Goal: Task Accomplishment & Management: Use online tool/utility

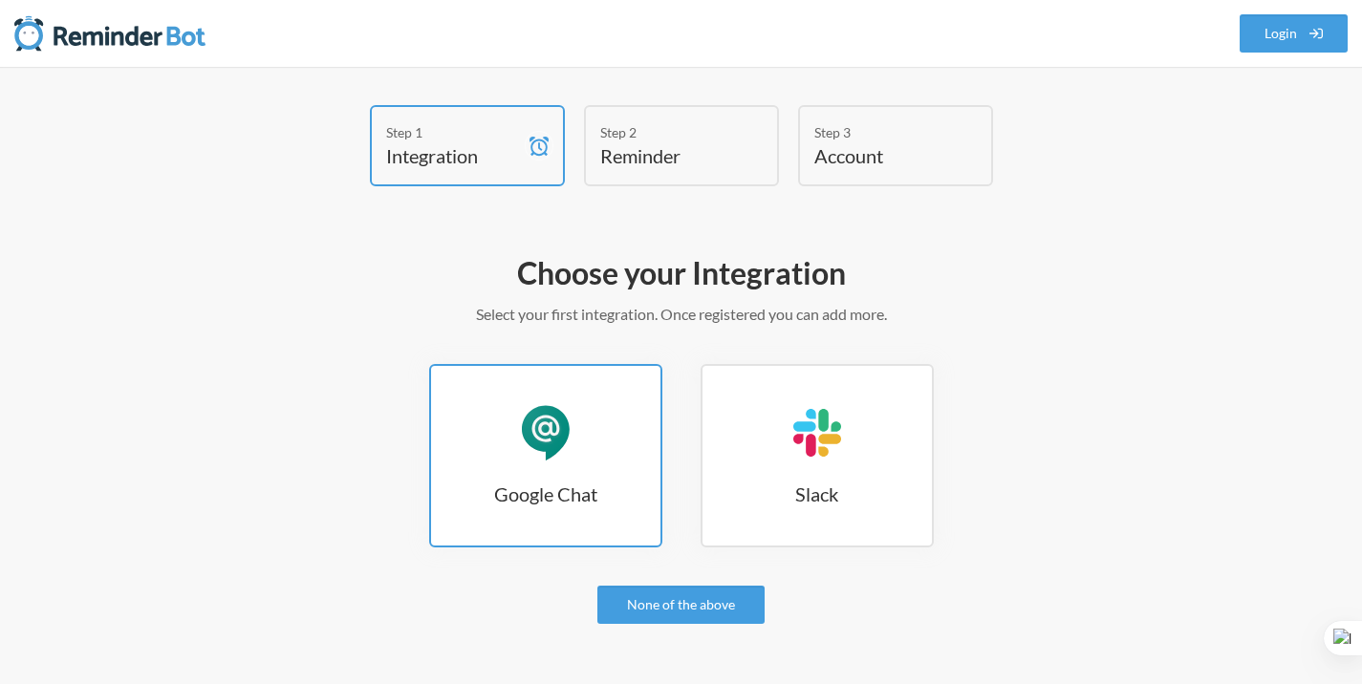
click at [592, 424] on link "Google Chat Google Chat" at bounding box center [545, 455] width 233 height 183
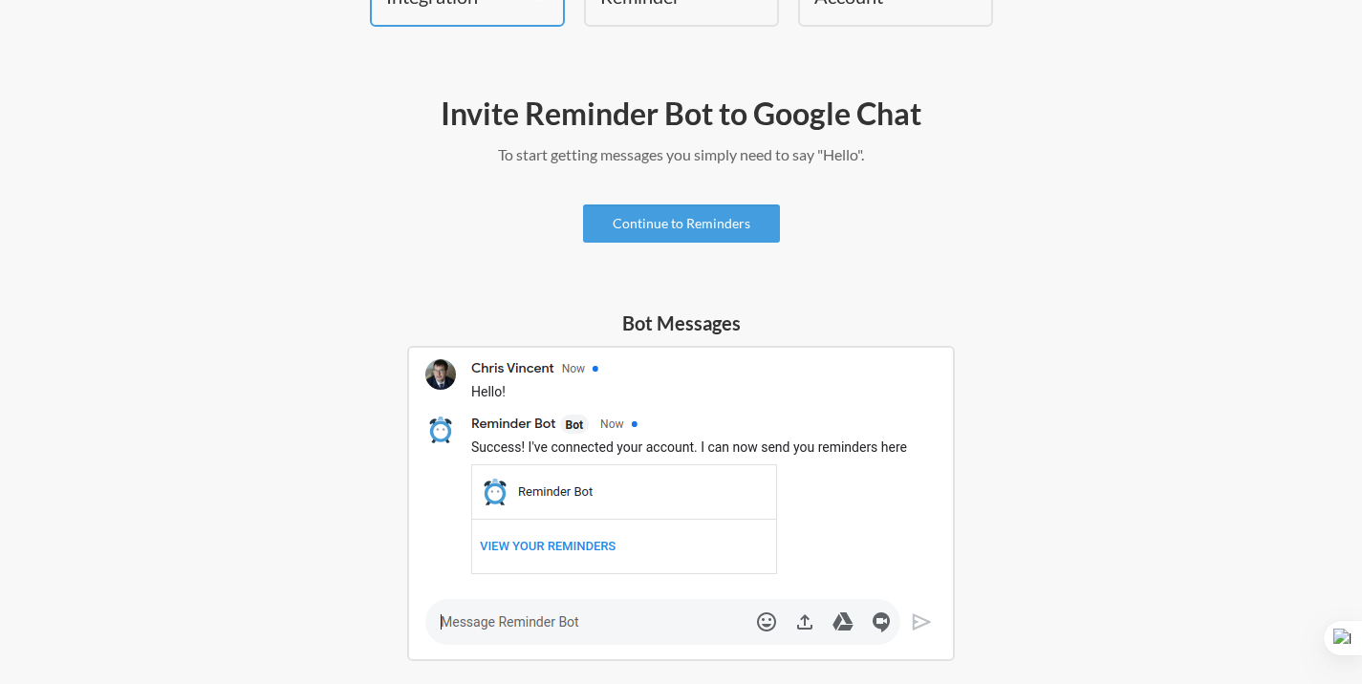
scroll to position [107, 0]
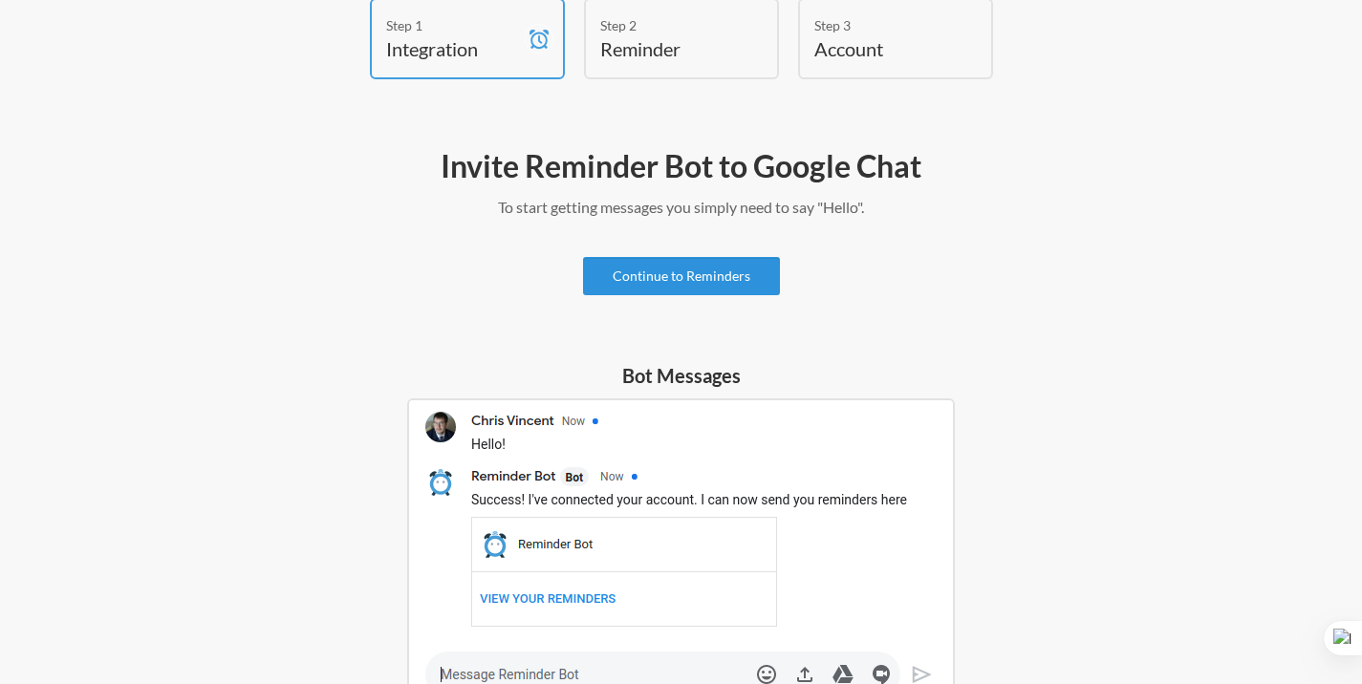
click at [751, 279] on link "Continue to Reminders" at bounding box center [681, 276] width 197 height 38
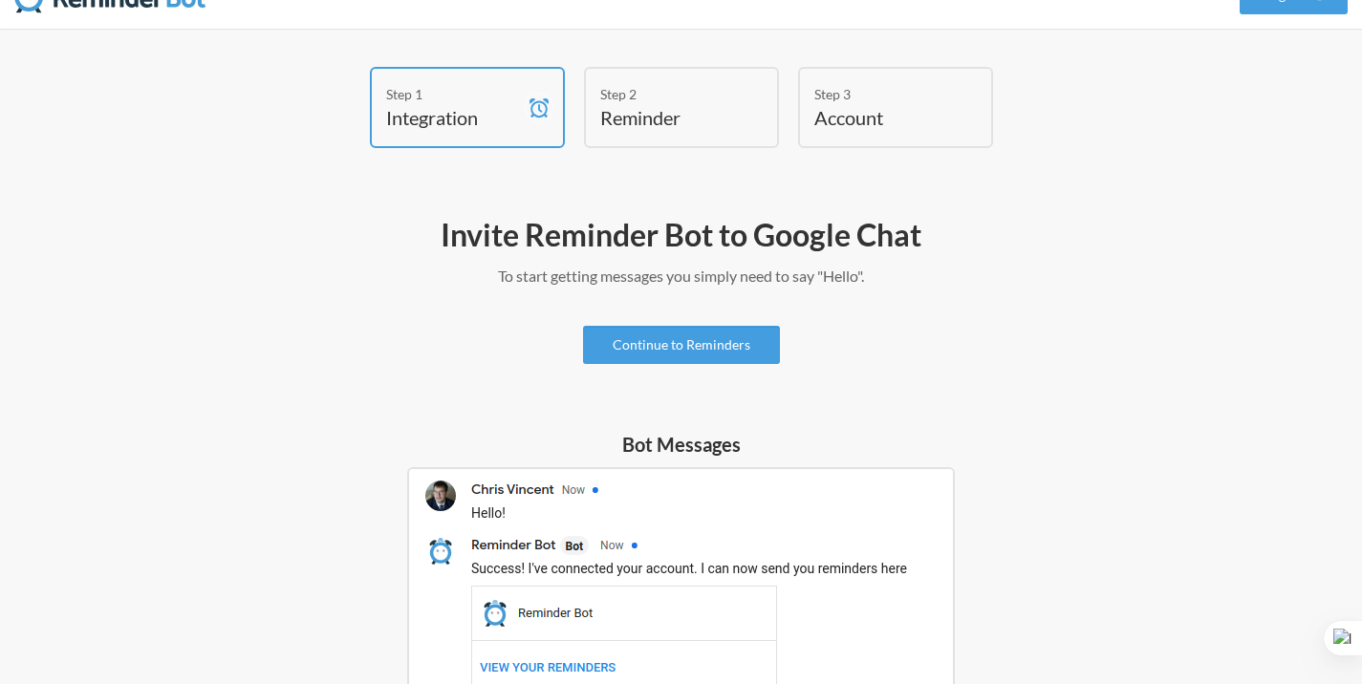
scroll to position [36, 0]
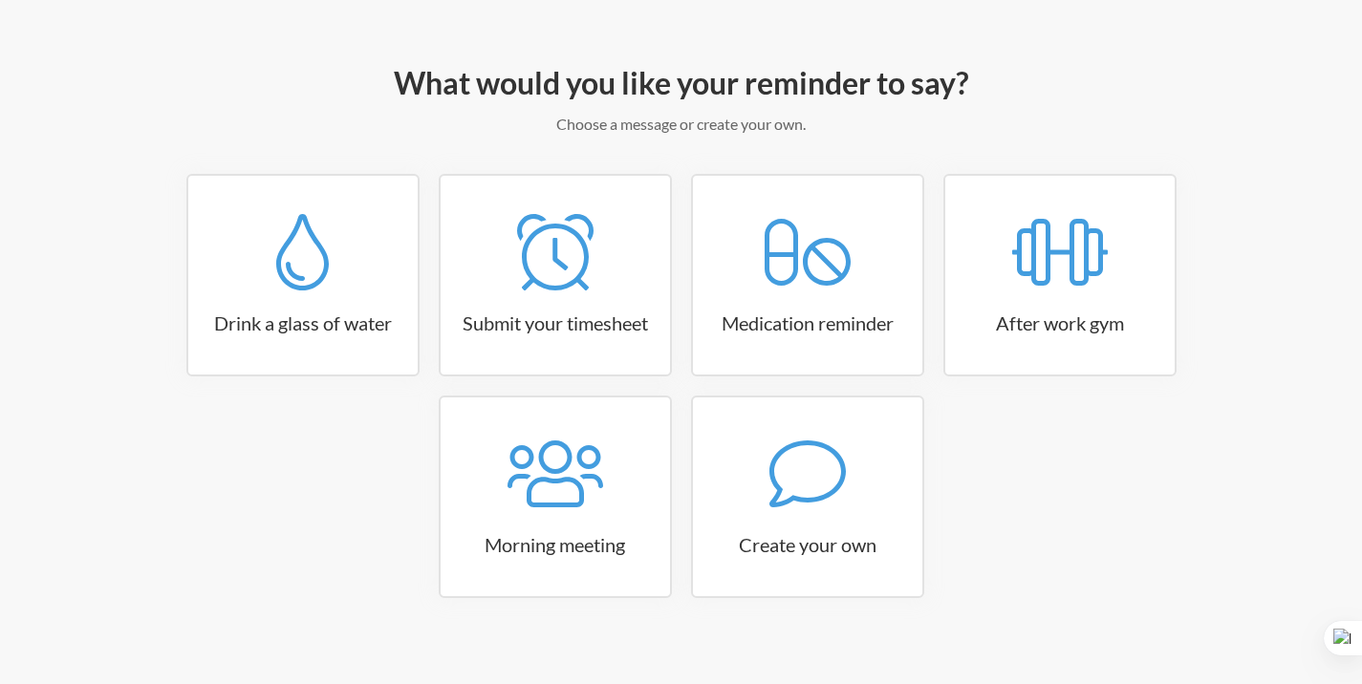
scroll to position [208, 0]
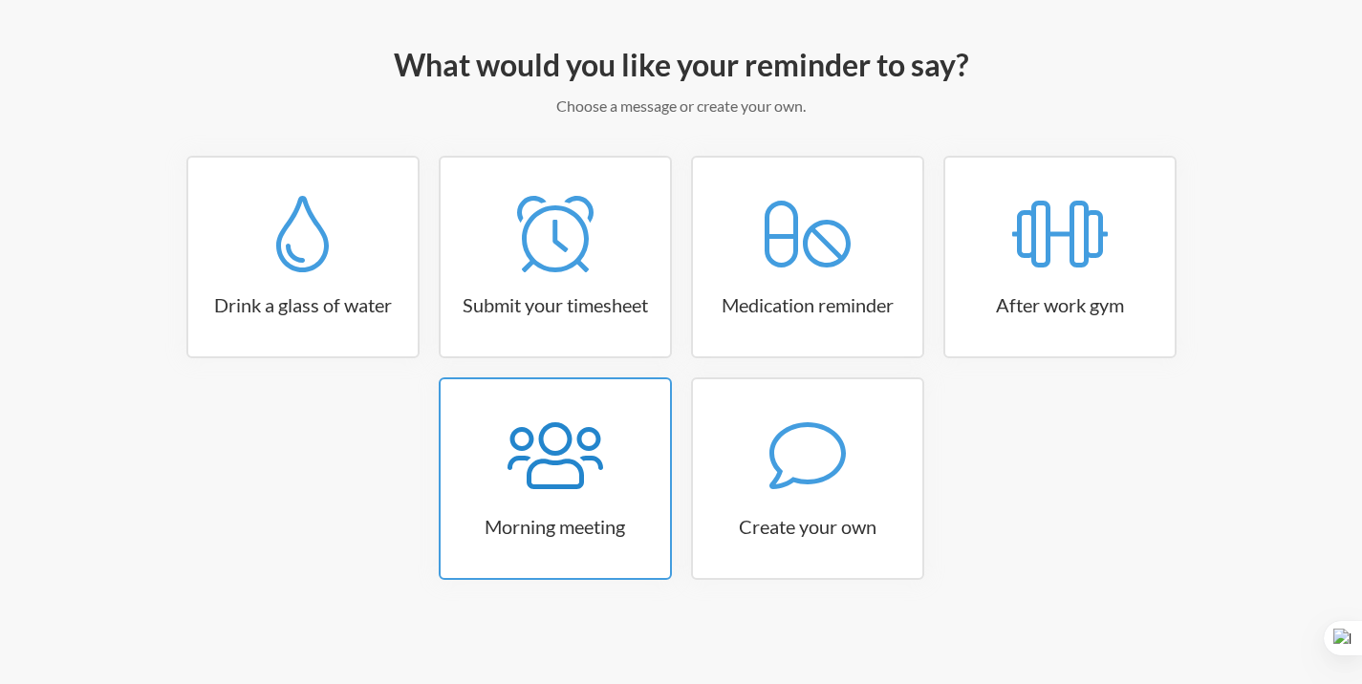
click at [570, 487] on icon at bounding box center [555, 455] width 96 height 67
select select "08:30:00"
select select "true"
select select "09:45:00"
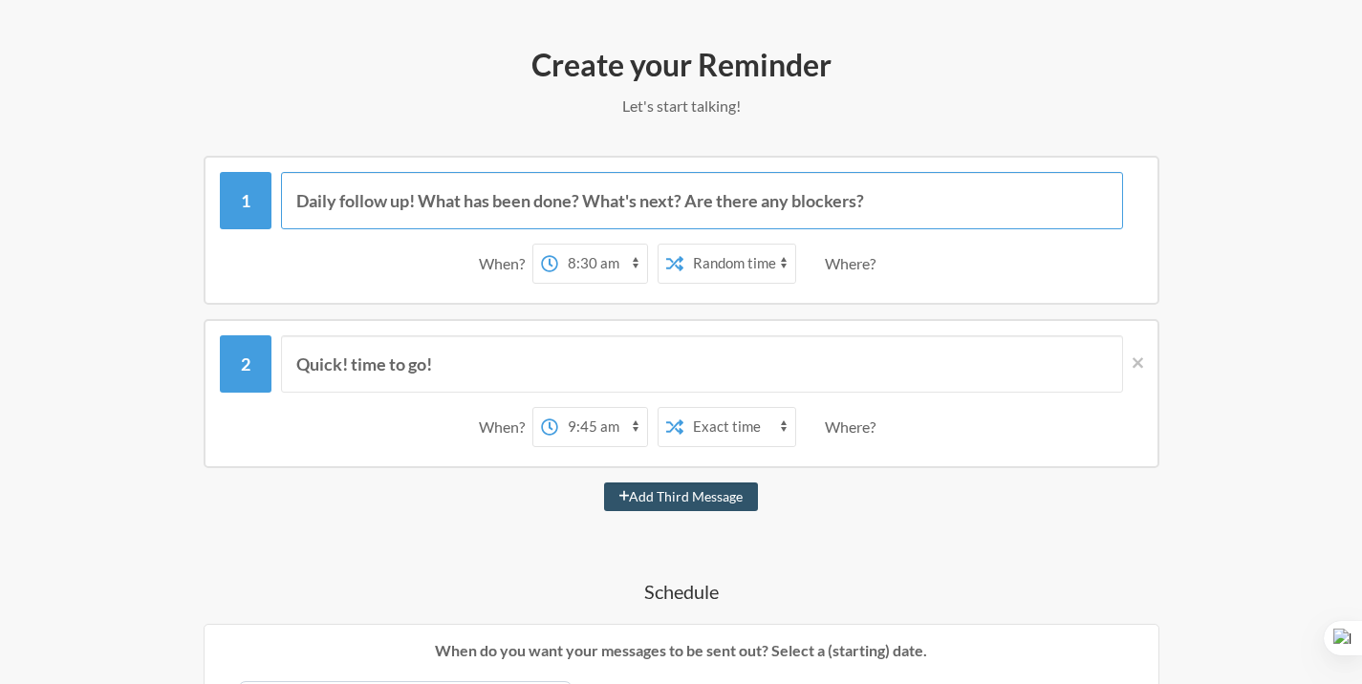
click at [715, 191] on input "Daily follow up! What has been done? What's next? Are there any blockers?" at bounding box center [702, 200] width 842 height 57
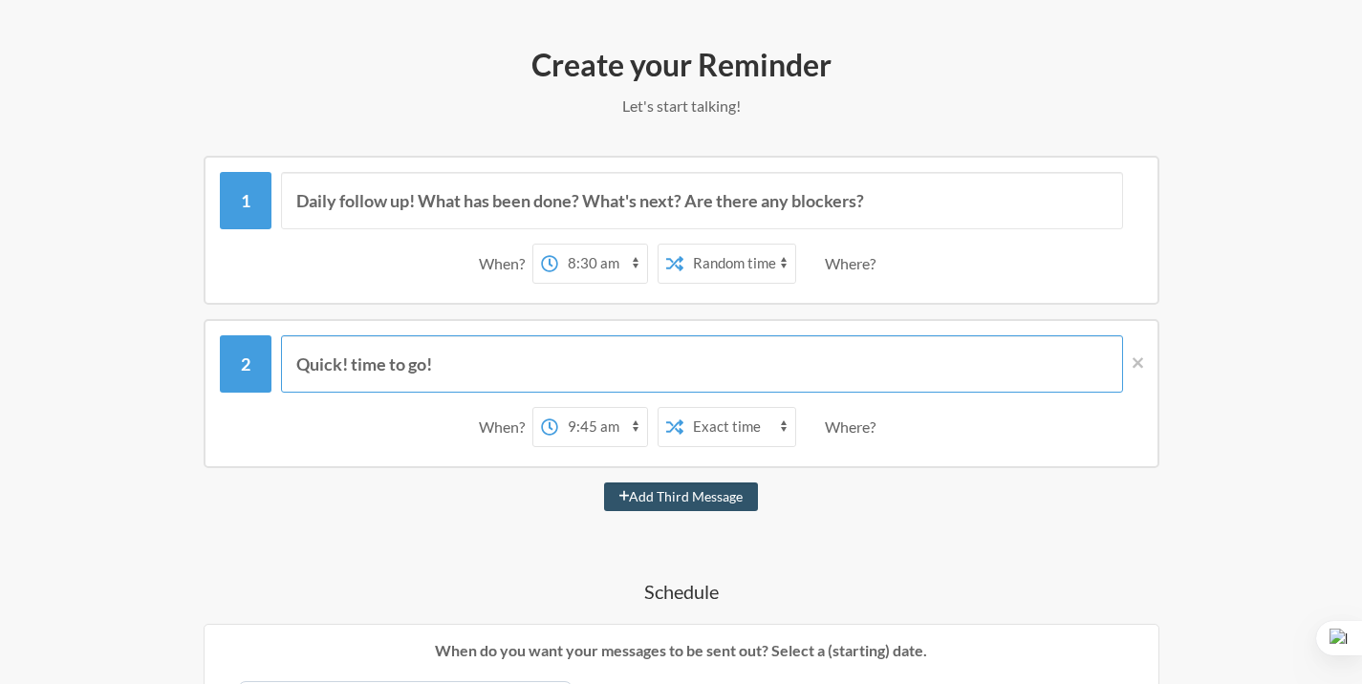
click at [680, 374] on input "Quick! time to go!" at bounding box center [702, 363] width 842 height 57
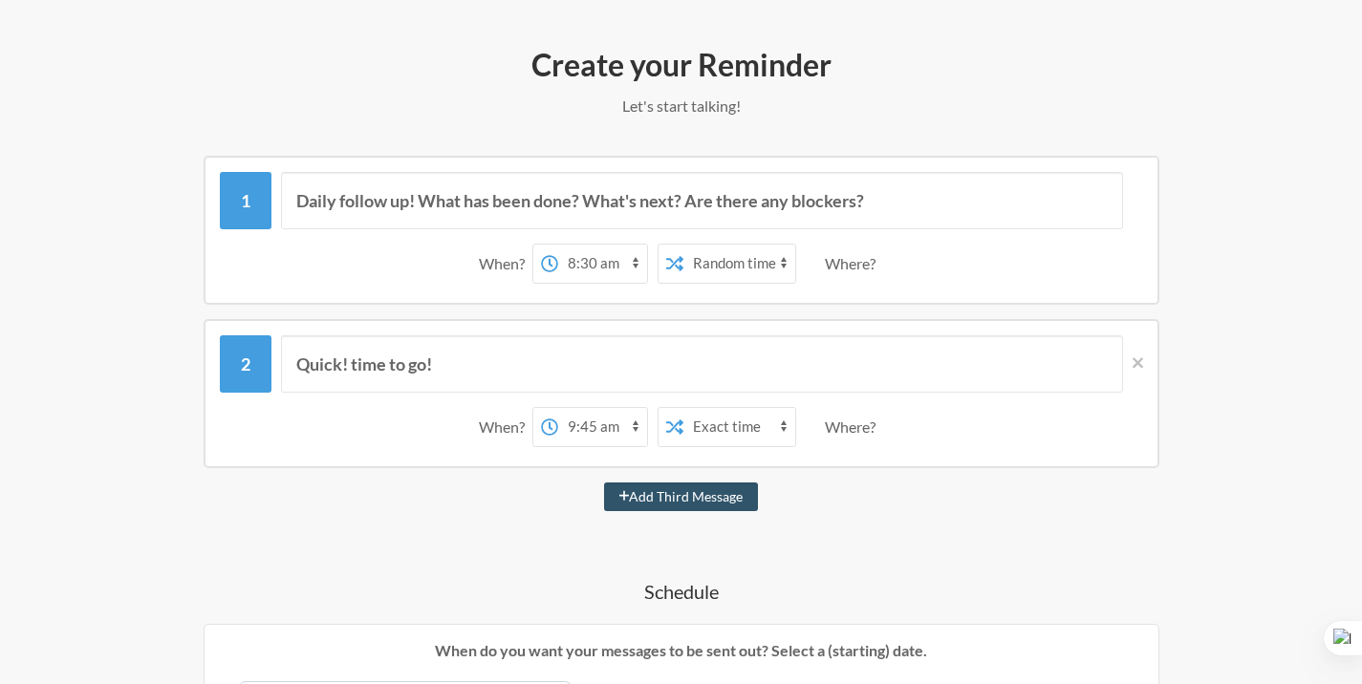
click at [604, 259] on select "12:00 am 12:15 am 12:30 am 12:45 am 1:00 am 1:15 am 1:30 am 1:45 am 2:00 am 2:1…" at bounding box center [602, 264] width 89 height 38
click at [743, 270] on select "Exact time Random time" at bounding box center [739, 264] width 112 height 38
select select "false"
click at [843, 263] on div "Where?" at bounding box center [854, 264] width 58 height 40
click at [850, 266] on div "Where?" at bounding box center [854, 264] width 58 height 40
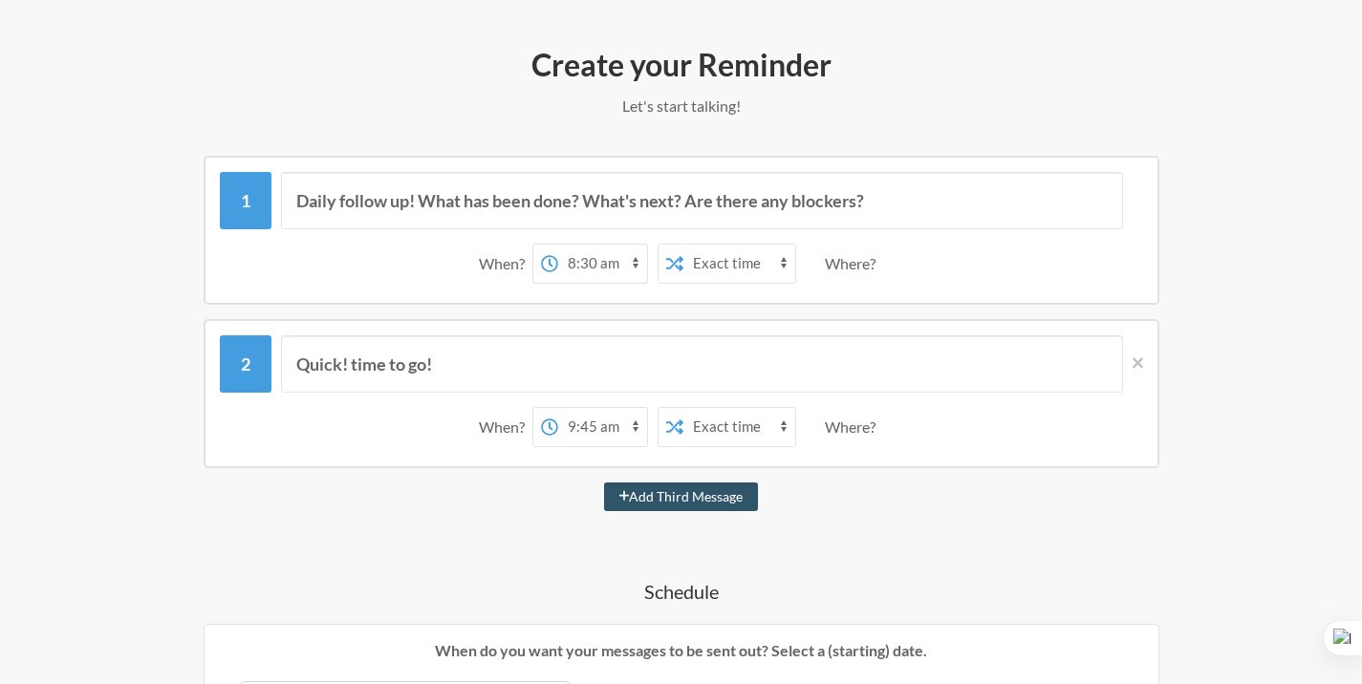
click at [606, 268] on select "12:00 am 12:15 am 12:30 am 12:45 am 1:00 am 1:15 am 1:30 am 1:45 am 2:00 am 2:1…" at bounding box center [602, 264] width 89 height 38
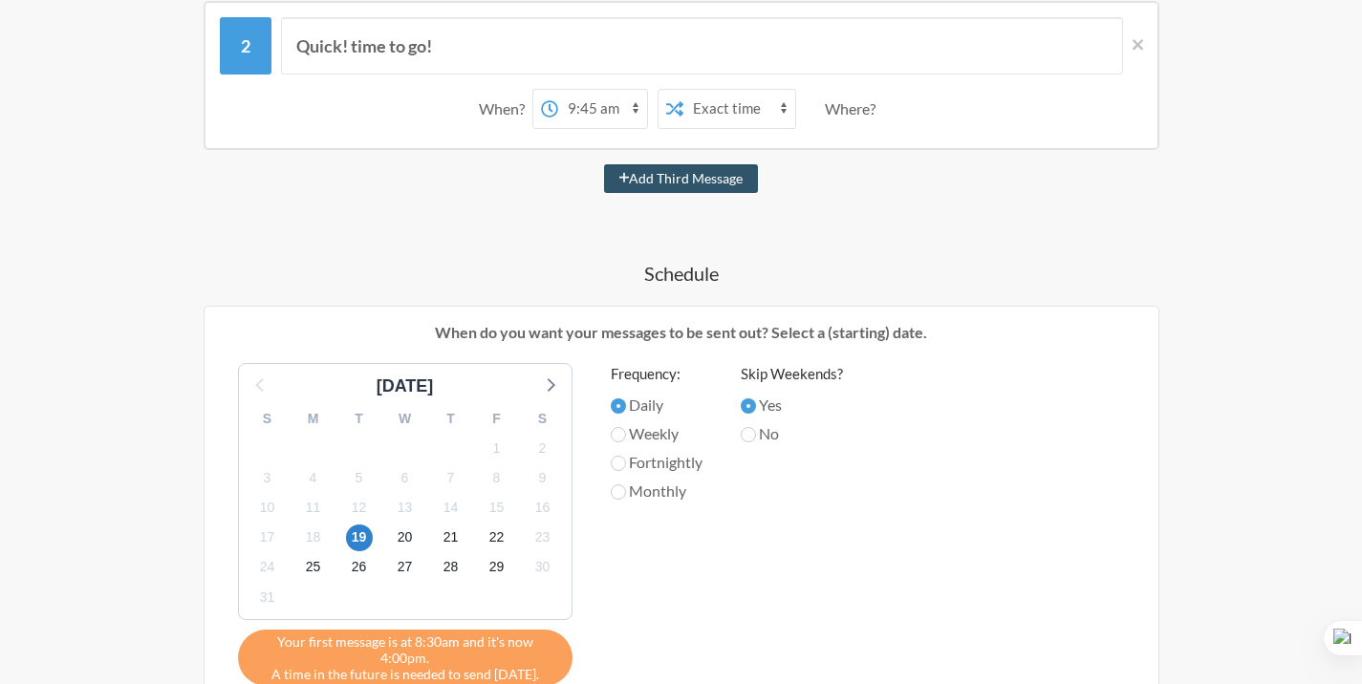
scroll to position [551, 0]
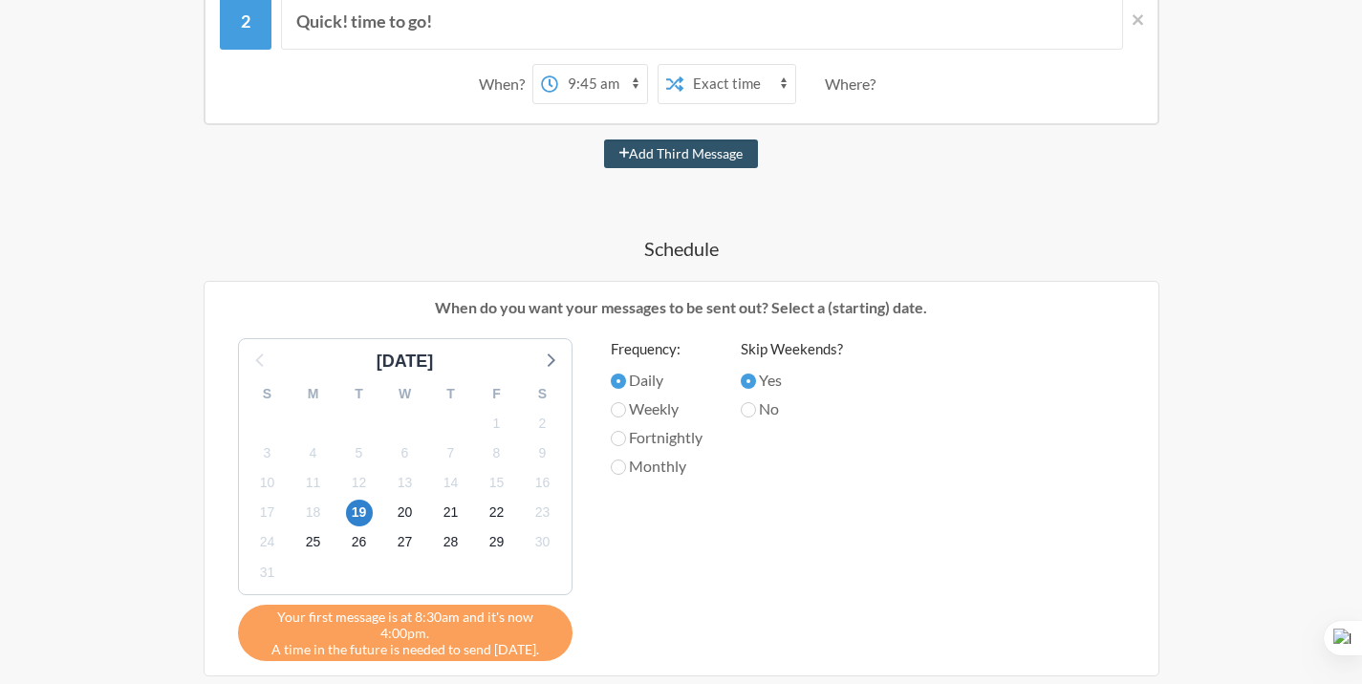
click at [627, 411] on label "Weekly" at bounding box center [657, 409] width 92 height 23
click at [626, 411] on input "Weekly" at bounding box center [618, 409] width 15 height 15
radio input "true"
click at [635, 436] on label "Fortnightly" at bounding box center [657, 437] width 92 height 23
click at [626, 436] on input "Fortnightly" at bounding box center [618, 438] width 15 height 15
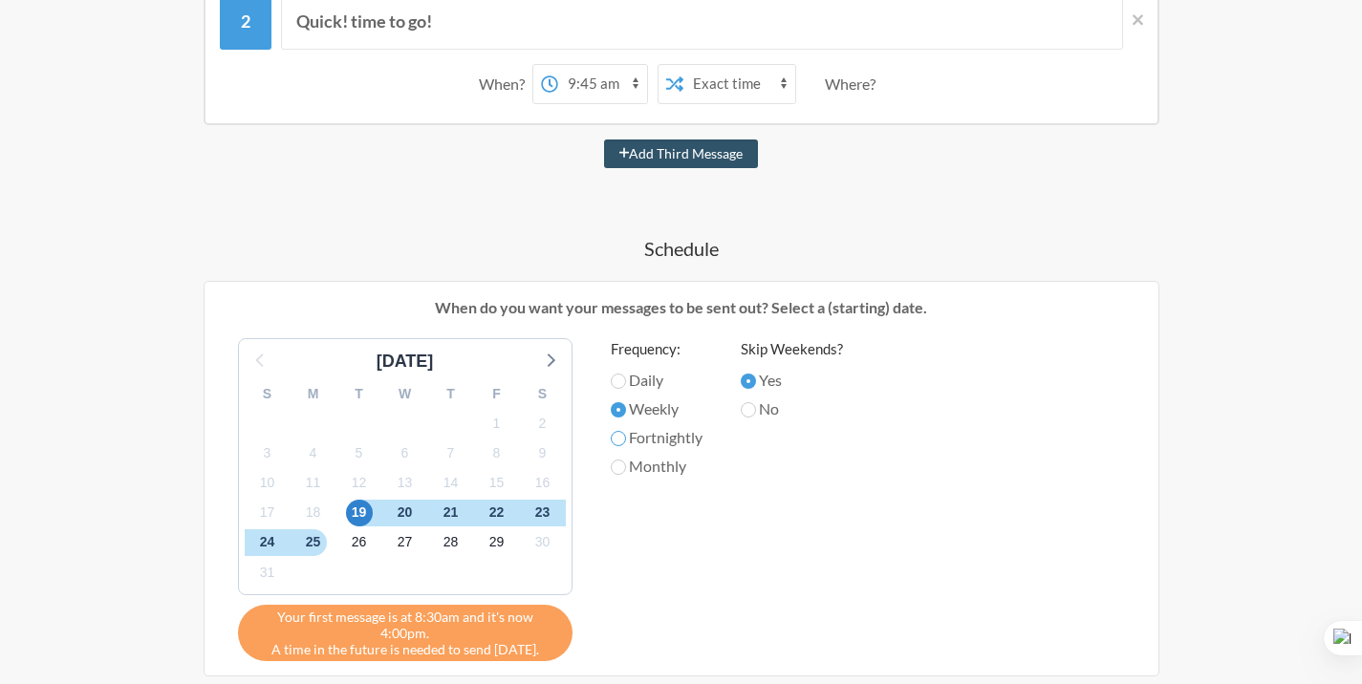
radio input "true"
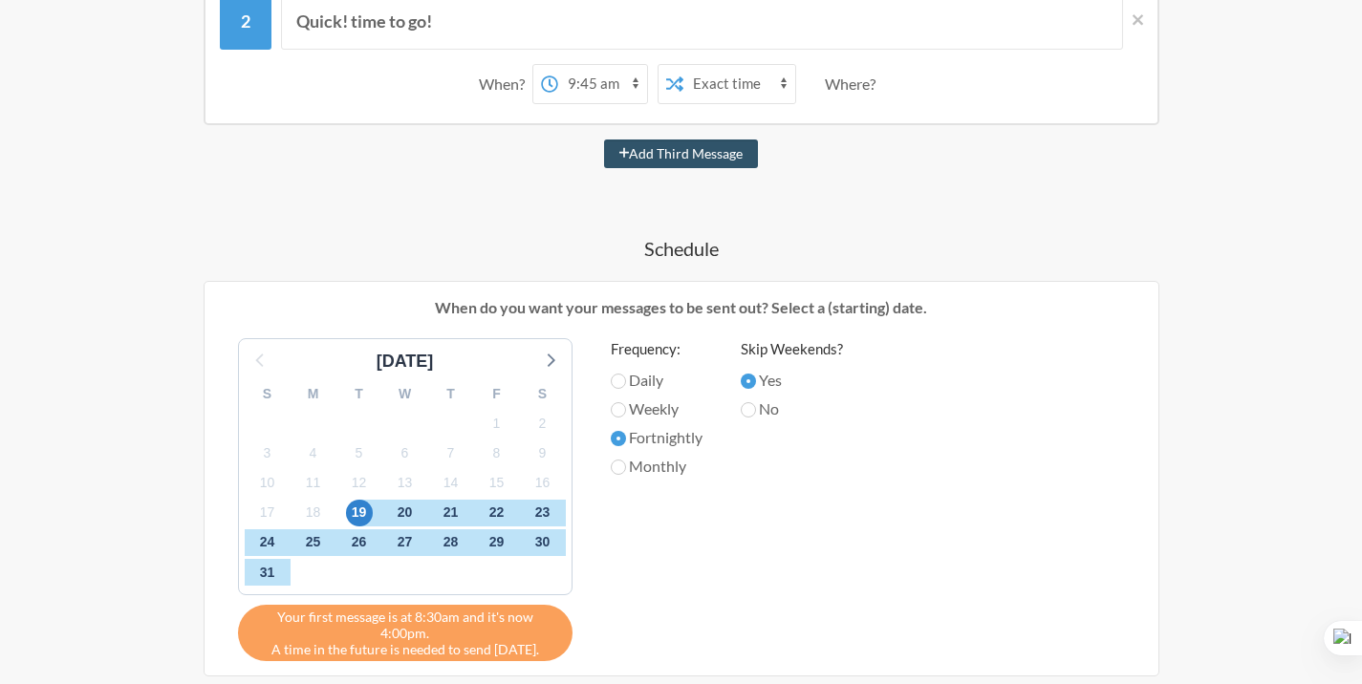
click at [632, 463] on label "Monthly" at bounding box center [657, 466] width 92 height 23
click at [626, 463] on input "Monthly" at bounding box center [618, 467] width 15 height 15
radio input "true"
click at [646, 371] on label "Daily" at bounding box center [657, 380] width 92 height 23
click at [626, 374] on input "Daily" at bounding box center [618, 381] width 15 height 15
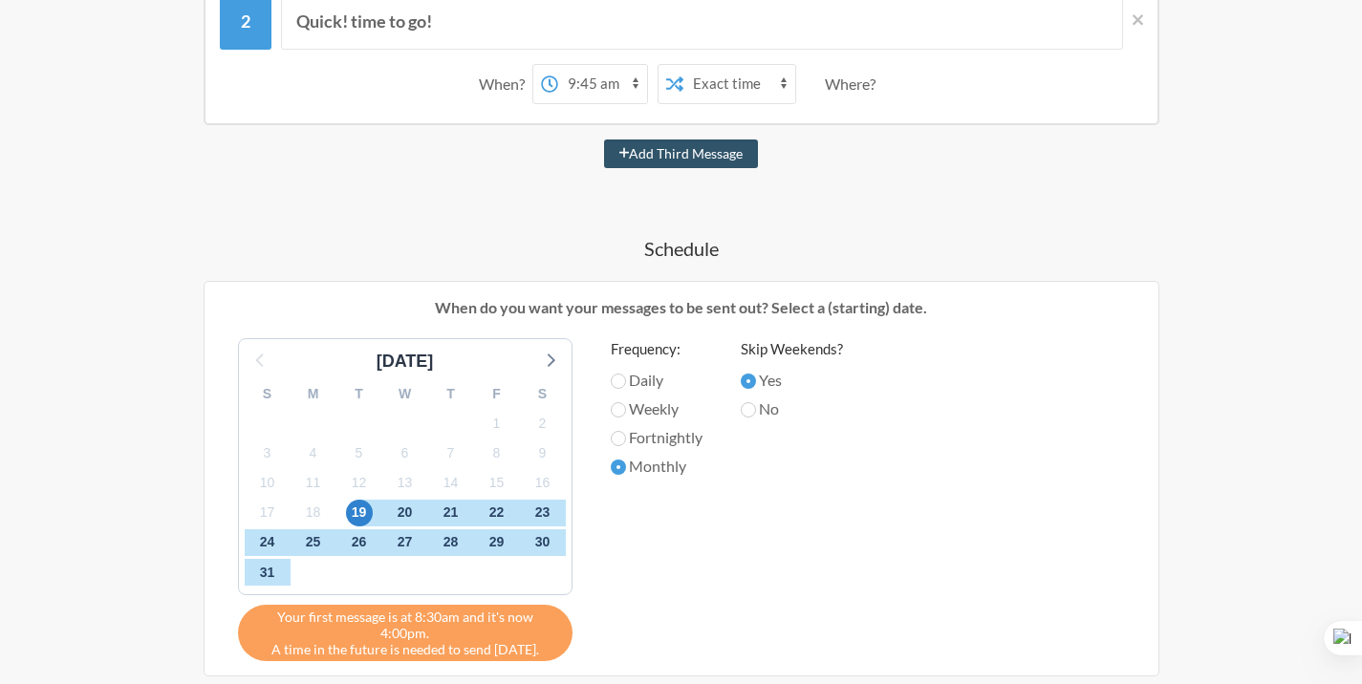
radio input "true"
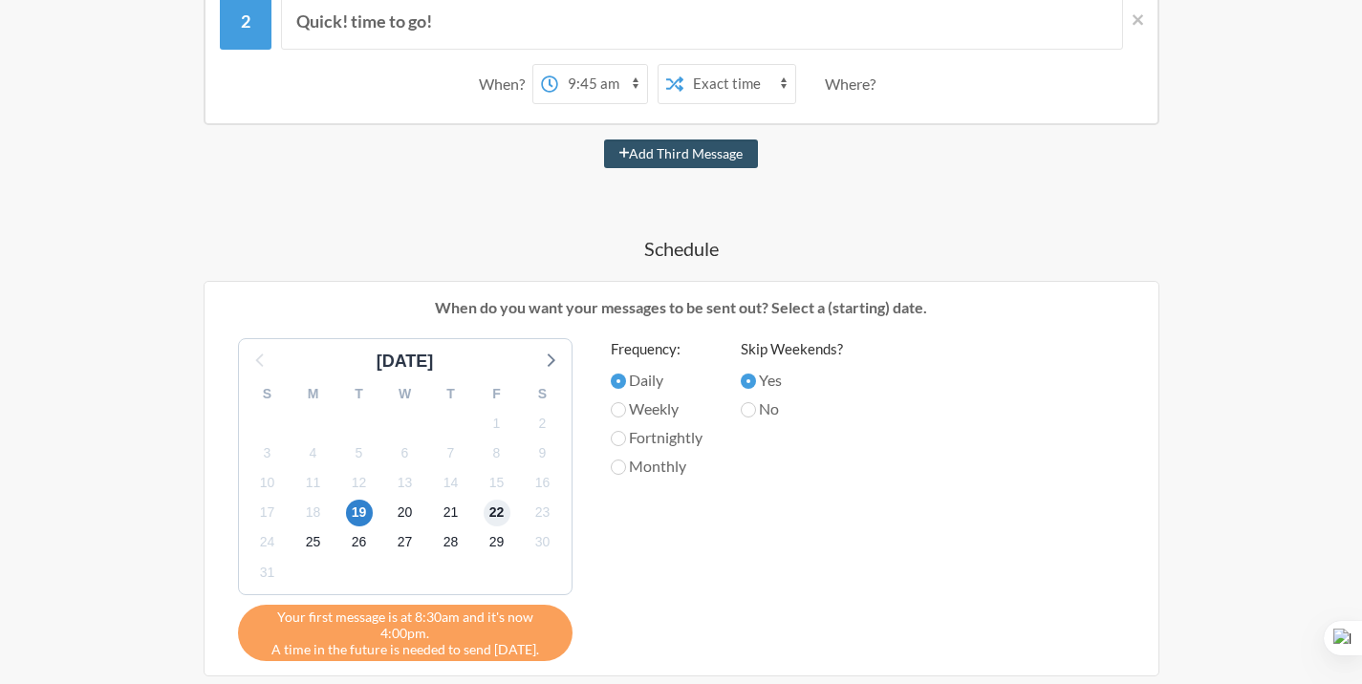
click at [505, 513] on span "22" at bounding box center [497, 513] width 27 height 27
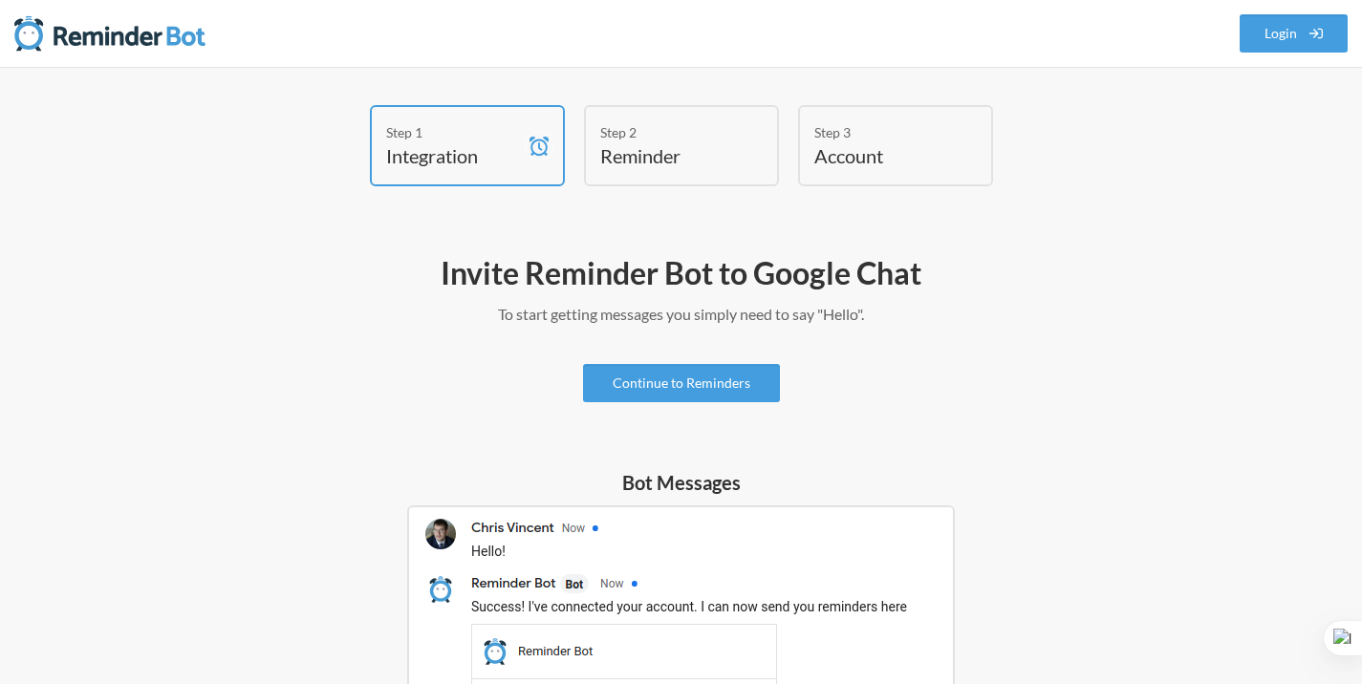
scroll to position [170, 0]
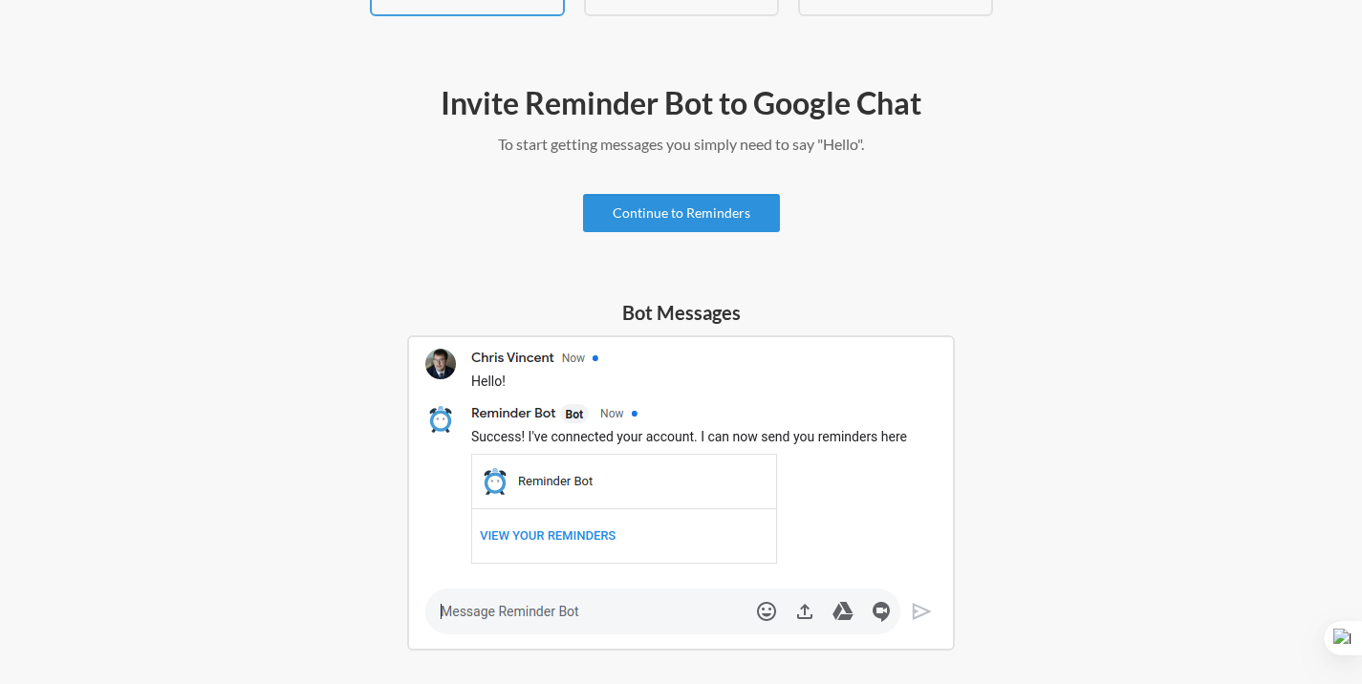
click at [682, 223] on link "Continue to Reminders" at bounding box center [681, 213] width 197 height 38
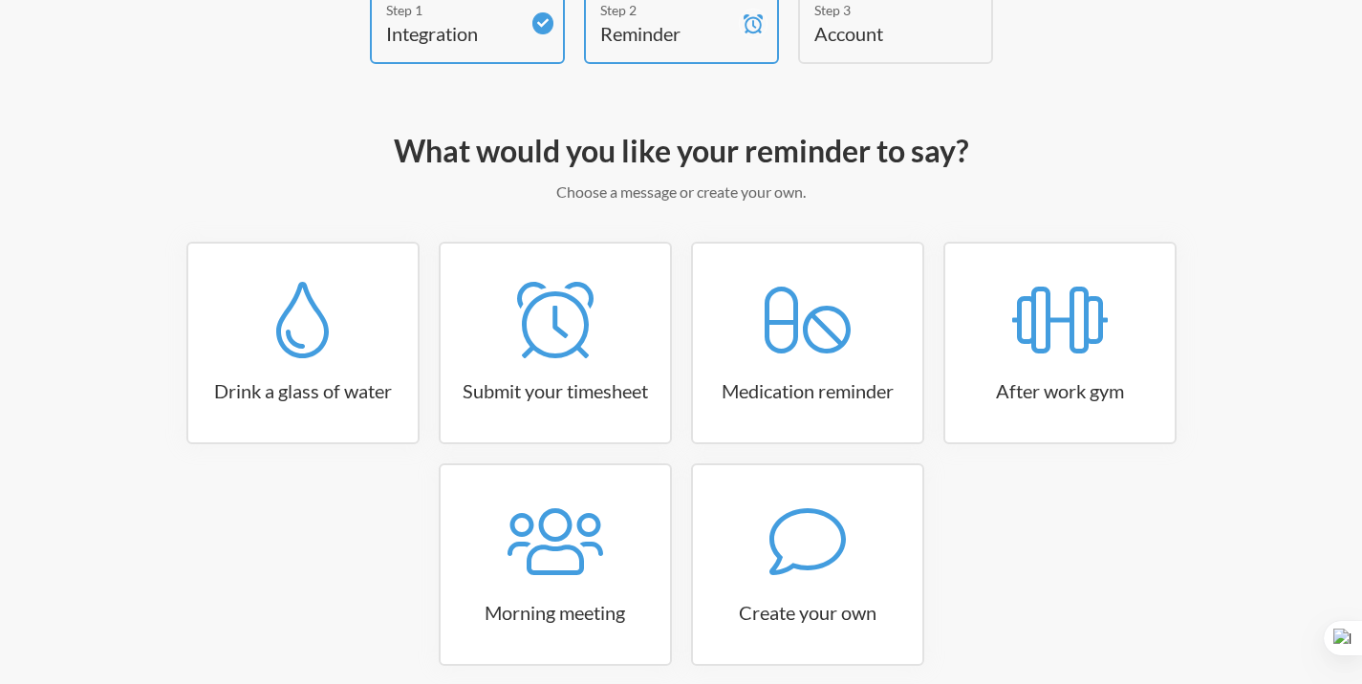
scroll to position [179, 0]
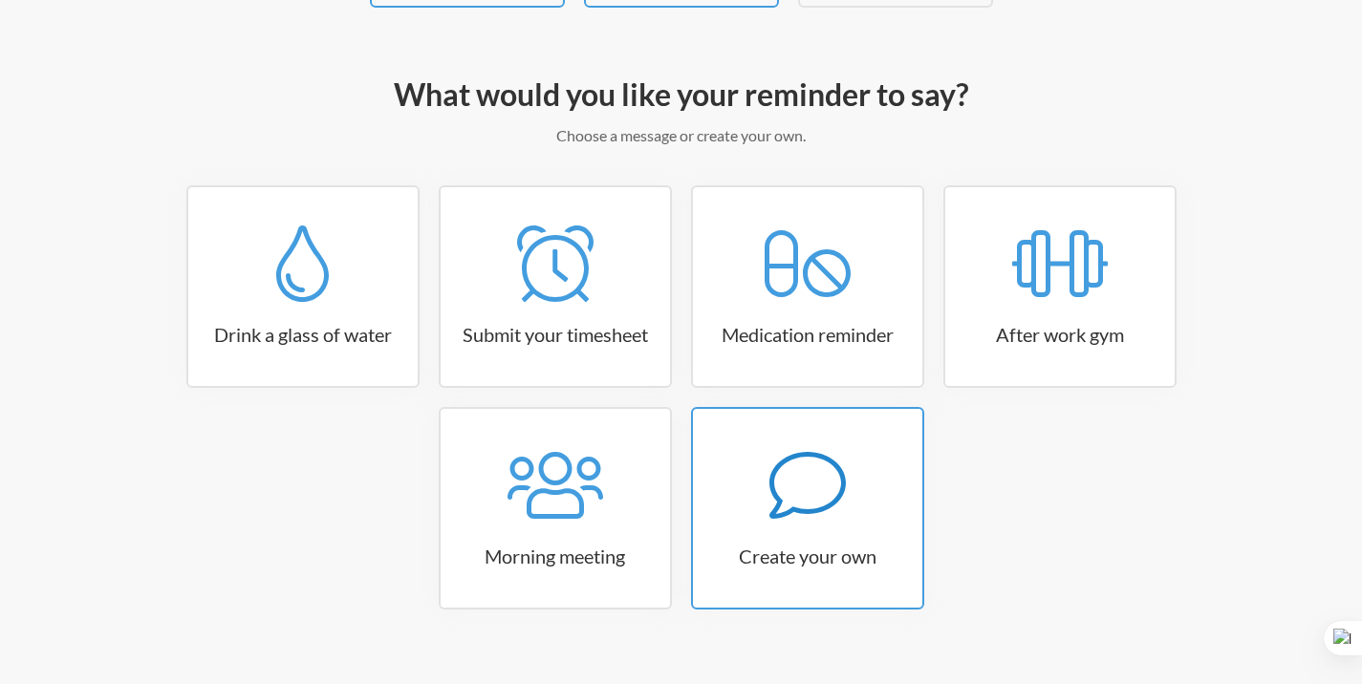
click at [819, 501] on icon at bounding box center [807, 485] width 76 height 76
select select "11:30:00"
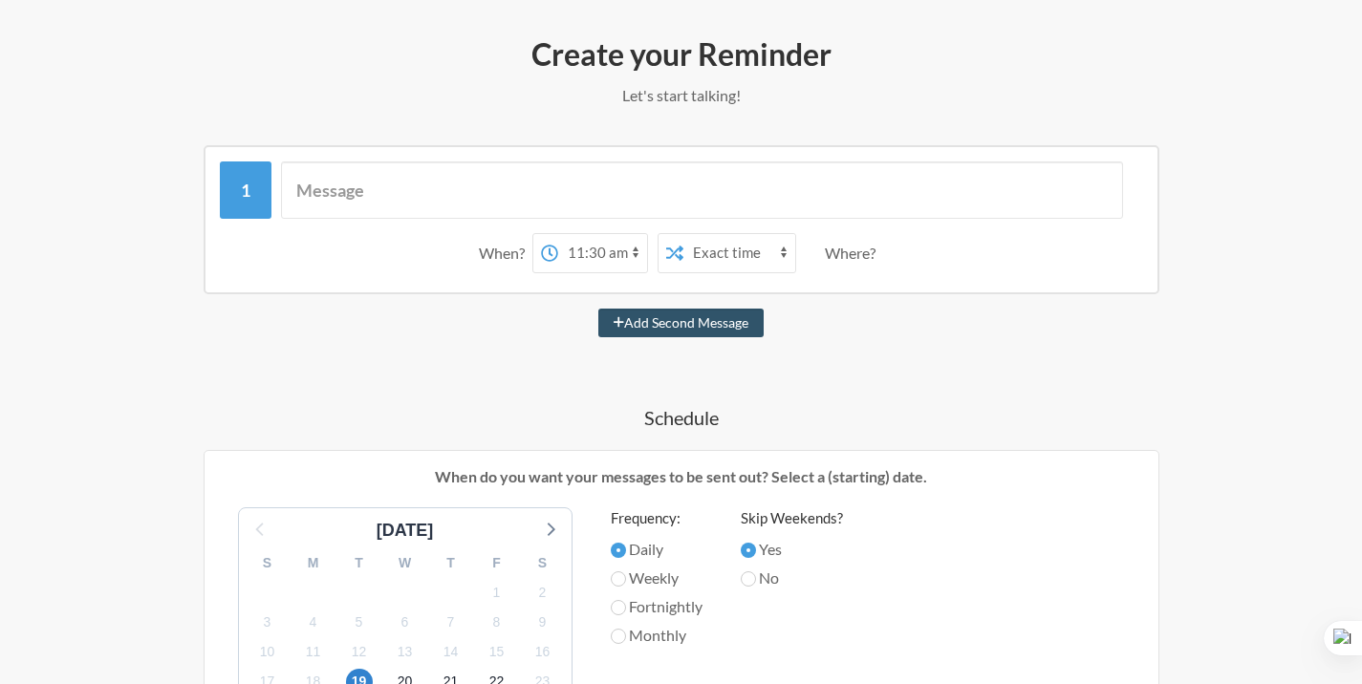
scroll to position [228, 0]
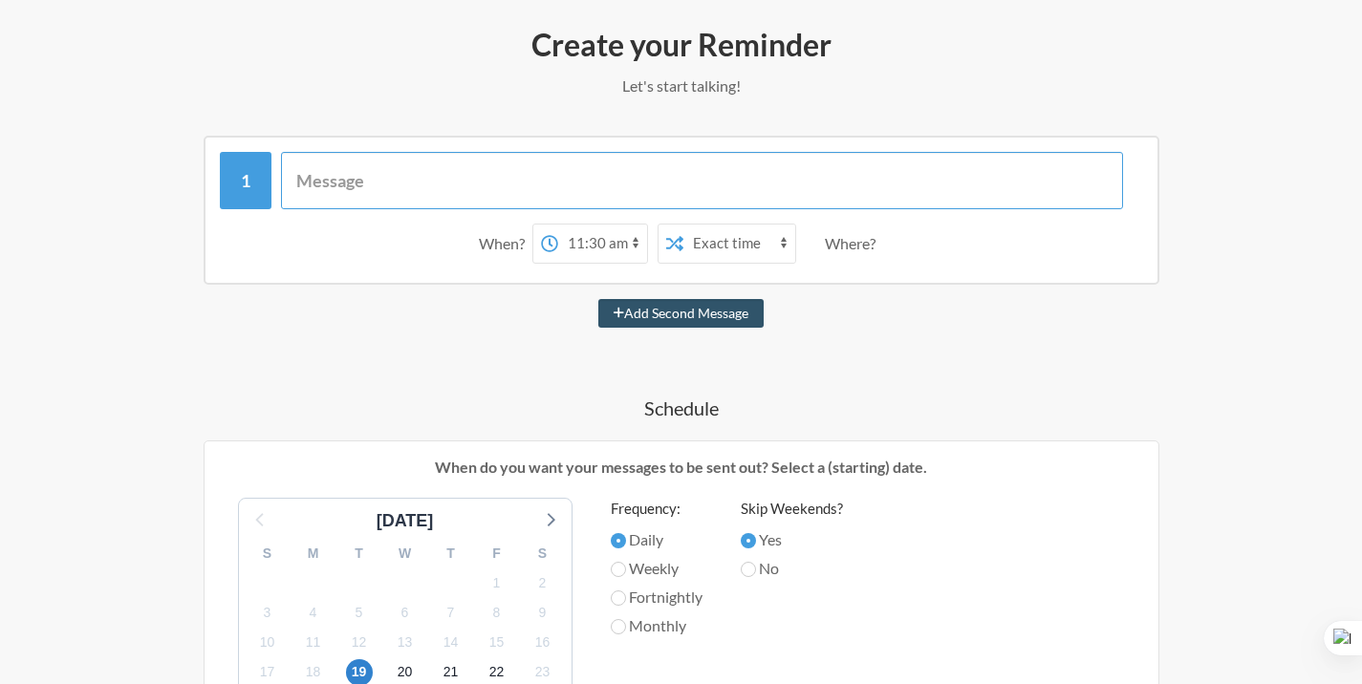
click at [614, 184] on input "text" at bounding box center [702, 180] width 842 height 57
type input "@"
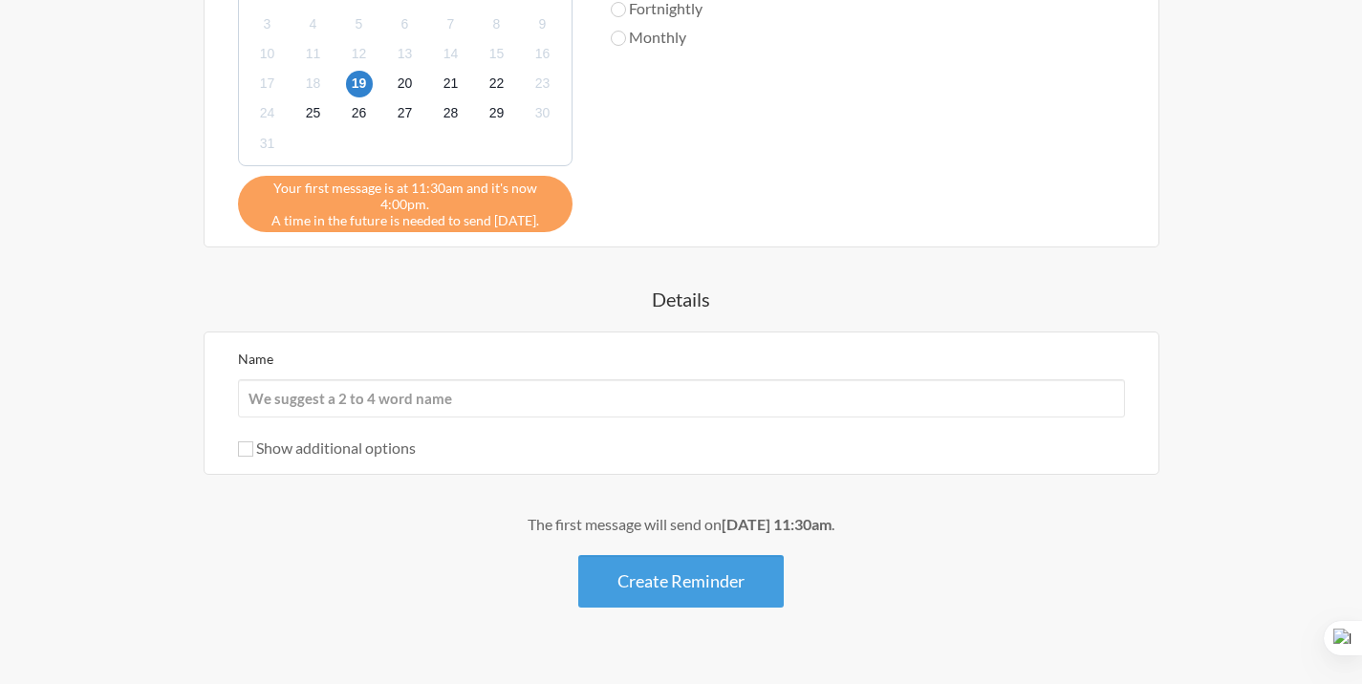
scroll to position [897, 0]
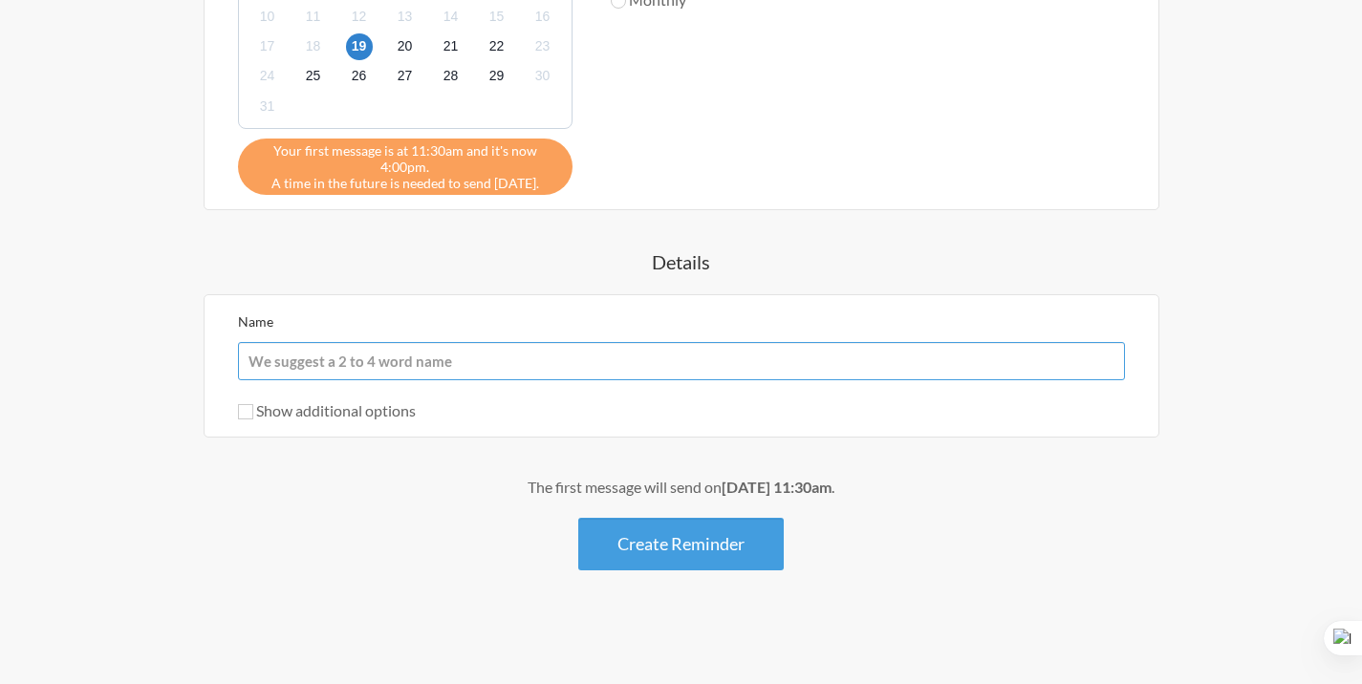
click at [483, 365] on input "Name" at bounding box center [681, 361] width 887 height 38
click at [532, 279] on div "When? 12:00 am 12:15 am 12:30 am 12:45 am 1:00 am 1:15 am 1:30 am 1:45 am 2:00 …" at bounding box center [681, 19] width 1109 height 1104
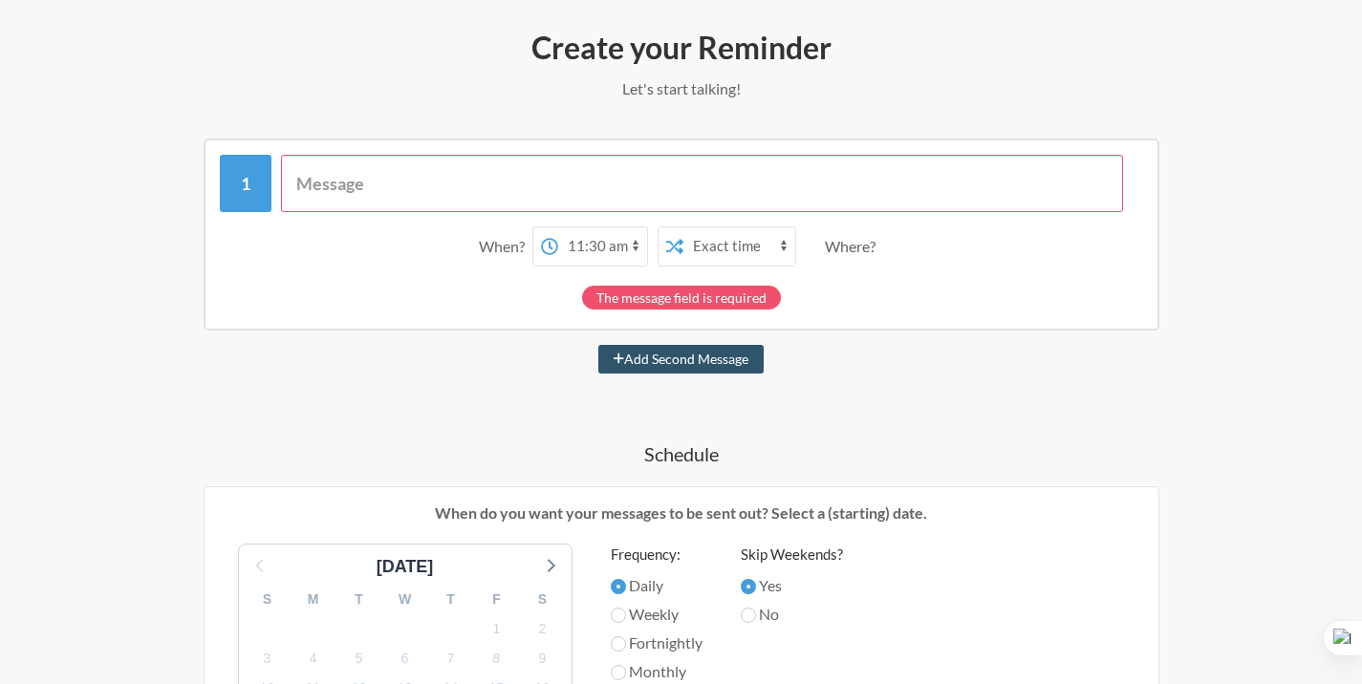
scroll to position [213, 0]
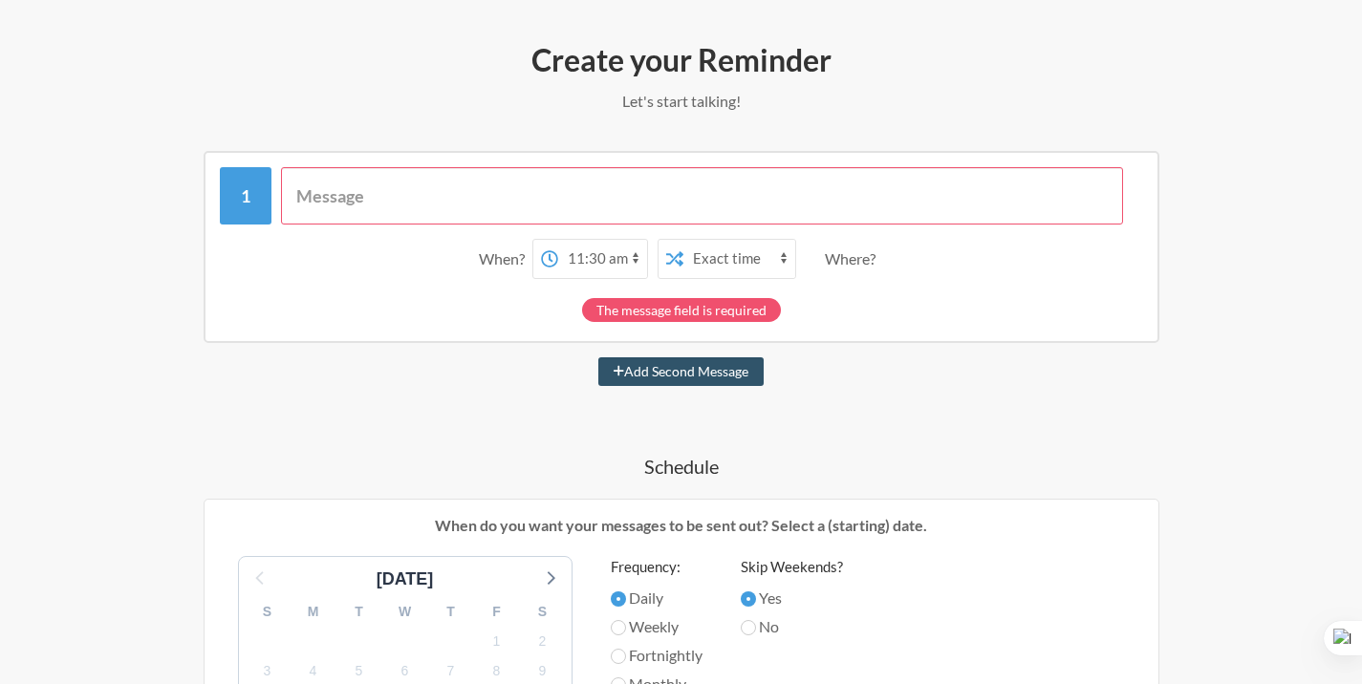
click at [597, 198] on input "text" at bounding box center [702, 195] width 842 height 57
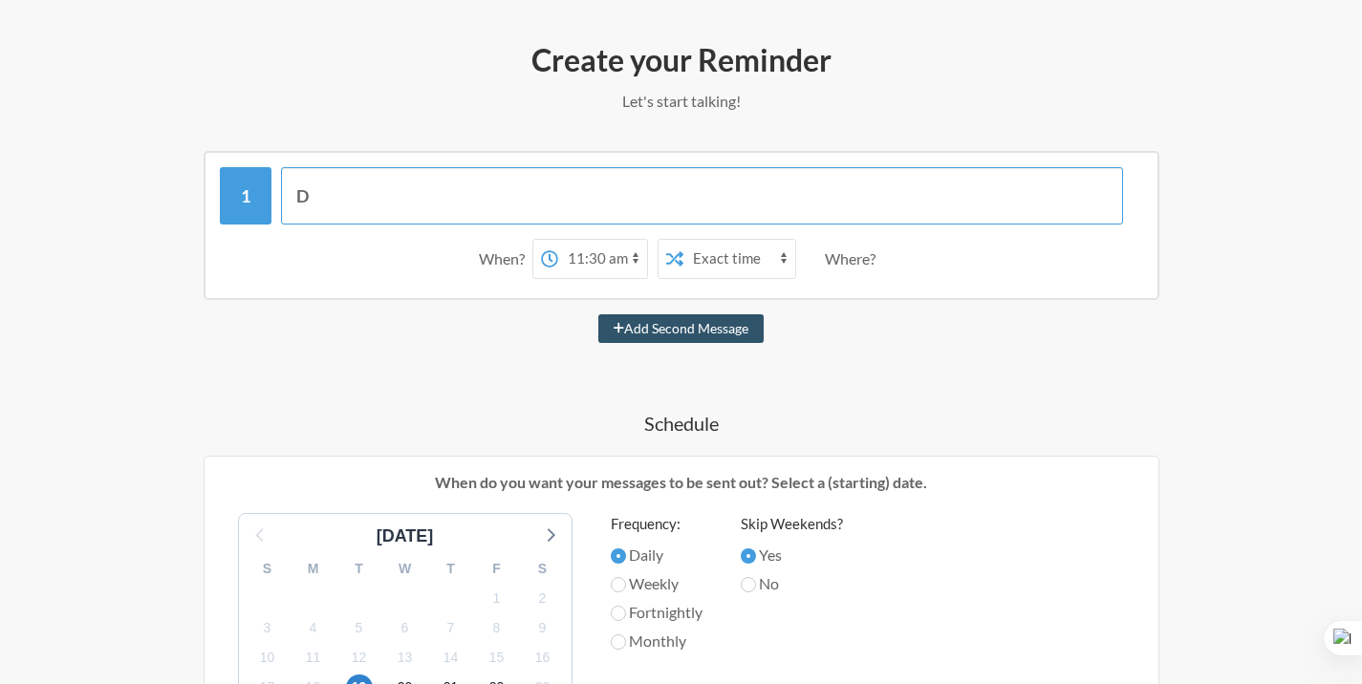
type input "D"
type input "Đ"
type input "Mai đá bóng đấy nhé cả nhà"
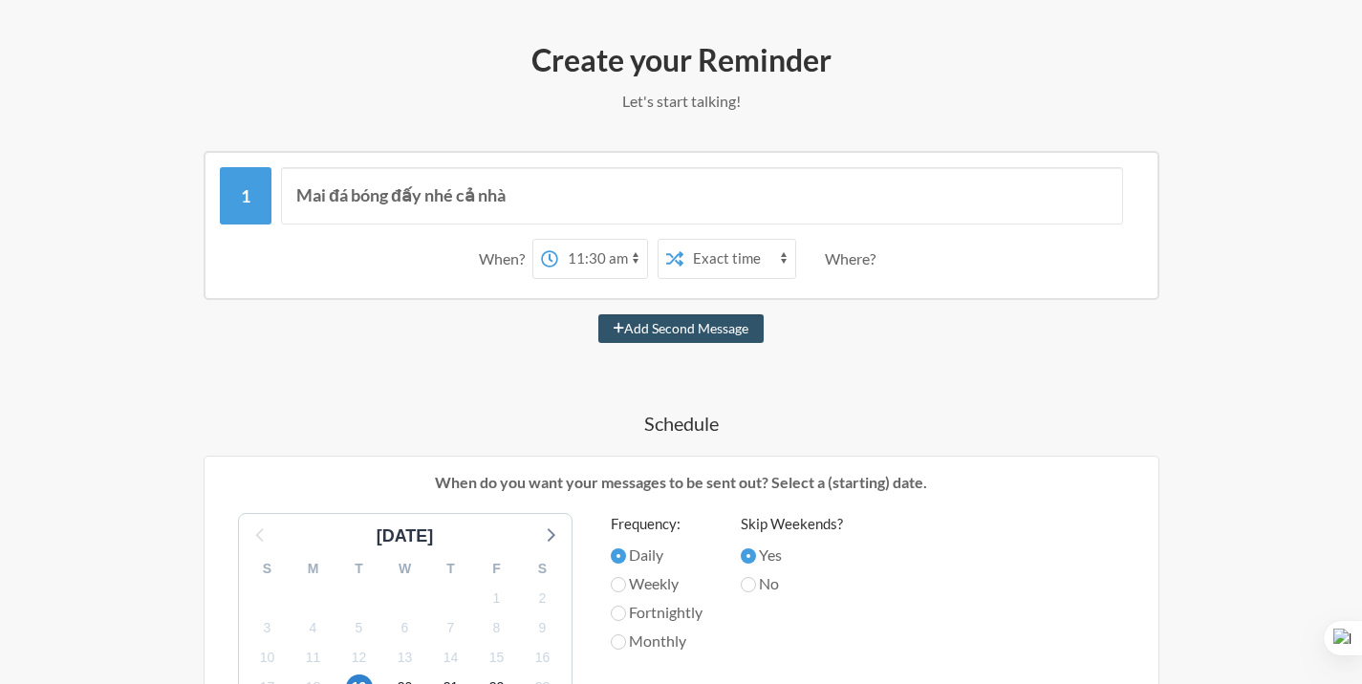
click at [617, 261] on select "12:00 am 12:15 am 12:30 am 12:45 am 1:00 am 1:15 am 1:30 am 1:45 am 2:00 am 2:1…" at bounding box center [602, 259] width 89 height 38
select select "22:00:00"
click at [745, 265] on select "Exact time Random time" at bounding box center [739, 259] width 112 height 38
click at [840, 256] on div "Where?" at bounding box center [854, 259] width 58 height 40
click at [904, 256] on div "When? 12:00 am 12:15 am 12:30 am 12:45 am 1:00 am 1:15 am 1:30 am 1:45 am 2:00 …" at bounding box center [681, 258] width 923 height 59
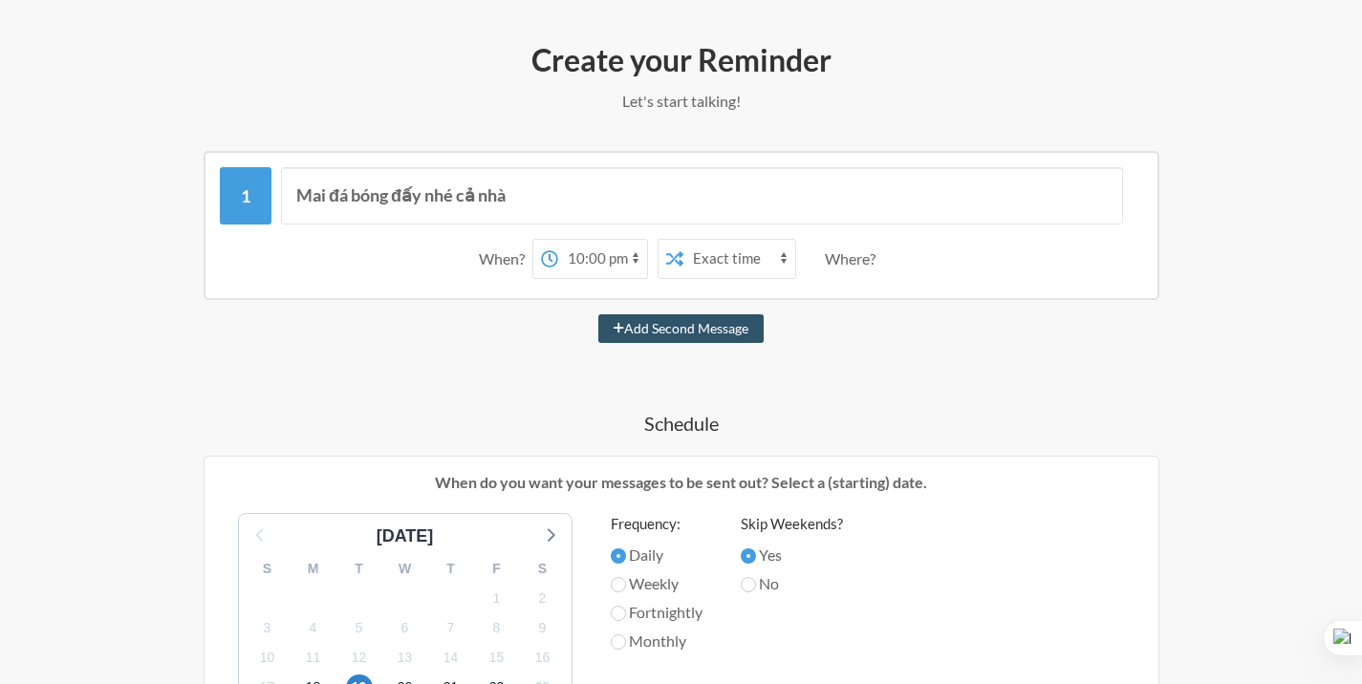
click at [862, 262] on div "Where?" at bounding box center [854, 259] width 58 height 40
click at [831, 256] on div "Where?" at bounding box center [854, 259] width 58 height 40
click at [821, 256] on div "When? 12:00 am 12:15 am 12:30 am 12:45 am 1:00 am 1:15 am 1:30 am 1:45 am 2:00 …" at bounding box center [681, 258] width 923 height 59
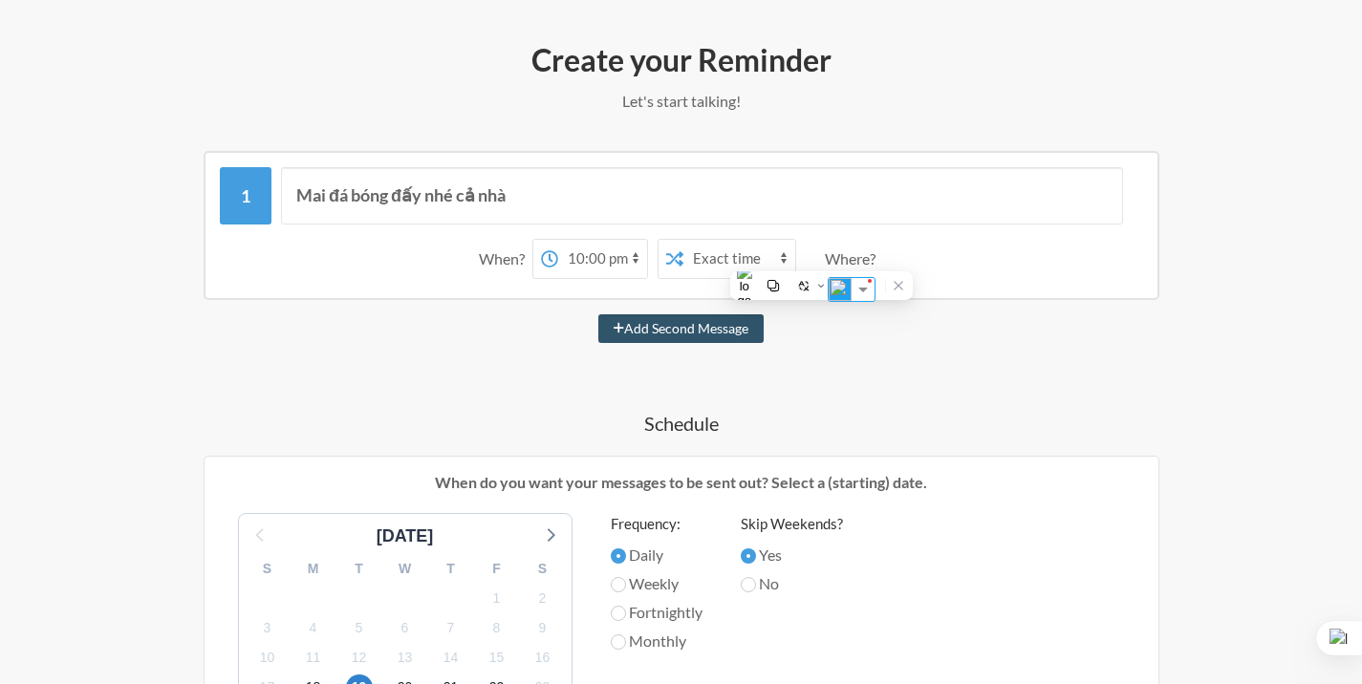
click at [864, 257] on div "Where?" at bounding box center [854, 259] width 58 height 40
click at [940, 283] on div "When? 12:00 am 12:15 am 12:30 am 12:45 am 1:00 am 1:15 am 1:30 am 1:45 am 2:00 …" at bounding box center [681, 258] width 923 height 59
click at [949, 265] on div "When? 12:00 am 12:15 am 12:30 am 12:45 am 1:00 am 1:15 am 1:30 am 1:45 am 2:00 …" at bounding box center [681, 258] width 923 height 59
click at [970, 265] on div "When? 12:00 am 12:15 am 12:30 am 12:45 am 1:00 am 1:15 am 1:30 am 1:45 am 2:00 …" at bounding box center [681, 258] width 923 height 59
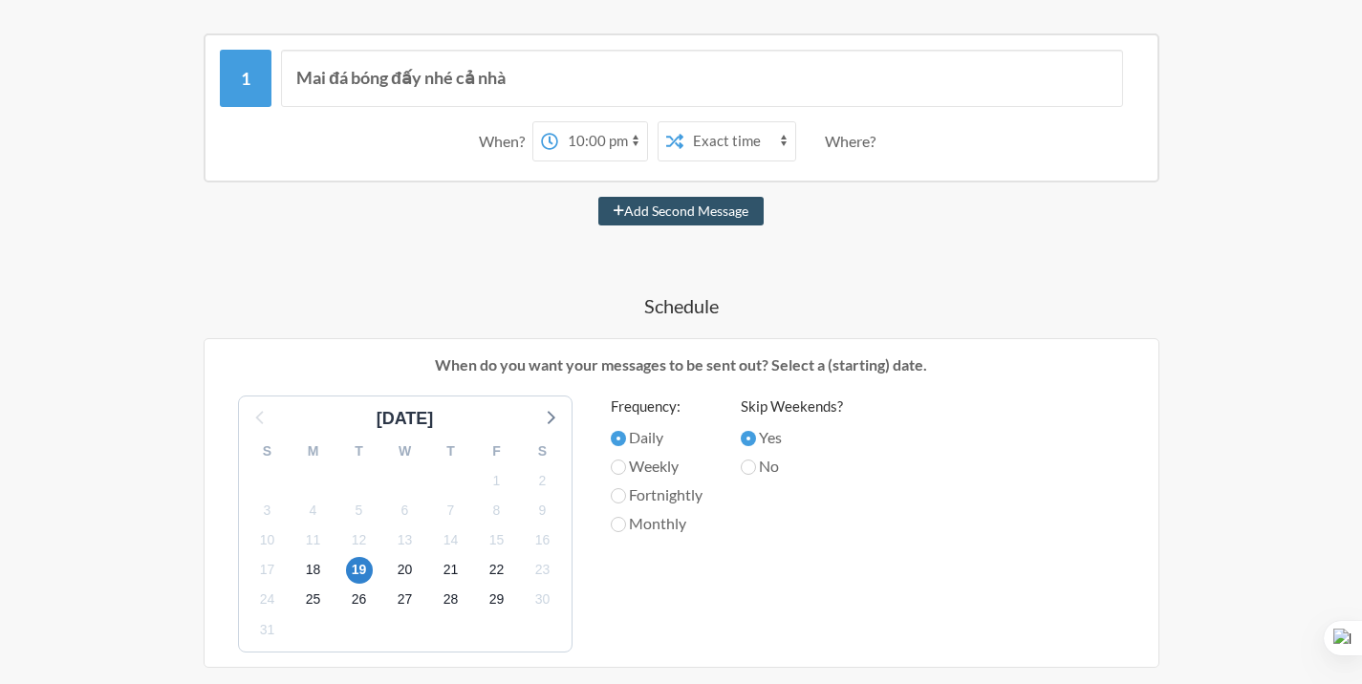
scroll to position [350, 0]
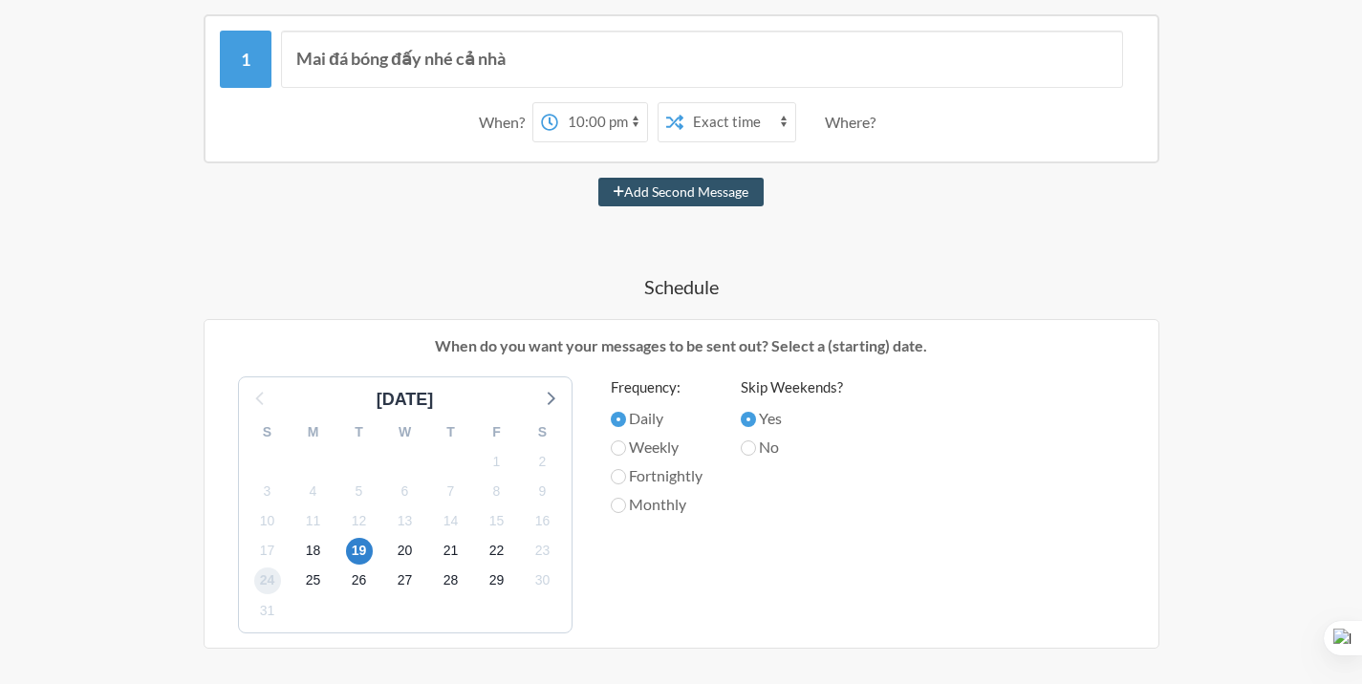
click at [267, 579] on span "24" at bounding box center [267, 581] width 27 height 27
click at [260, 586] on span "24" at bounding box center [267, 581] width 27 height 27
click at [761, 442] on label "No" at bounding box center [792, 447] width 102 height 23
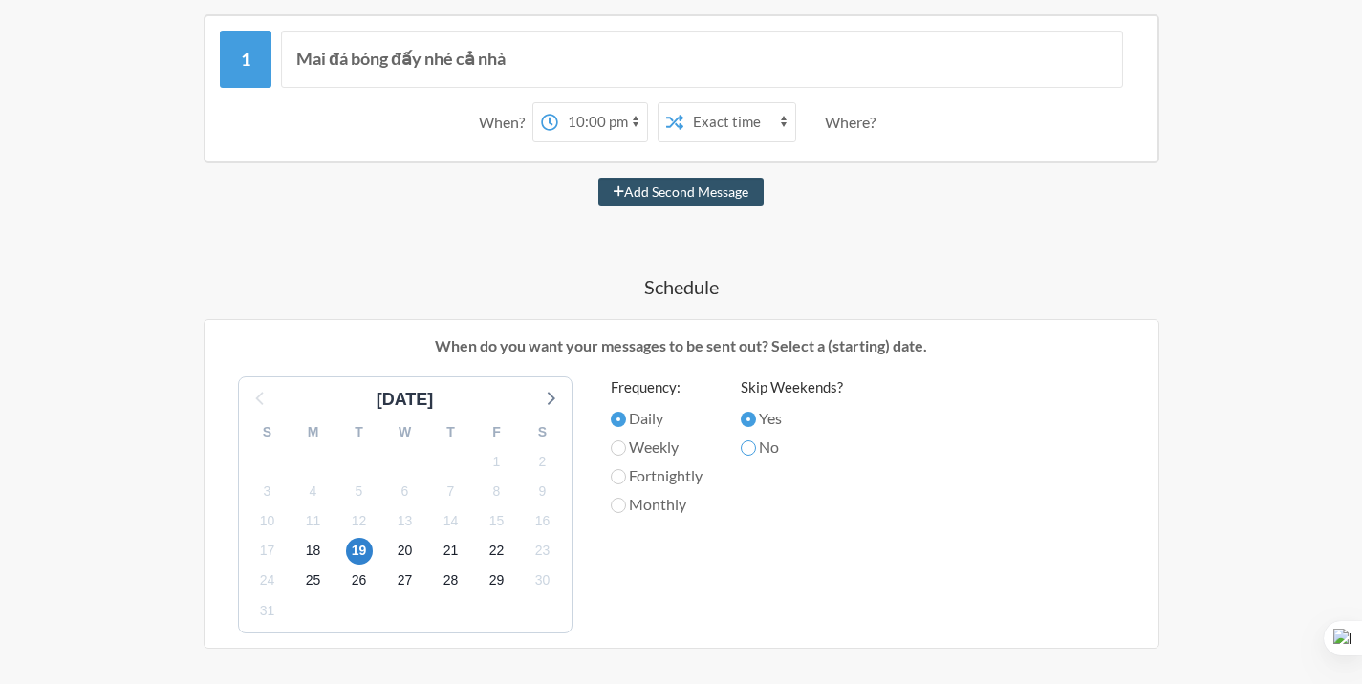
click at [756, 442] on input "No" at bounding box center [748, 448] width 15 height 15
radio input "true"
click at [270, 581] on span "24" at bounding box center [267, 581] width 27 height 27
click at [657, 481] on label "Fortnightly" at bounding box center [657, 475] width 92 height 23
click at [626, 481] on input "Fortnightly" at bounding box center [618, 476] width 15 height 15
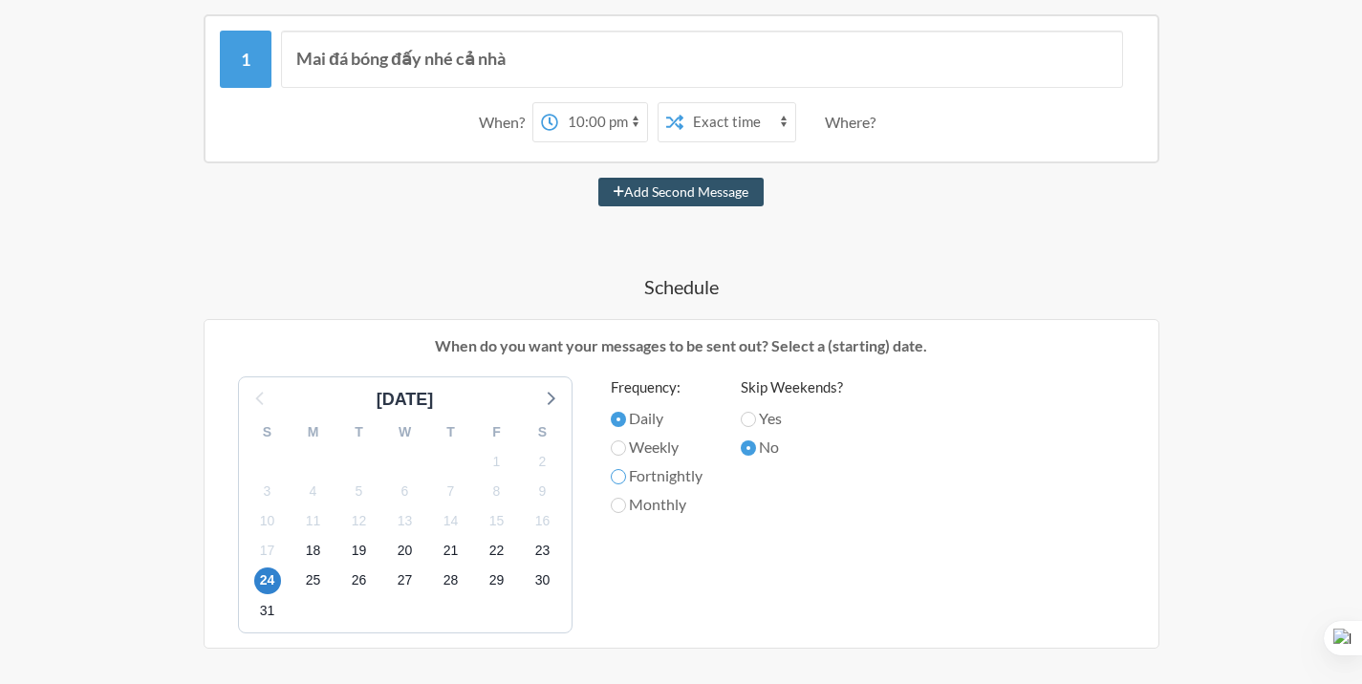
radio input "true"
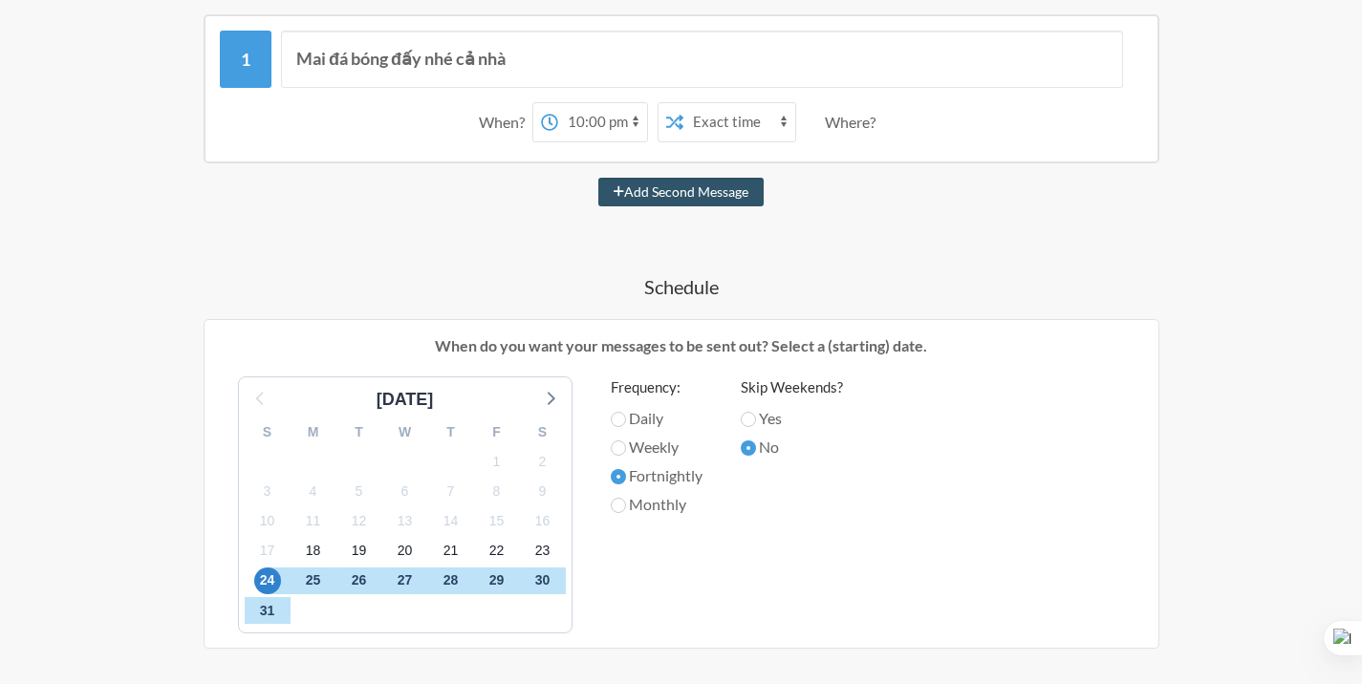
click at [662, 454] on label "Weekly" at bounding box center [657, 447] width 92 height 23
click at [626, 454] on input "Weekly" at bounding box center [618, 448] width 15 height 15
radio input "true"
click at [660, 475] on label "Fortnightly" at bounding box center [657, 475] width 92 height 23
click at [626, 475] on input "Fortnightly" at bounding box center [618, 476] width 15 height 15
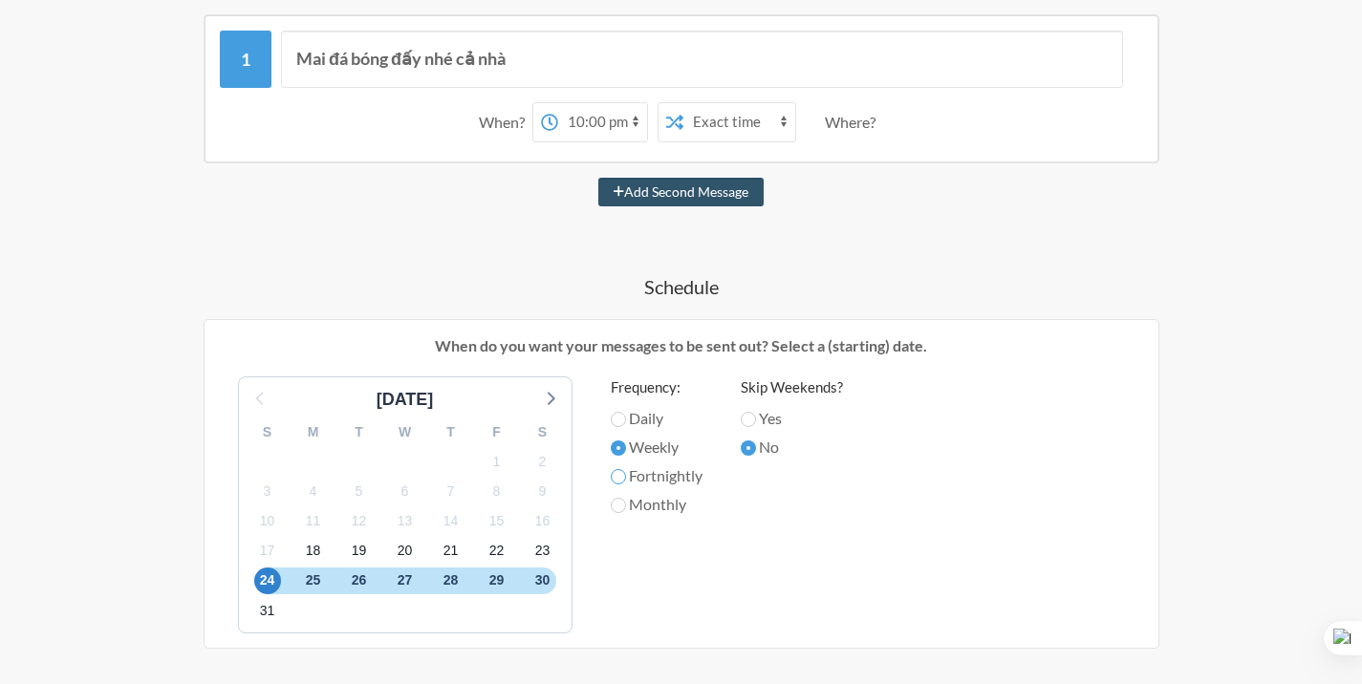
radio input "true"
click at [654, 513] on label "Monthly" at bounding box center [657, 504] width 92 height 23
click at [626, 513] on input "Monthly" at bounding box center [618, 505] width 15 height 15
radio input "true"
click at [668, 440] on label "Weekly" at bounding box center [657, 447] width 92 height 23
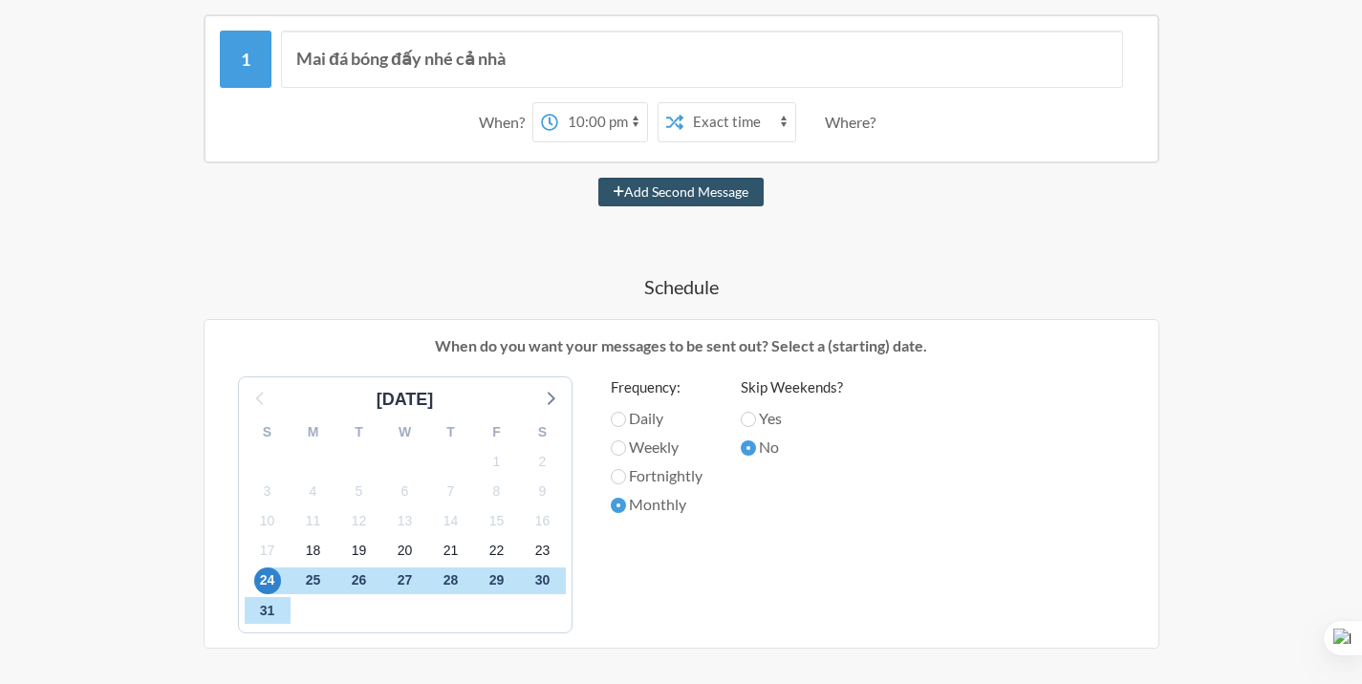
click at [626, 441] on input "Weekly" at bounding box center [618, 448] width 15 height 15
radio input "true"
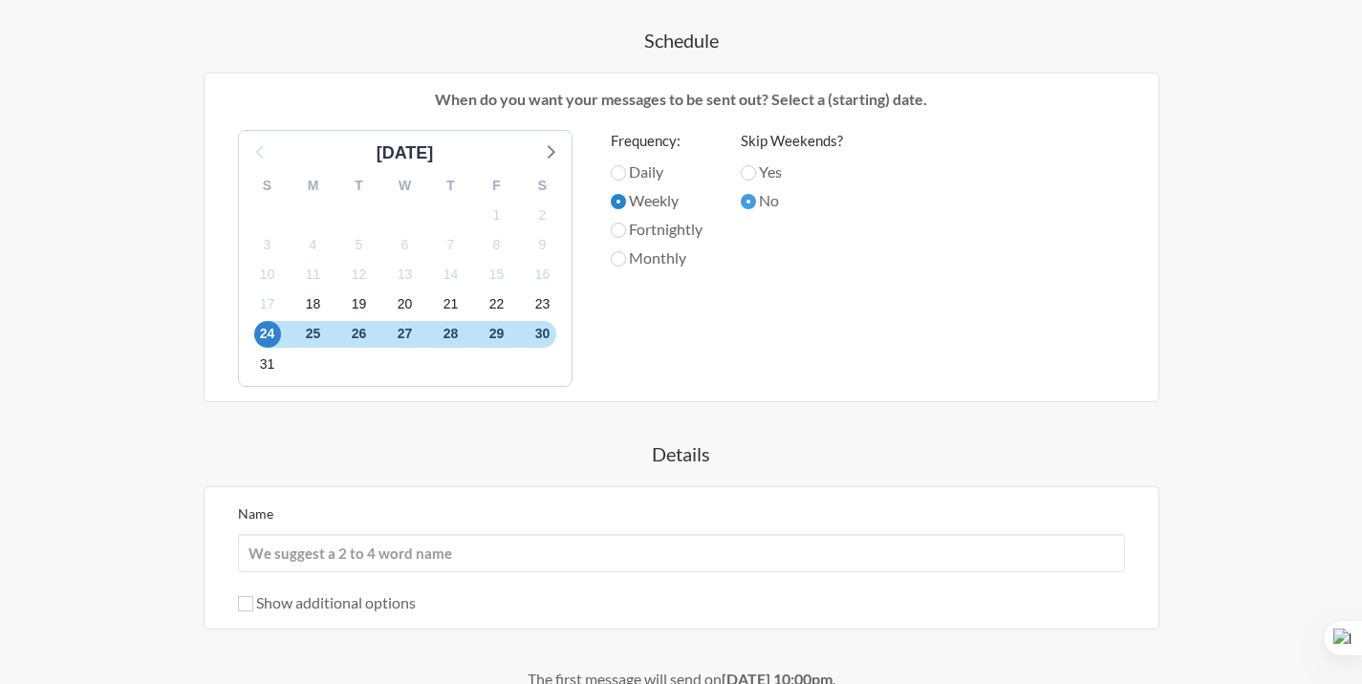
scroll to position [594, 0]
click at [657, 176] on label "Daily" at bounding box center [657, 173] width 92 height 23
click at [626, 176] on input "Daily" at bounding box center [618, 174] width 15 height 15
radio input "true"
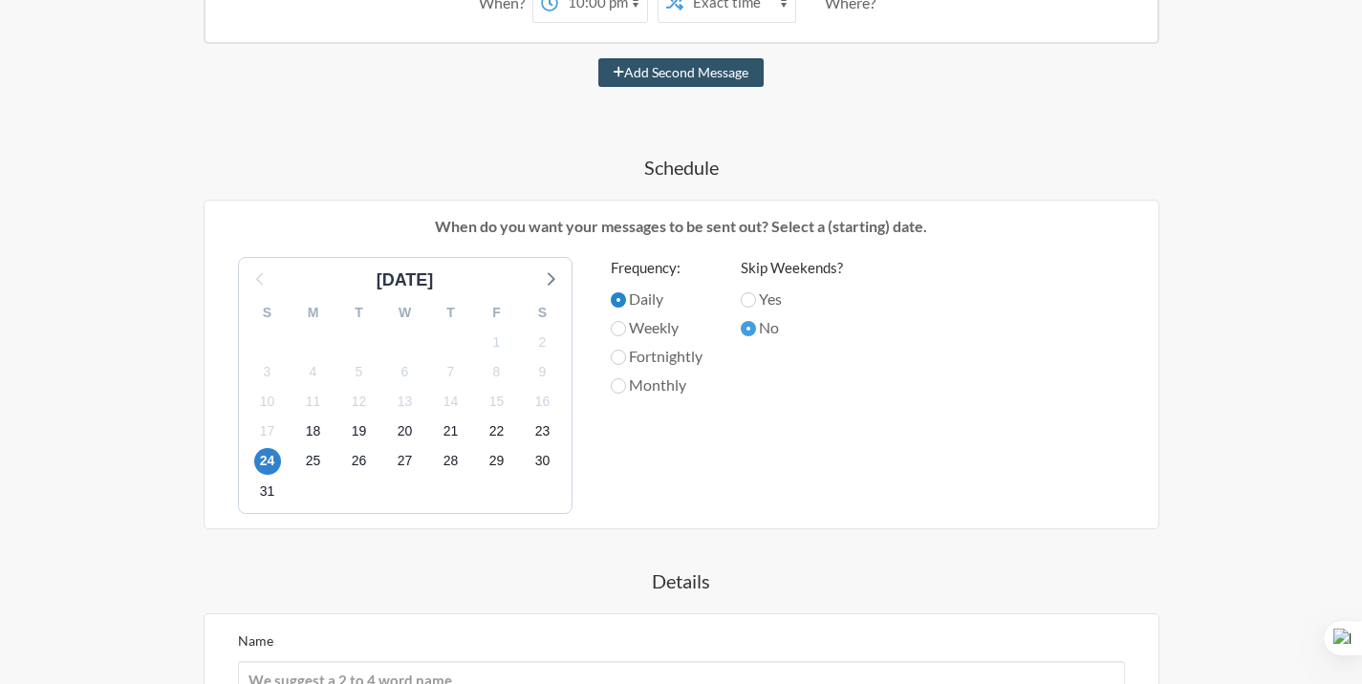
scroll to position [459, 0]
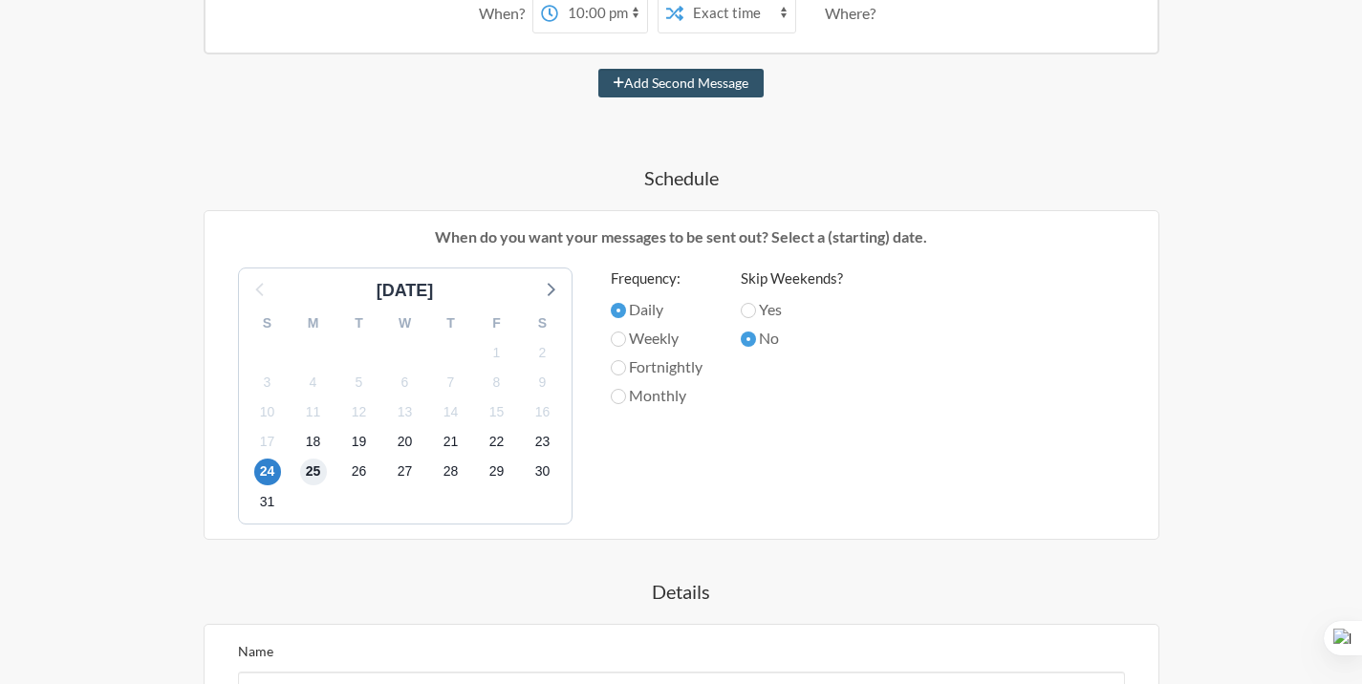
click at [310, 469] on span "25" at bounding box center [313, 472] width 27 height 27
click at [269, 463] on span "24" at bounding box center [267, 472] width 27 height 27
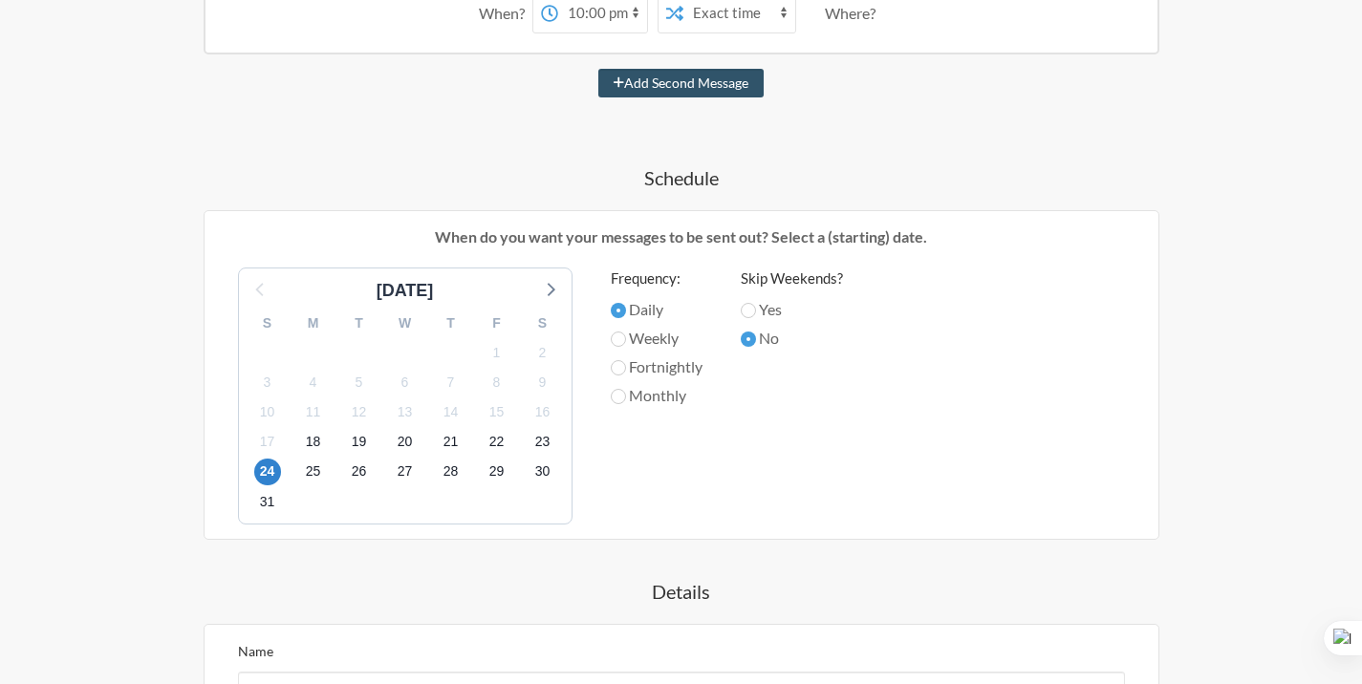
click at [301, 458] on div "25" at bounding box center [314, 472] width 46 height 30
drag, startPoint x: 310, startPoint y: 444, endPoint x: 444, endPoint y: 464, distance: 136.2
click at [444, 464] on div "S M T W T F S 27 28 29 30 31 1 2 3 4 5 6 7 8 9 10 11 12 13 14 15 16 17 18 19 20…" at bounding box center [405, 414] width 333 height 220
click at [320, 447] on span "18" at bounding box center [313, 442] width 27 height 27
click at [359, 447] on span "19" at bounding box center [359, 442] width 27 height 27
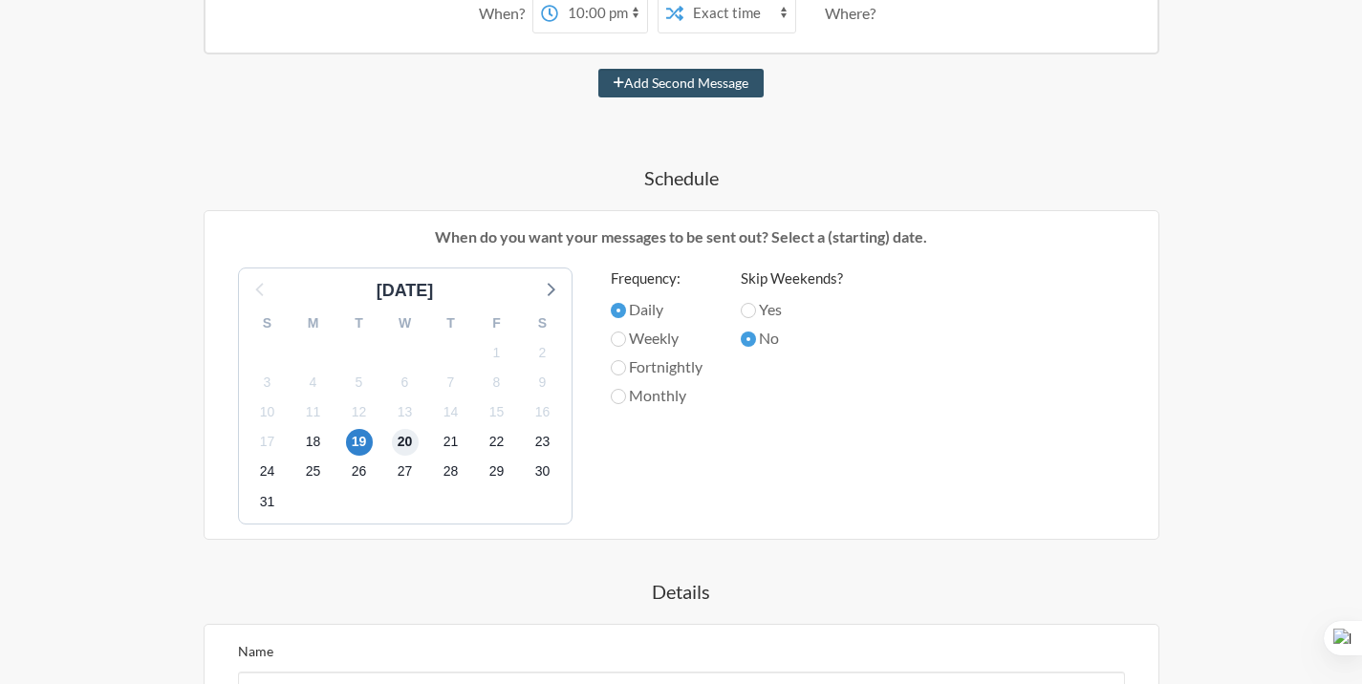
click at [399, 447] on span "20" at bounding box center [405, 442] width 27 height 27
click at [280, 470] on span "24" at bounding box center [267, 472] width 27 height 27
click at [661, 340] on label "Weekly" at bounding box center [657, 338] width 92 height 23
click at [626, 340] on input "Weekly" at bounding box center [618, 339] width 15 height 15
radio input "true"
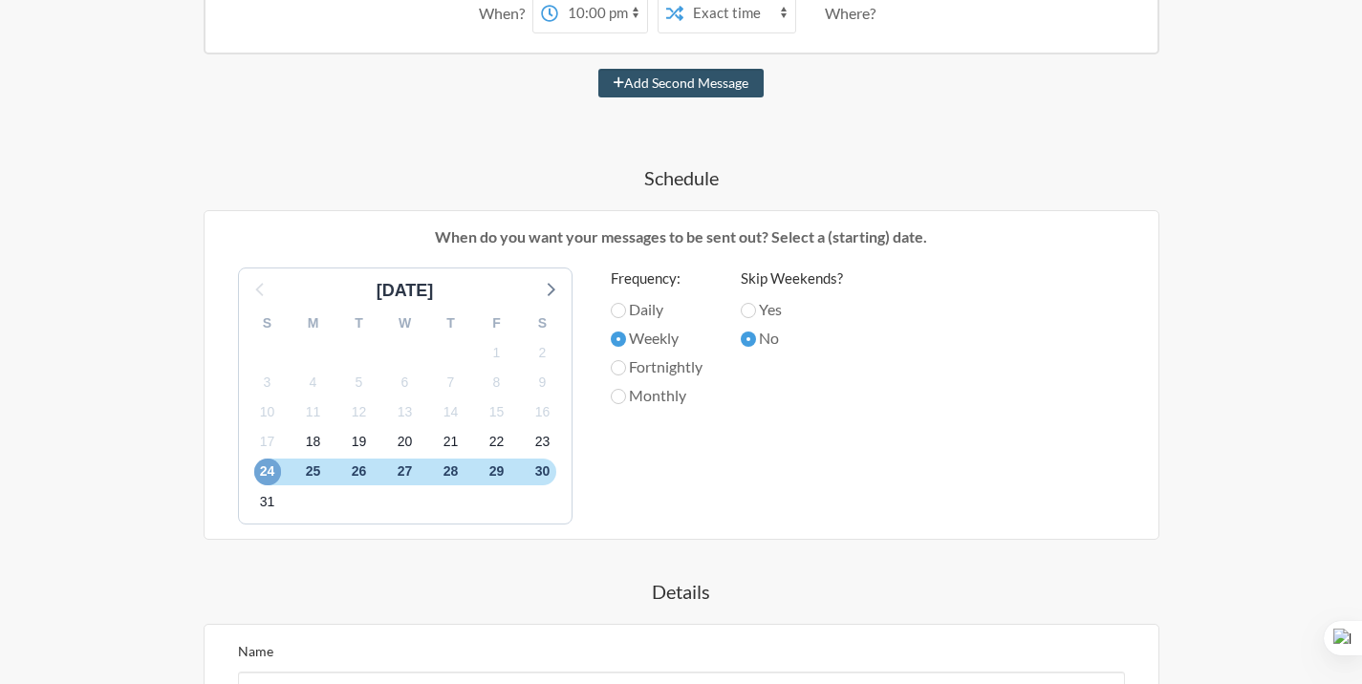
click at [261, 473] on span "24" at bounding box center [267, 472] width 27 height 27
click at [629, 312] on label "Daily" at bounding box center [657, 309] width 92 height 23
click at [626, 312] on input "Daily" at bounding box center [618, 310] width 15 height 15
radio input "true"
click at [714, 449] on div "[DATE] S M T W T F S 27 28 29 30 31 1 2 3 4 5 6 7 8 9 10 11 12 13 14 15 16 17 1…" at bounding box center [681, 396] width 925 height 257
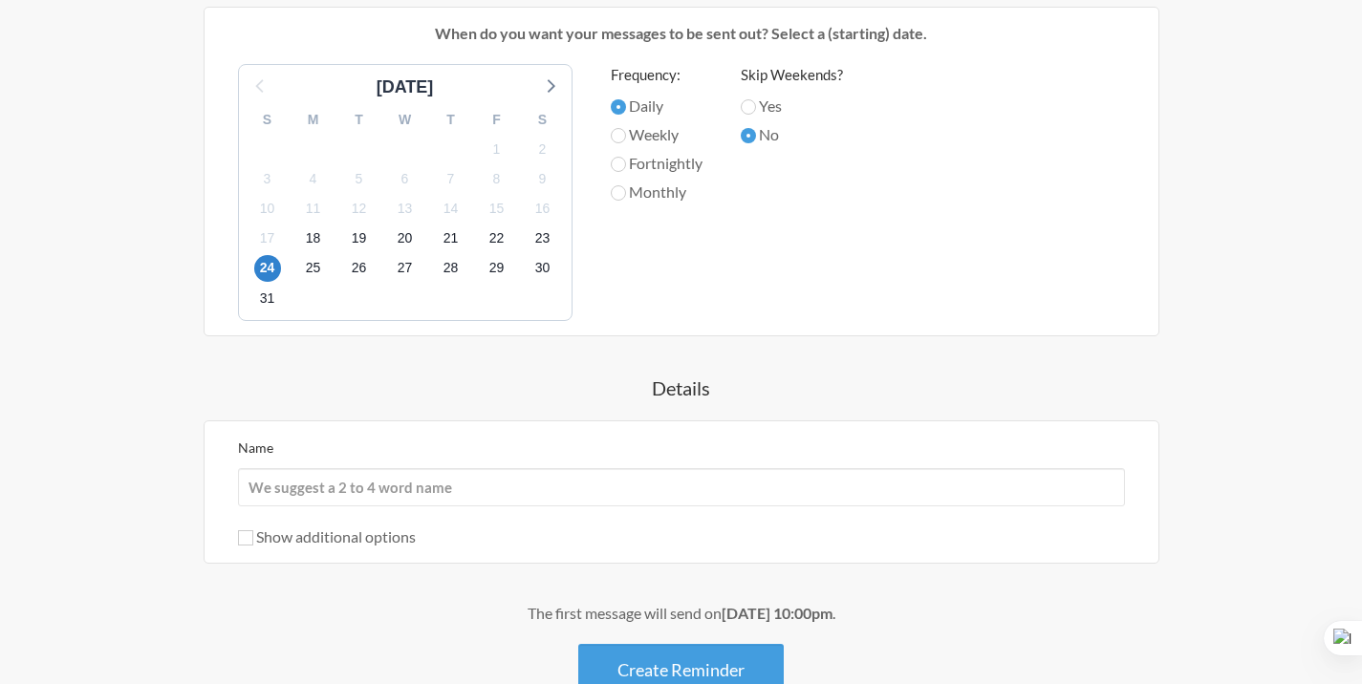
scroll to position [788, 0]
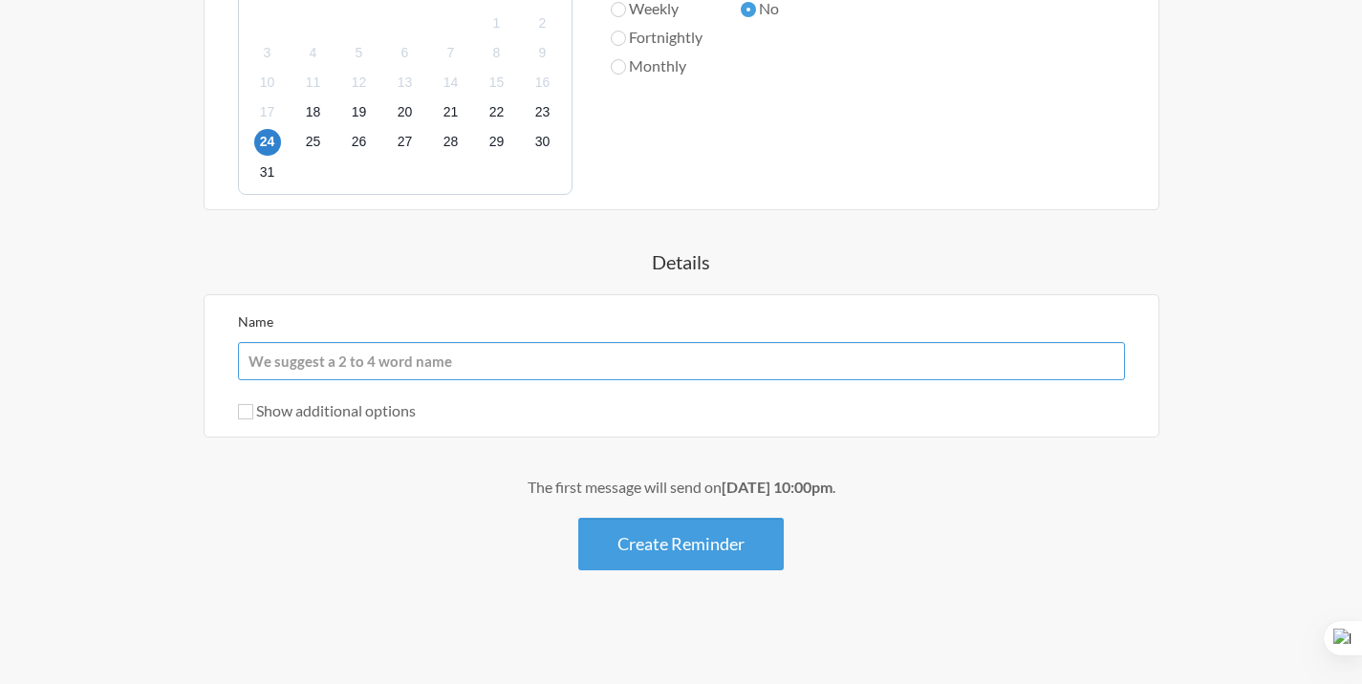
click at [477, 357] on input "Name" at bounding box center [681, 361] width 887 height 38
click at [585, 283] on div "Mai đá bóng đấy nhé cả nhà When? 12:00 am 12:15 am 12:30 am 12:45 am 1:00 am 1:…" at bounding box center [681, 73] width 1109 height 995
click at [349, 412] on label "Show additional options" at bounding box center [327, 410] width 178 height 18
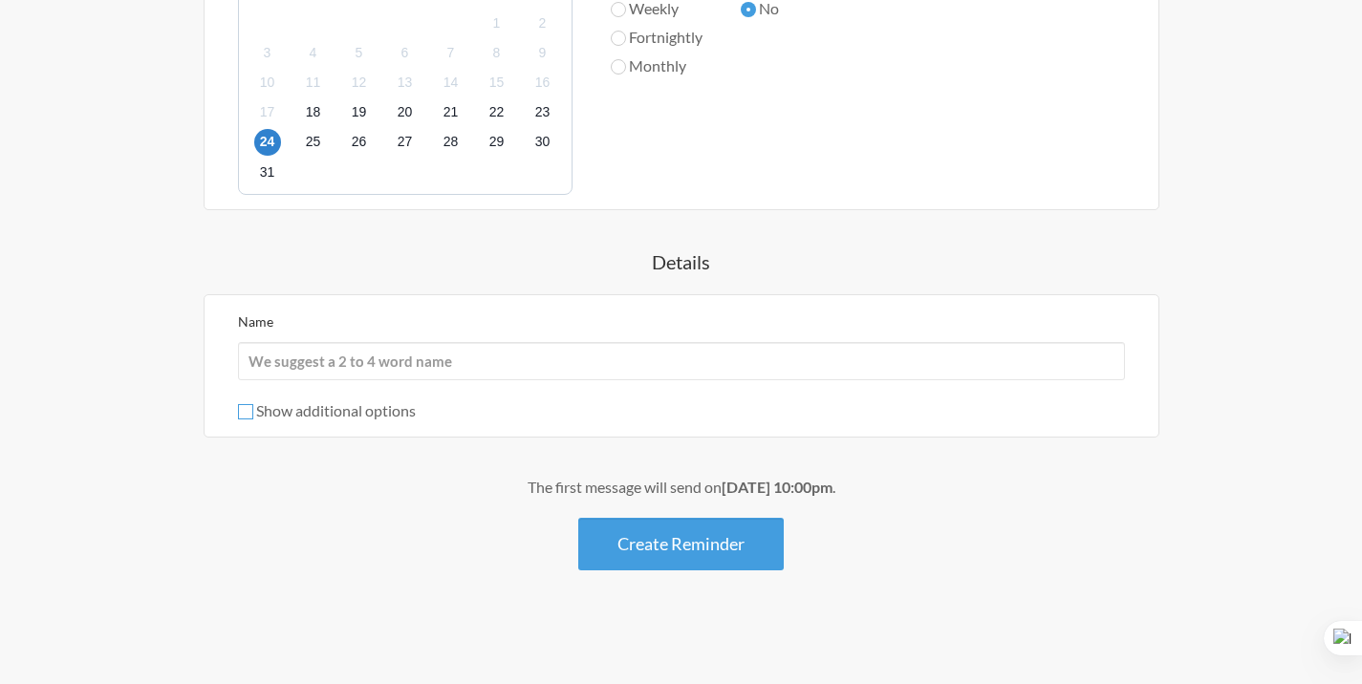
click at [253, 412] on input "Show additional options" at bounding box center [245, 411] width 15 height 15
checkbox input "true"
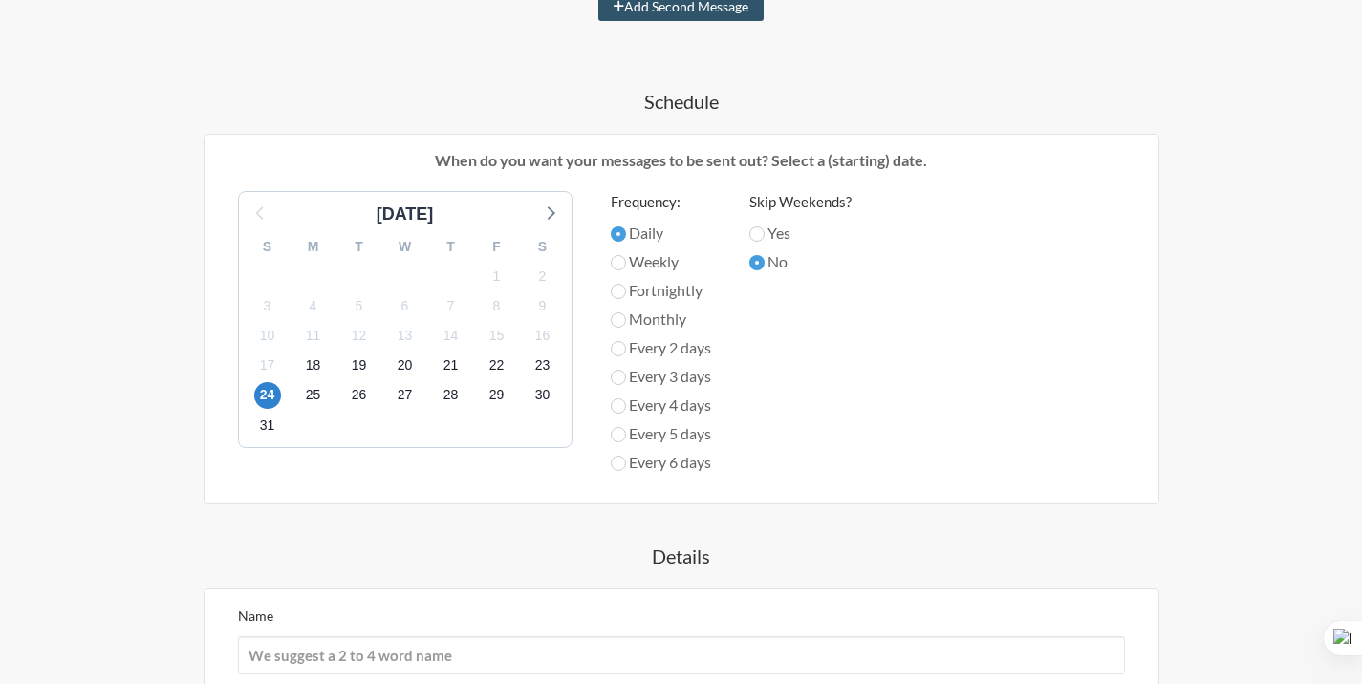
scroll to position [560, 0]
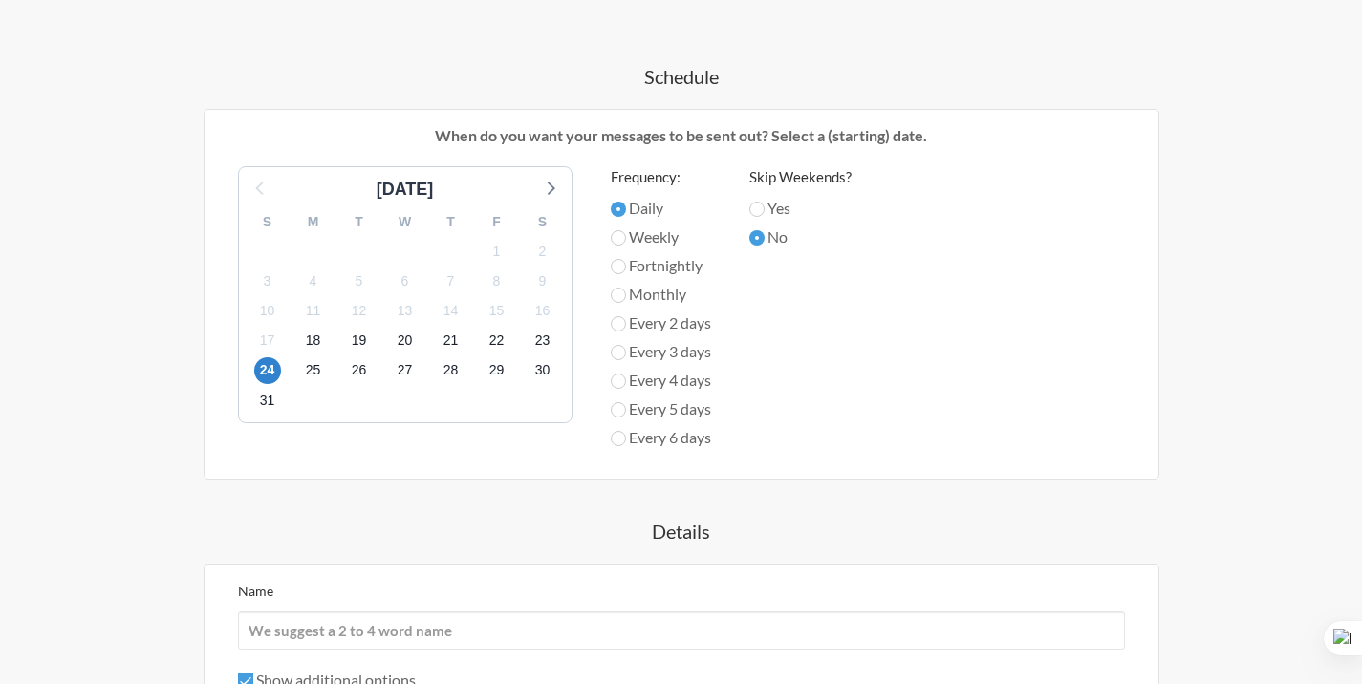
click at [672, 413] on label "Every 5 days" at bounding box center [661, 409] width 100 height 23
click at [626, 413] on input "Every 5 days" at bounding box center [618, 409] width 15 height 15
radio input "true"
click at [695, 325] on label "Every 2 days" at bounding box center [661, 323] width 100 height 23
click at [626, 325] on input "Every 2 days" at bounding box center [618, 323] width 15 height 15
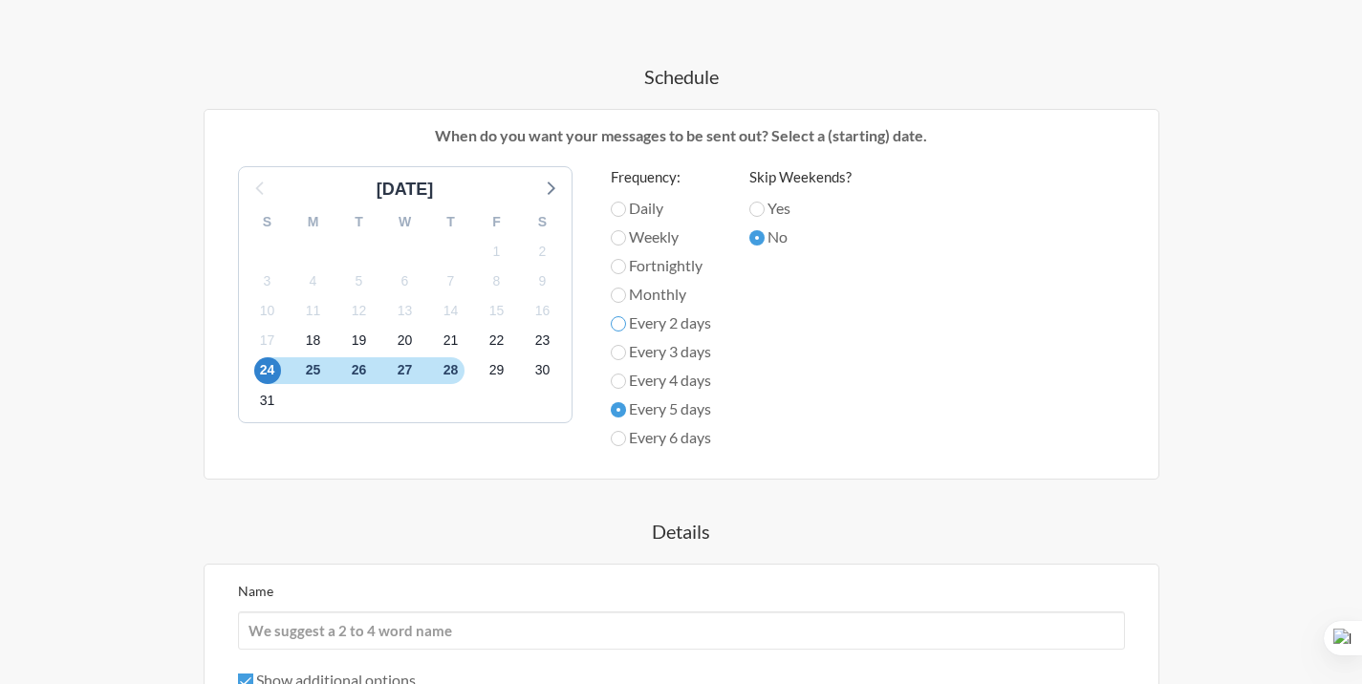
radio input "true"
click at [677, 298] on label "Monthly" at bounding box center [661, 294] width 100 height 23
click at [626, 298] on input "Monthly" at bounding box center [618, 295] width 15 height 15
radio input "true"
click at [677, 257] on label "Fortnightly" at bounding box center [661, 265] width 100 height 23
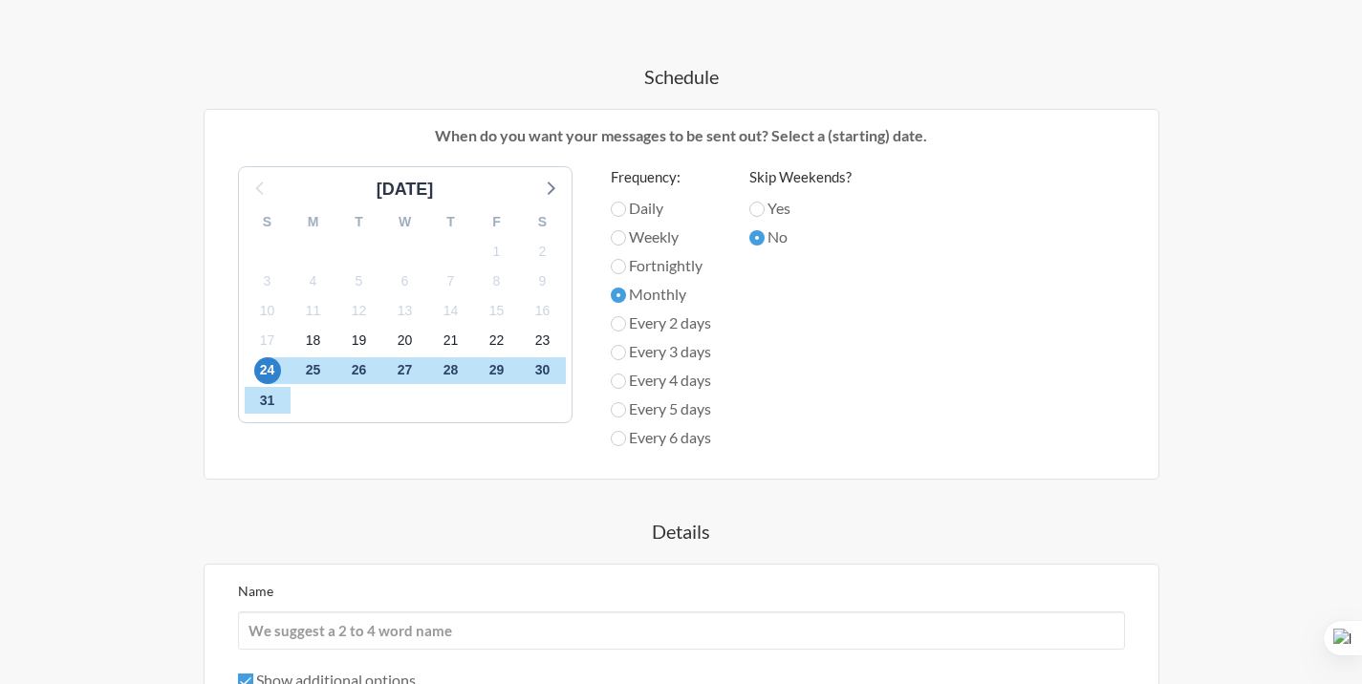
click at [626, 259] on input "Fortnightly" at bounding box center [618, 266] width 15 height 15
radio input "true"
click at [677, 238] on label "Weekly" at bounding box center [661, 237] width 100 height 23
click at [626, 238] on input "Weekly" at bounding box center [618, 237] width 15 height 15
radio input "true"
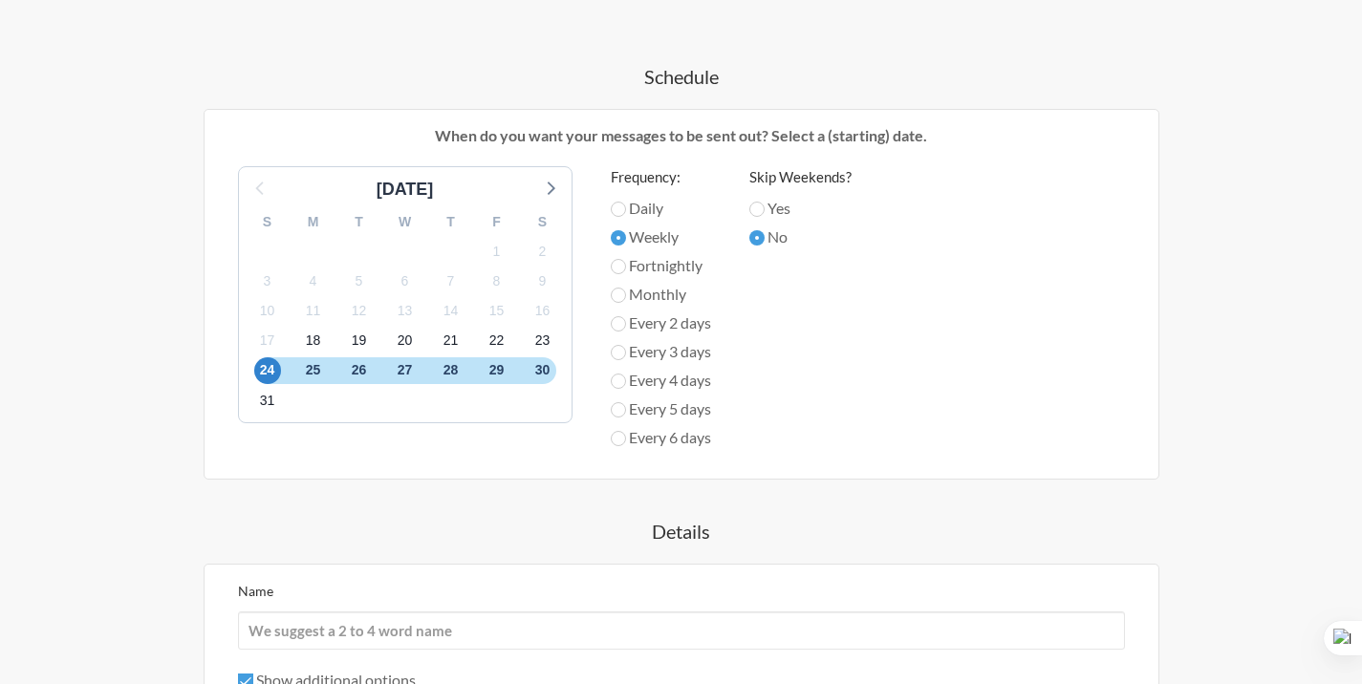
click at [660, 211] on label "Daily" at bounding box center [661, 208] width 100 height 23
click at [626, 211] on input "Daily" at bounding box center [618, 209] width 15 height 15
radio input "true"
click at [851, 320] on div "Skip Weekends? Yes No" at bounding box center [800, 311] width 102 height 290
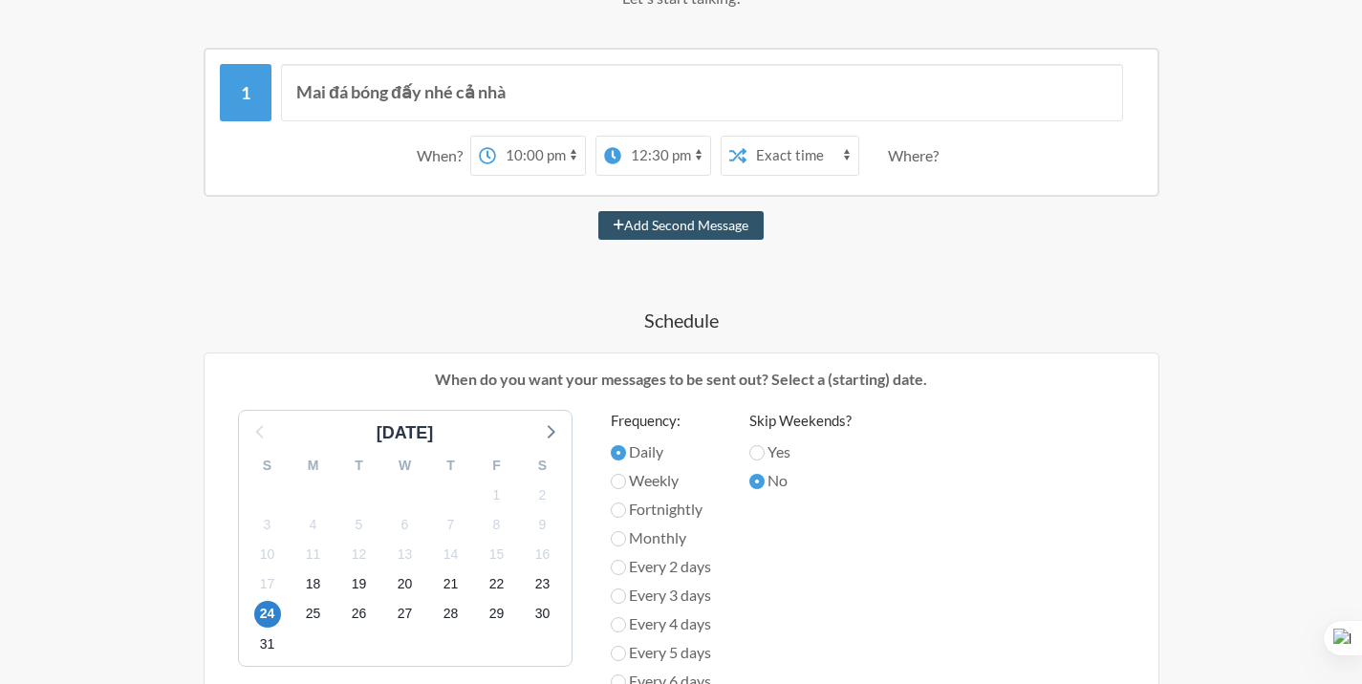
scroll to position [323, 0]
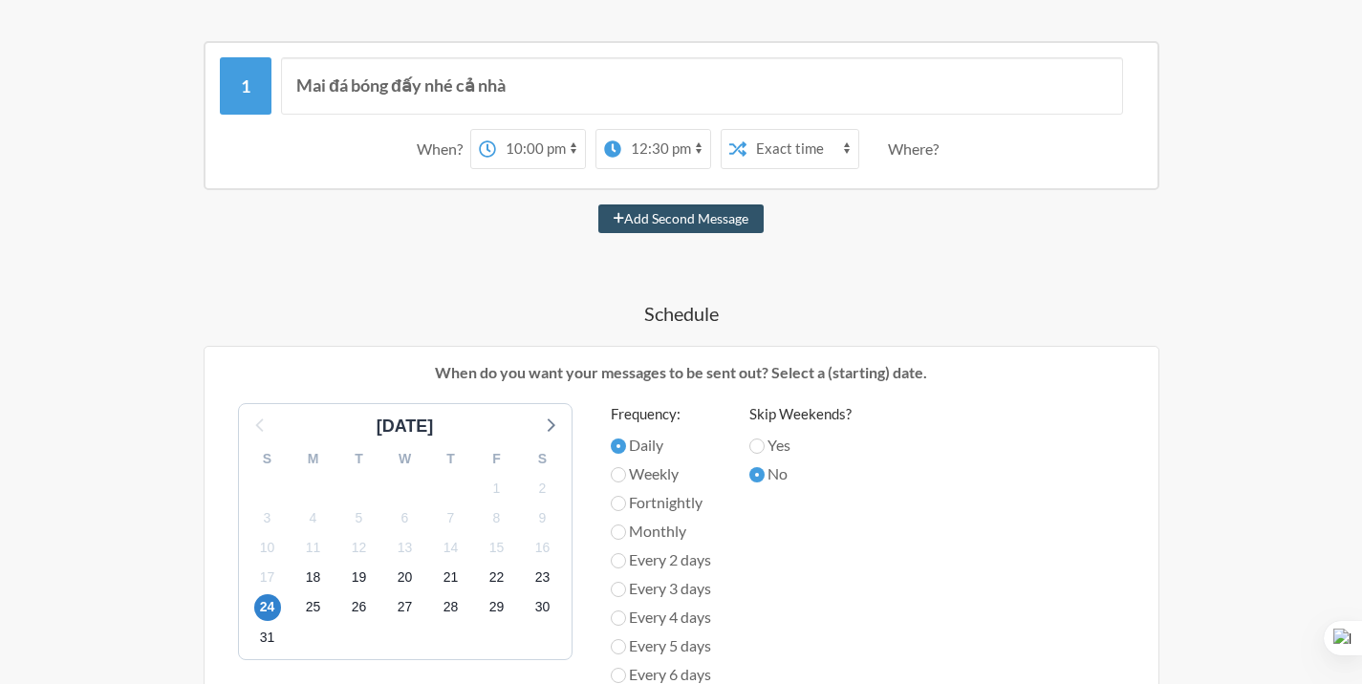
click at [679, 149] on select "12:00 am 12:15 am 12:30 am 12:45 am 1:00 am 1:15 am 1:30 am 1:45 am 2:00 am 2:1…" at bounding box center [665, 149] width 89 height 38
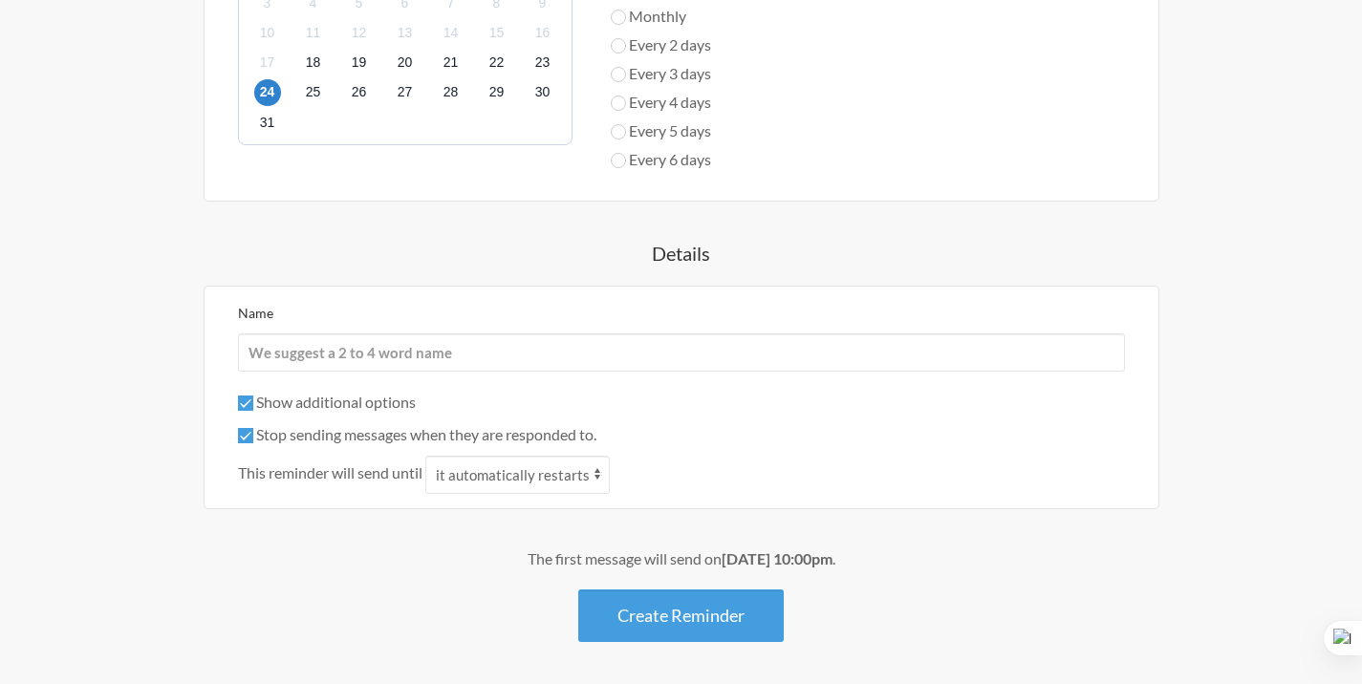
scroll to position [911, 0]
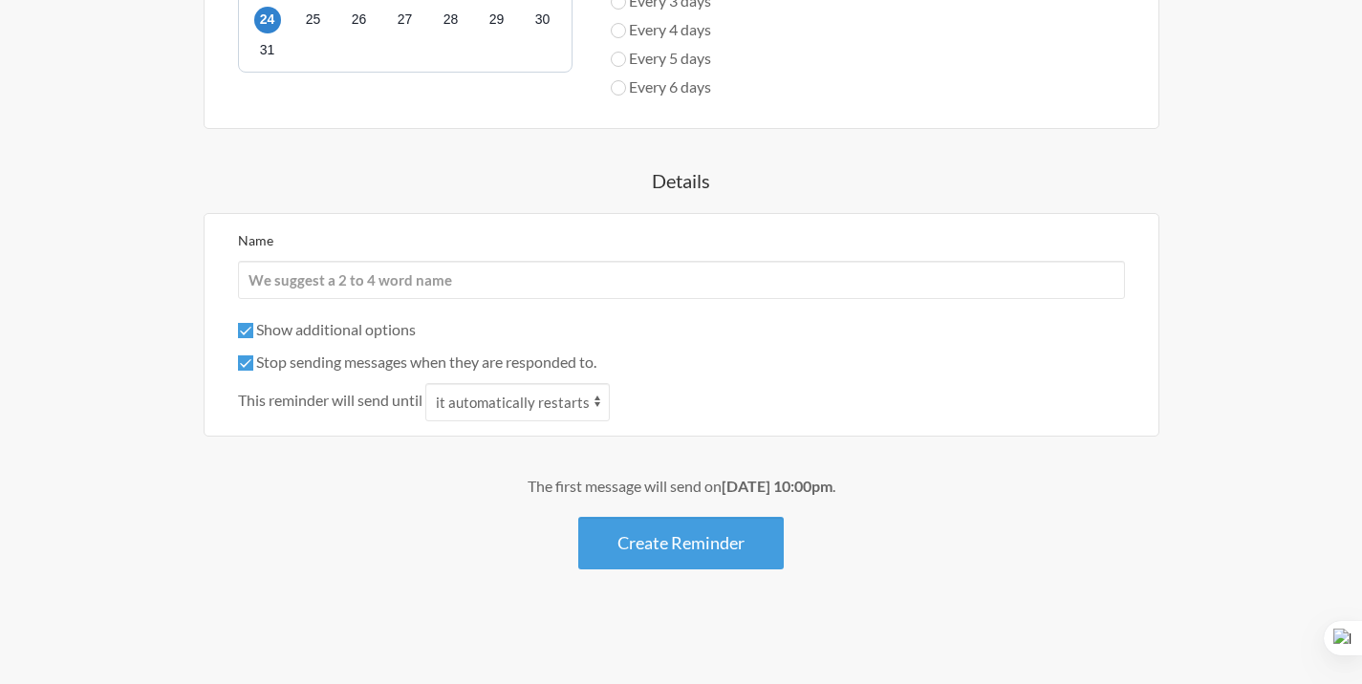
click at [362, 363] on label "Stop sending messages when they are responded to." at bounding box center [417, 362] width 358 height 18
click at [253, 363] on input "Stop sending messages when they are responded to." at bounding box center [245, 362] width 15 height 15
checkbox input "false"
click at [341, 320] on label "Show additional options" at bounding box center [327, 329] width 178 height 18
click at [253, 323] on input "Show additional options" at bounding box center [245, 330] width 15 height 15
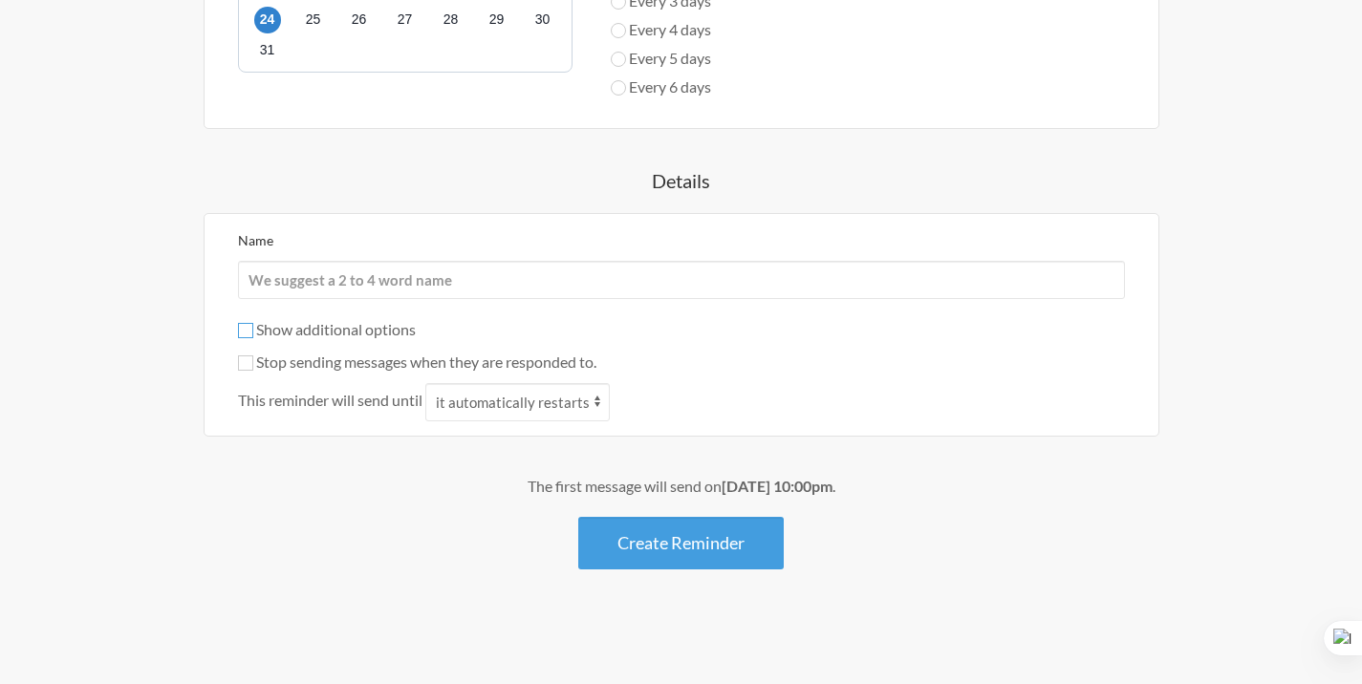
scroll to position [788, 0]
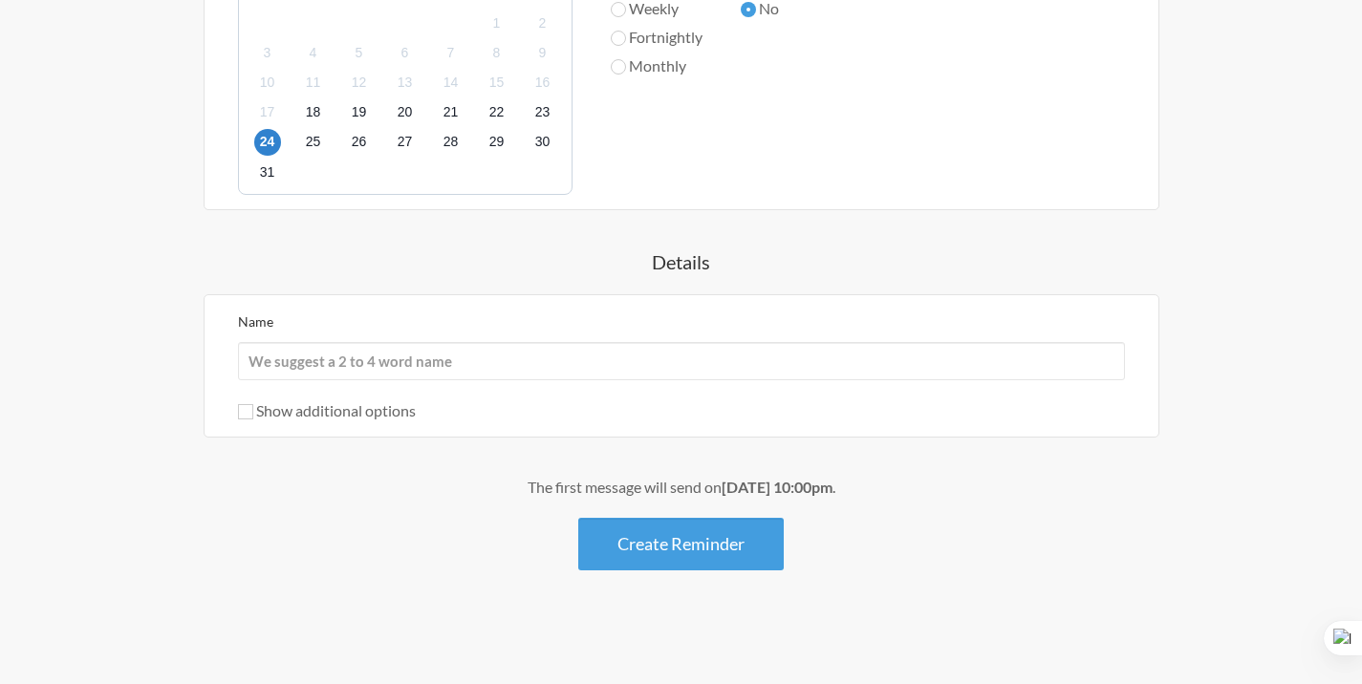
click at [312, 412] on label "Show additional options" at bounding box center [327, 410] width 178 height 18
click at [253, 412] on input "Show additional options" at bounding box center [245, 411] width 15 height 15
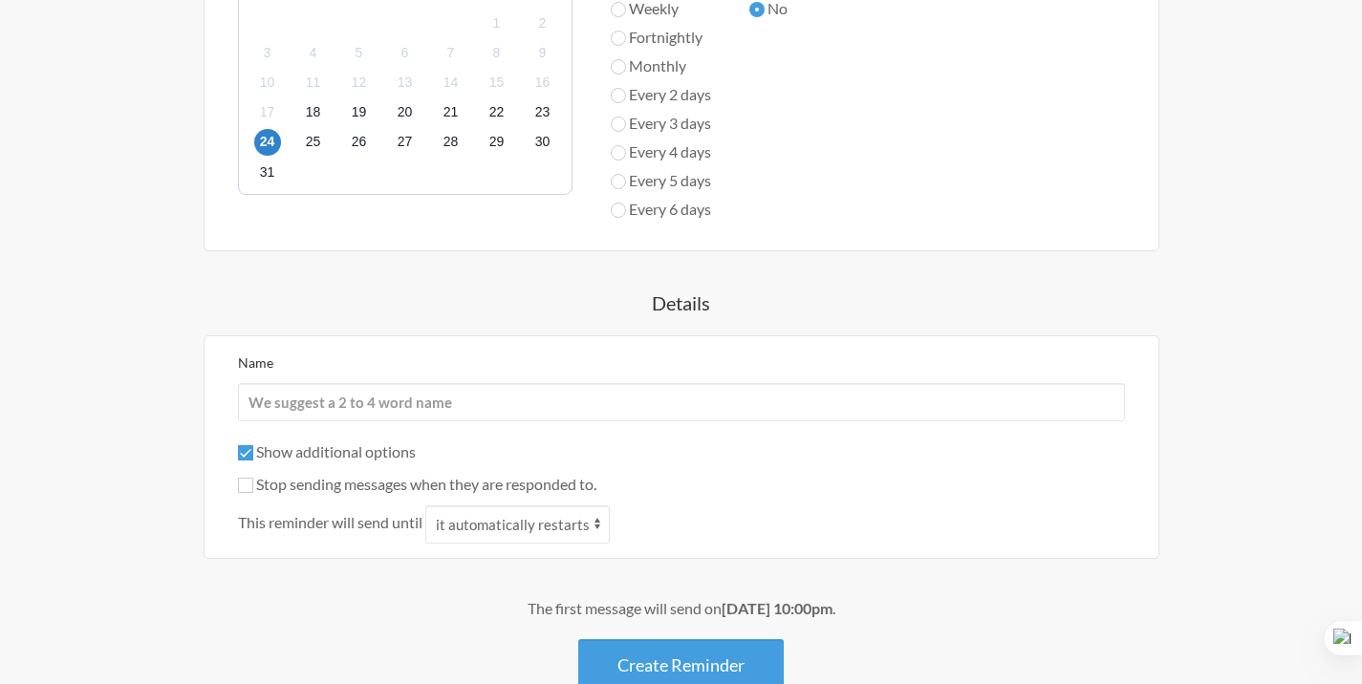
click at [317, 454] on label "Show additional options" at bounding box center [327, 451] width 178 height 18
click at [253, 454] on input "Show additional options" at bounding box center [245, 452] width 15 height 15
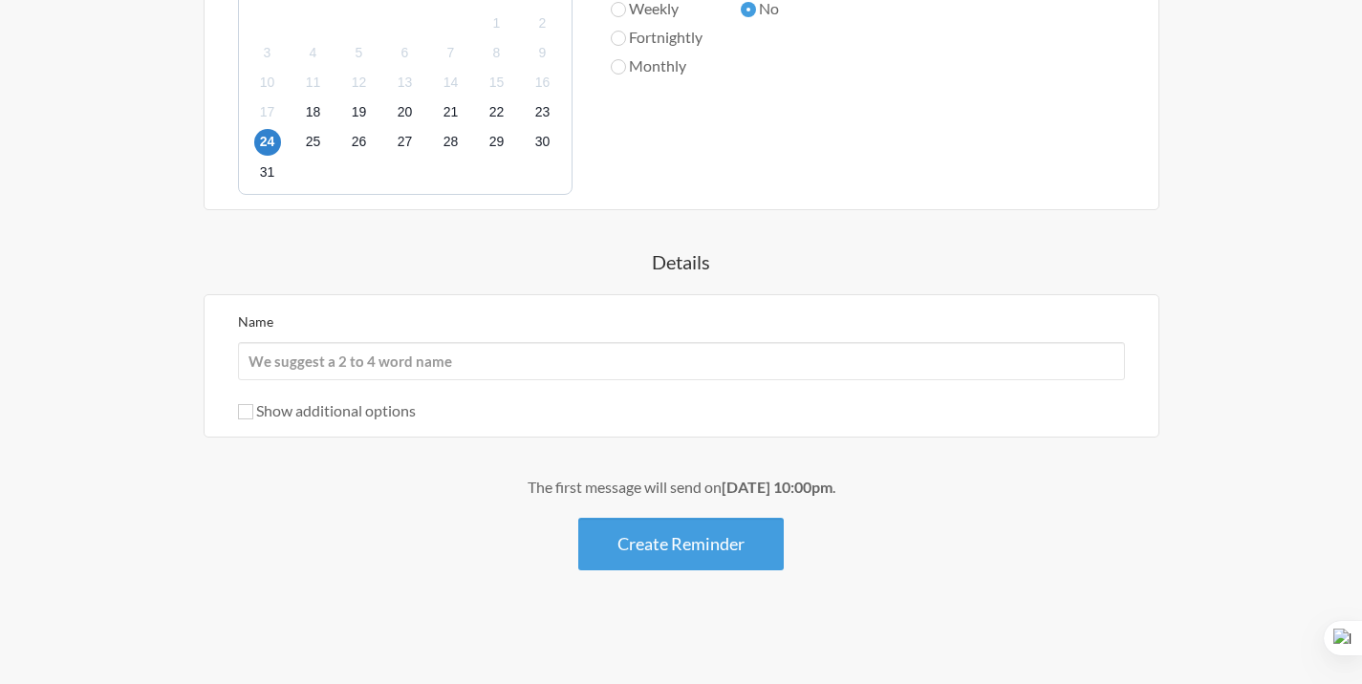
click at [317, 454] on div "Mai đá bóng đấy nhé cả nhà When? 12:00 am 12:15 am 12:30 am 12:45 am 1:00 am 1:…" at bounding box center [681, 73] width 1109 height 995
click at [317, 423] on div "Name Show additional options Hide this reminder from calendars Stop sending mes…" at bounding box center [682, 365] width 956 height 143
click at [321, 417] on label "Show additional options" at bounding box center [327, 410] width 178 height 18
click at [253, 417] on input "Show additional options" at bounding box center [245, 411] width 15 height 15
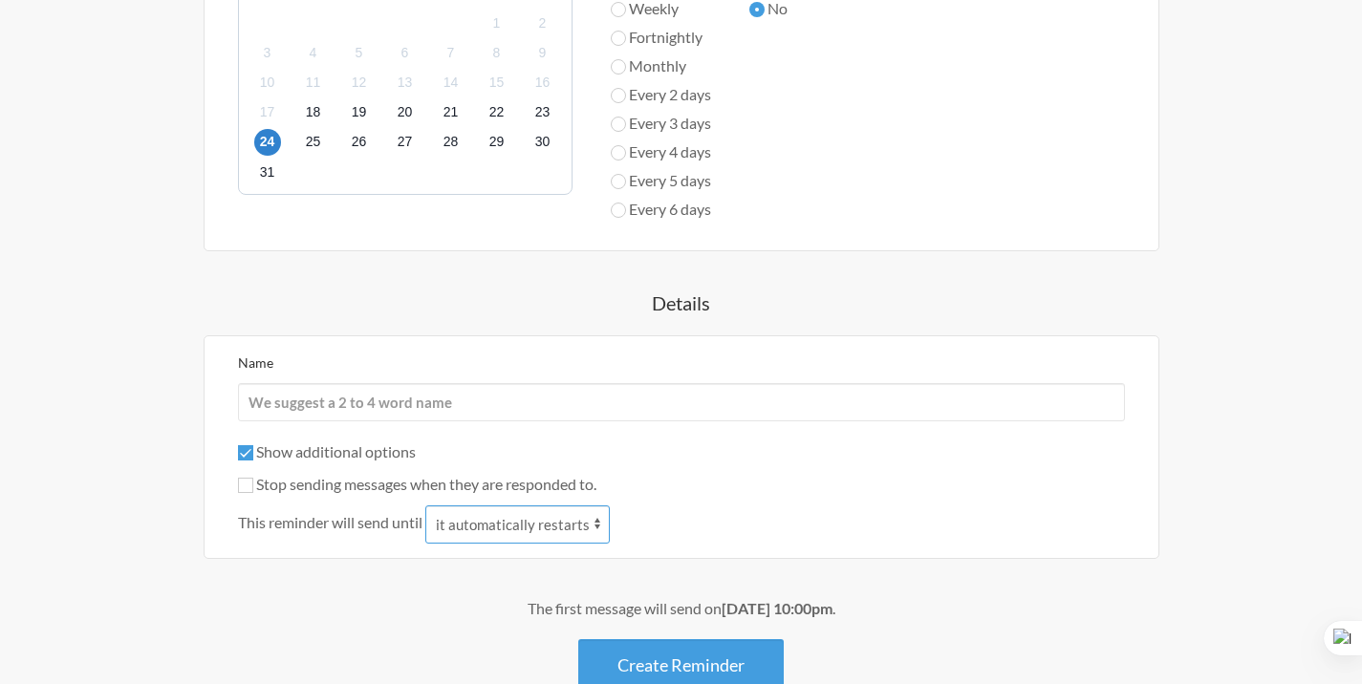
click at [457, 526] on select "it automatically restarts it is replied to" at bounding box center [517, 525] width 184 height 38
click at [392, 456] on label "Show additional options" at bounding box center [327, 451] width 178 height 18
click at [253, 456] on input "Show additional options" at bounding box center [245, 452] width 15 height 15
checkbox input "false"
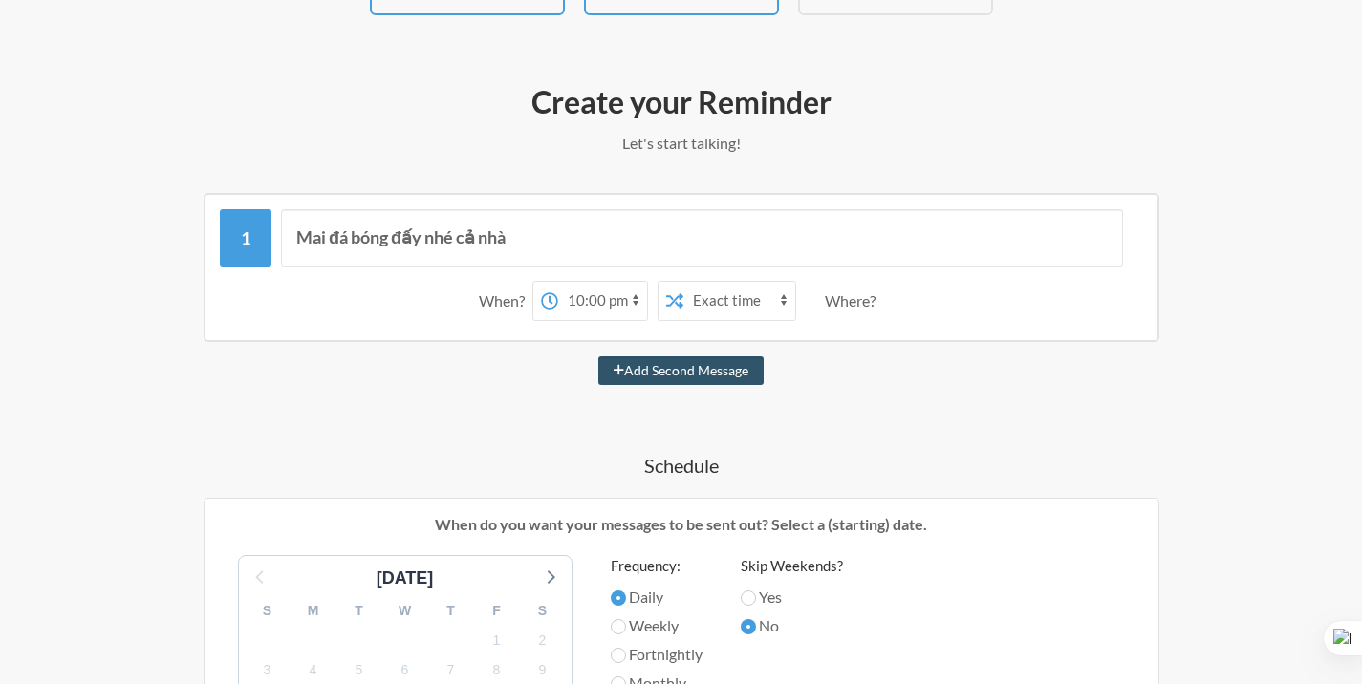
scroll to position [178, 0]
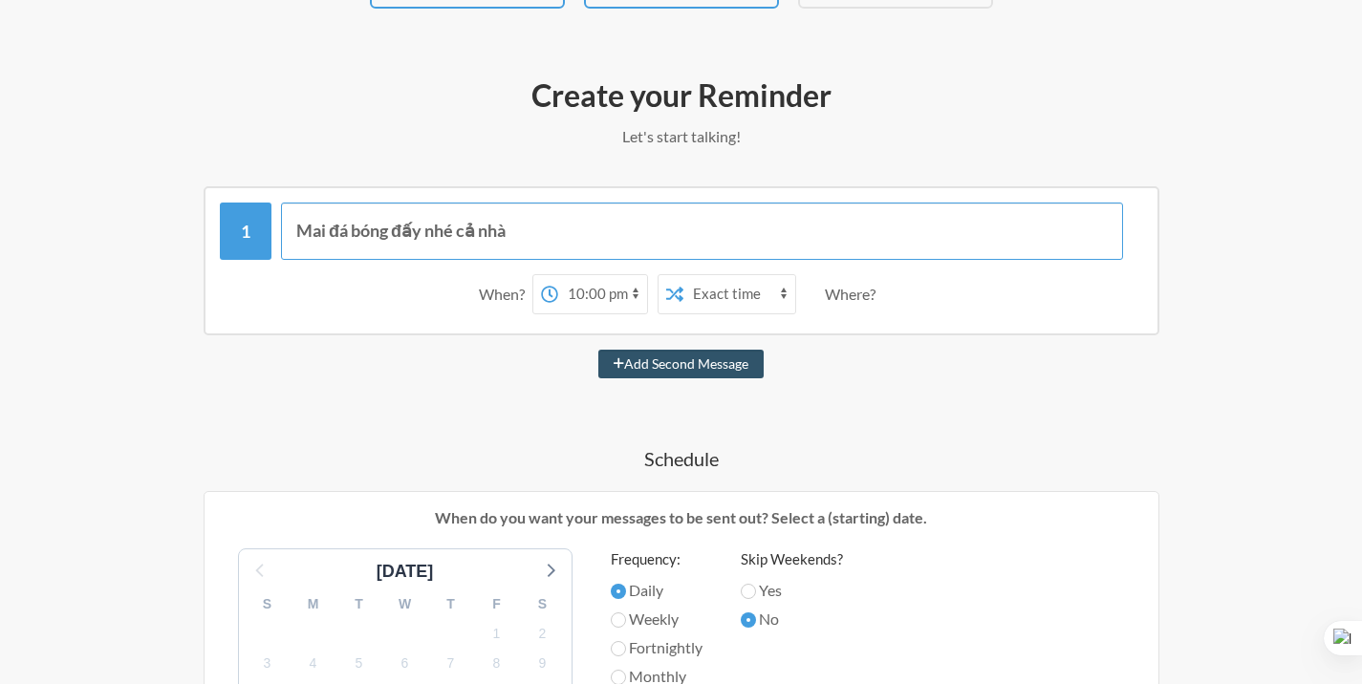
click at [726, 240] on input "Mai đá bóng đấy nhé cả nhà" at bounding box center [702, 231] width 842 height 57
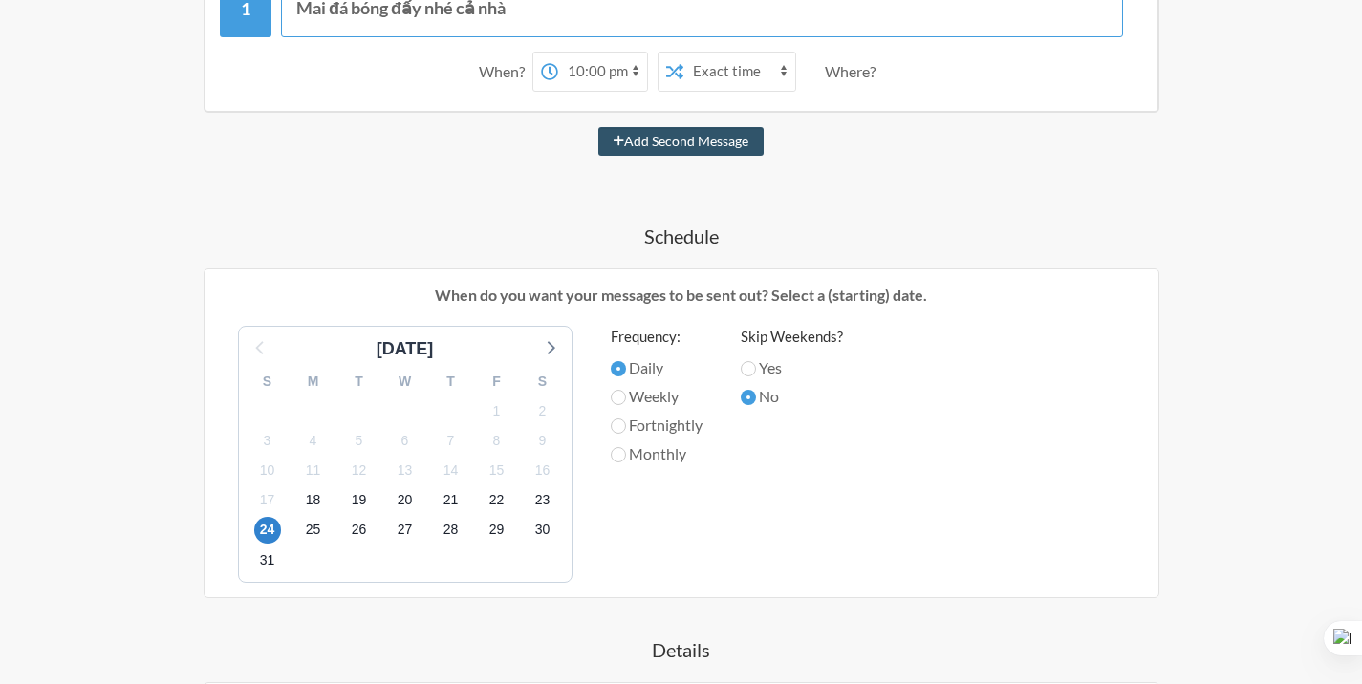
scroll to position [445, 0]
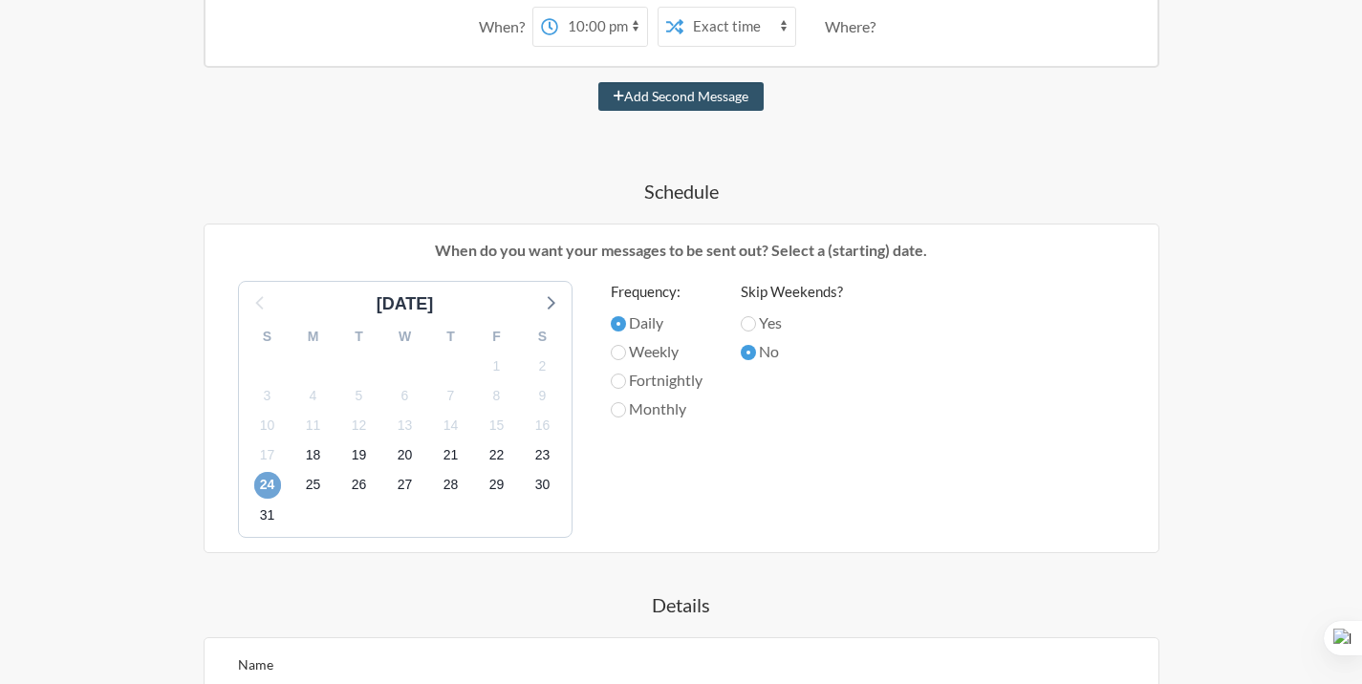
click at [266, 486] on span "24" at bounding box center [267, 485] width 27 height 27
click at [266, 513] on span "31" at bounding box center [267, 515] width 27 height 27
click at [266, 488] on span "24" at bounding box center [267, 485] width 27 height 27
click at [313, 446] on span "18" at bounding box center [313, 455] width 27 height 27
click at [260, 483] on span "24" at bounding box center [267, 485] width 27 height 27
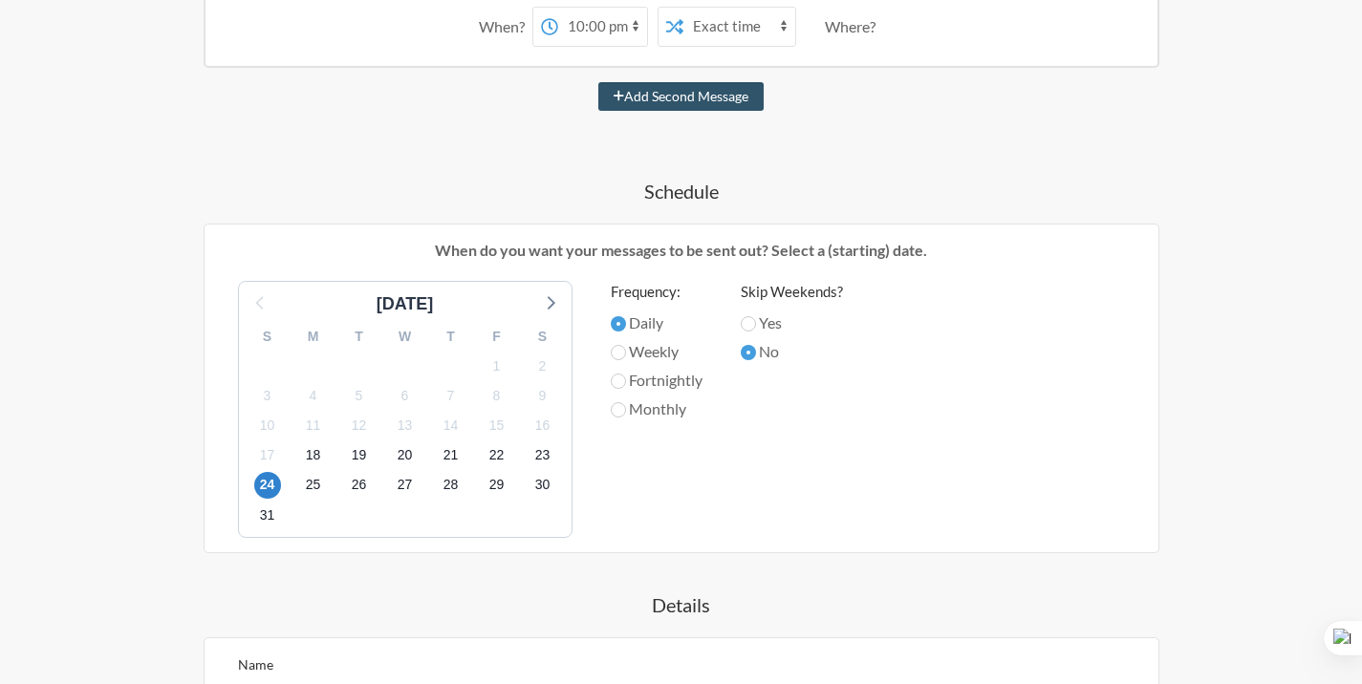
click at [643, 352] on label "Weekly" at bounding box center [657, 351] width 92 height 23
click at [626, 352] on input "Weekly" at bounding box center [618, 352] width 15 height 15
radio input "true"
click at [660, 379] on label "Fortnightly" at bounding box center [657, 380] width 92 height 23
click at [626, 379] on input "Fortnightly" at bounding box center [618, 381] width 15 height 15
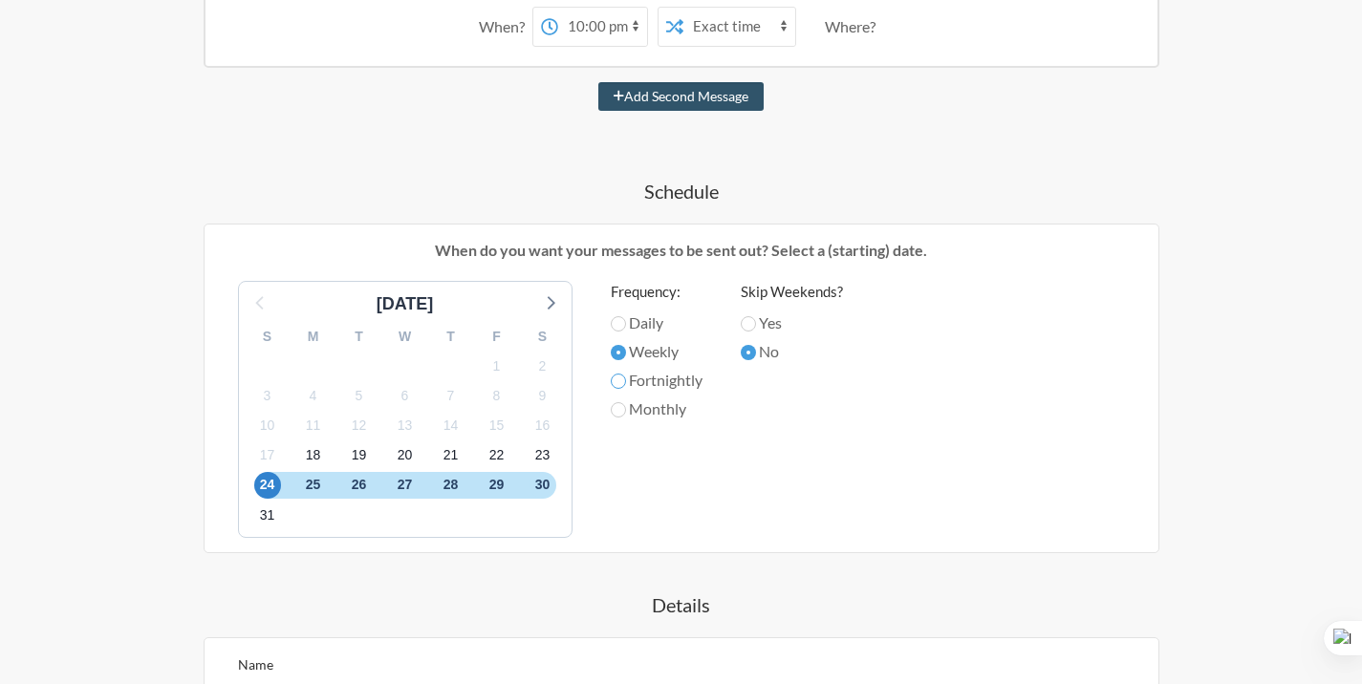
radio input "true"
click at [656, 412] on label "Monthly" at bounding box center [657, 409] width 92 height 23
click at [626, 412] on input "Monthly" at bounding box center [618, 409] width 15 height 15
radio input "true"
click at [682, 380] on label "Fortnightly" at bounding box center [657, 380] width 92 height 23
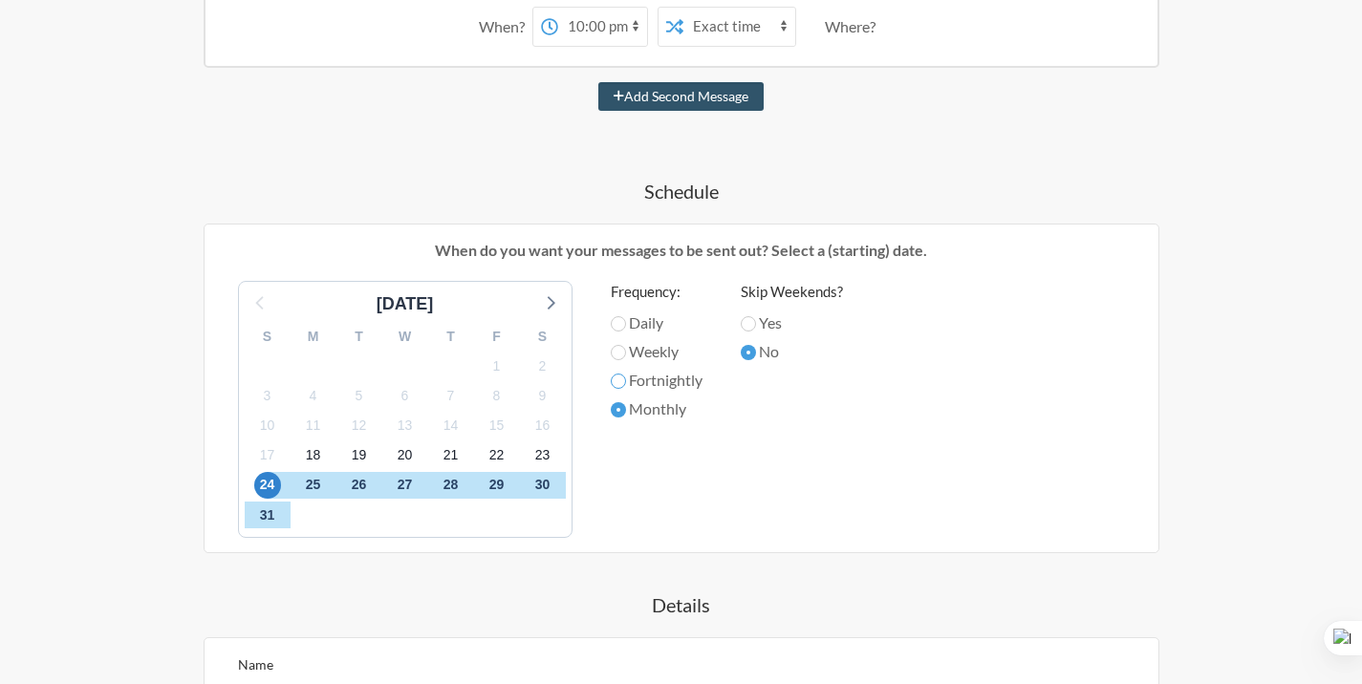
click at [626, 380] on input "Fortnightly" at bounding box center [618, 381] width 15 height 15
radio input "true"
click at [668, 359] on label "Weekly" at bounding box center [657, 351] width 92 height 23
click at [626, 359] on input "Weekly" at bounding box center [618, 352] width 15 height 15
radio input "true"
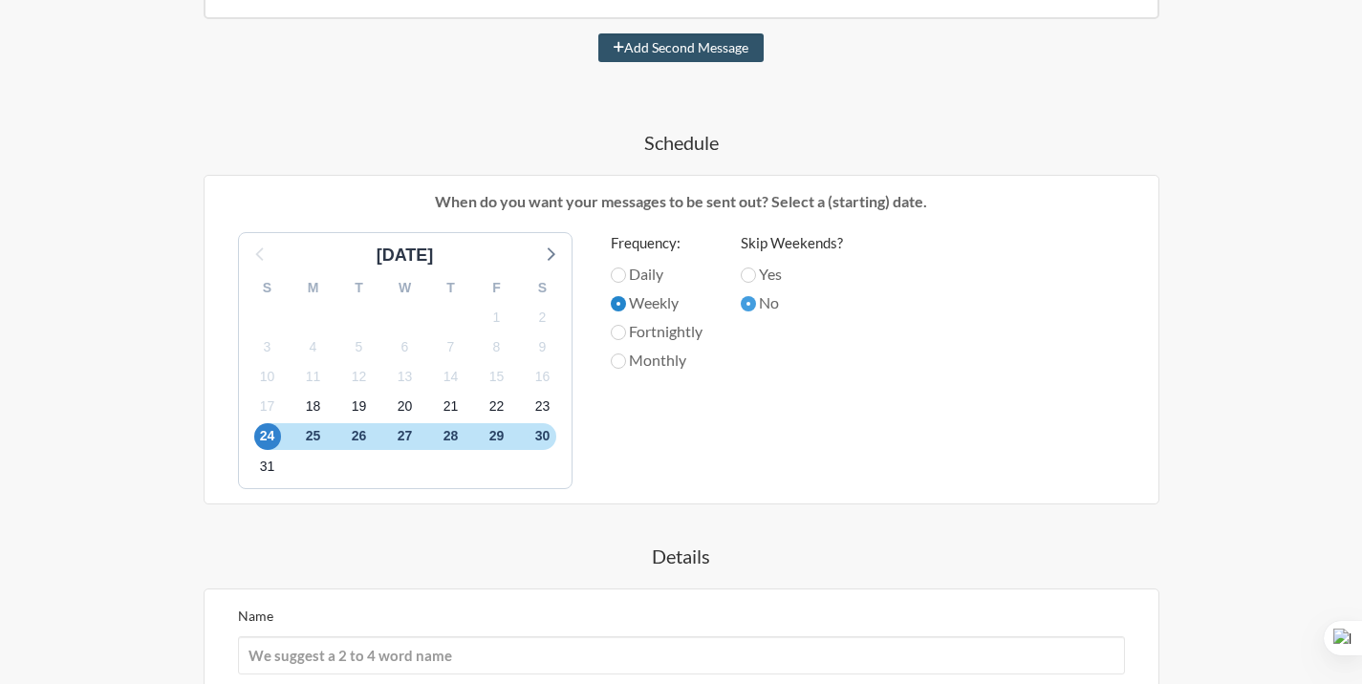
scroll to position [496, 0]
click at [774, 273] on label "Yes" at bounding box center [792, 272] width 102 height 23
click at [756, 273] on input "Yes" at bounding box center [748, 273] width 15 height 15
radio input "true"
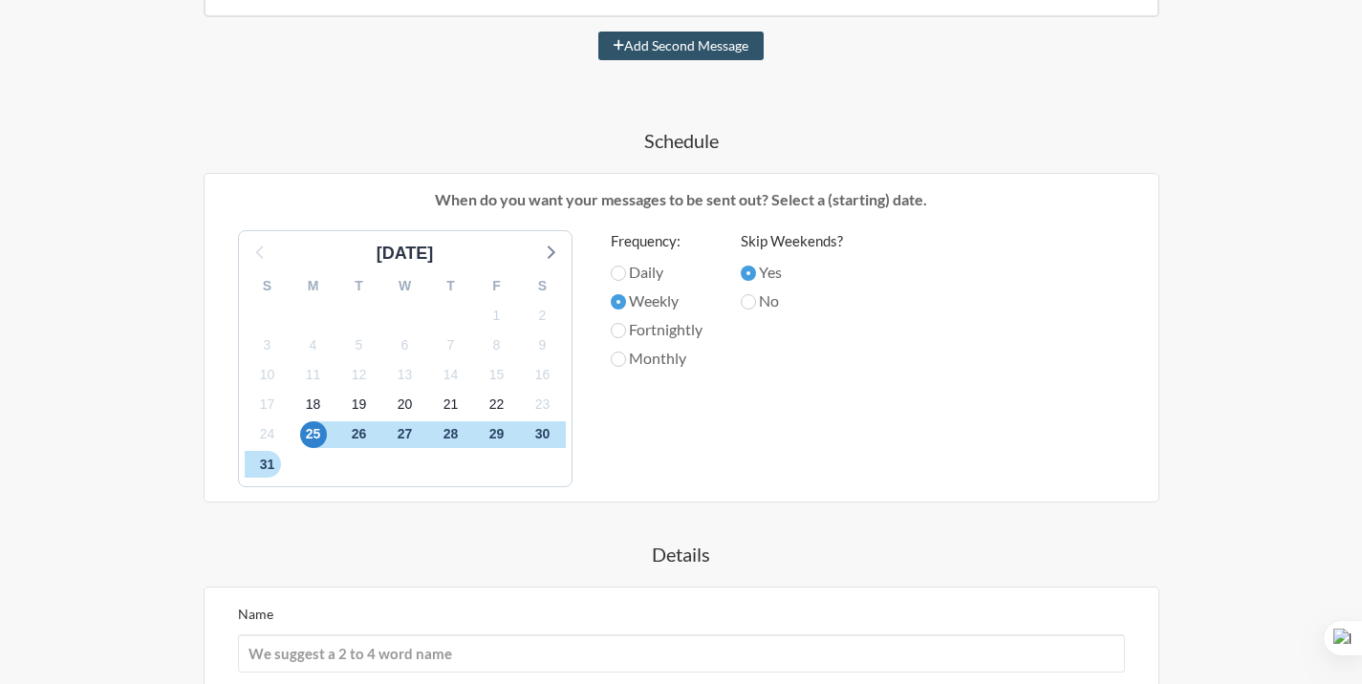
click at [770, 312] on label "No" at bounding box center [792, 301] width 102 height 23
click at [756, 310] on input "No" at bounding box center [748, 301] width 15 height 15
radio input "true"
click at [276, 435] on span "24" at bounding box center [267, 434] width 27 height 27
click at [252, 470] on div "31" at bounding box center [268, 465] width 46 height 30
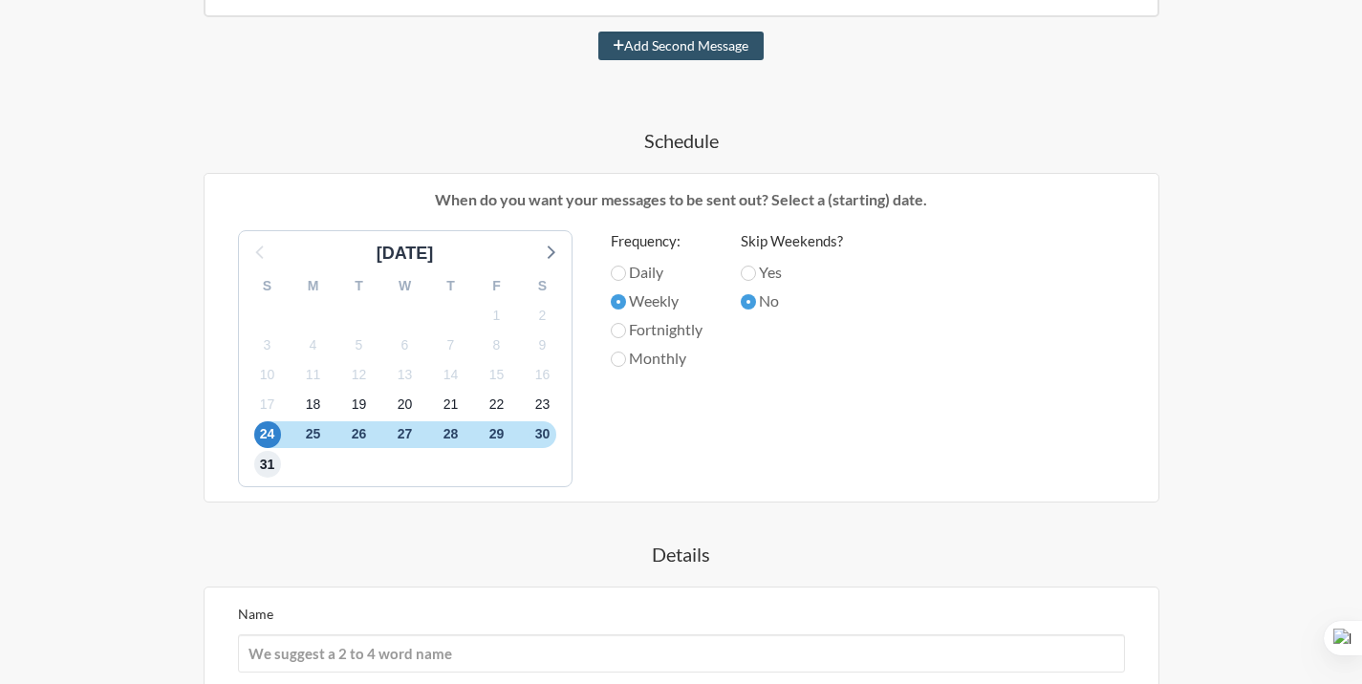
click at [269, 470] on span "31" at bounding box center [267, 464] width 27 height 27
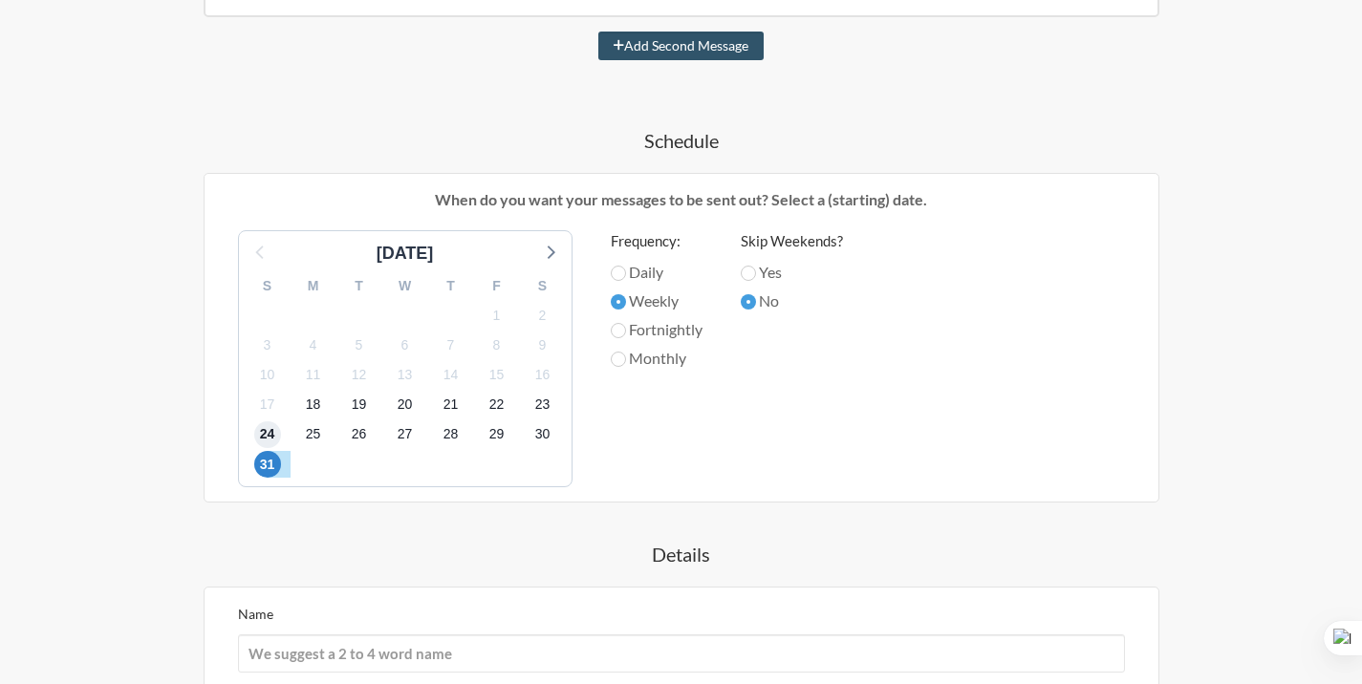
click at [269, 438] on span "24" at bounding box center [267, 434] width 27 height 27
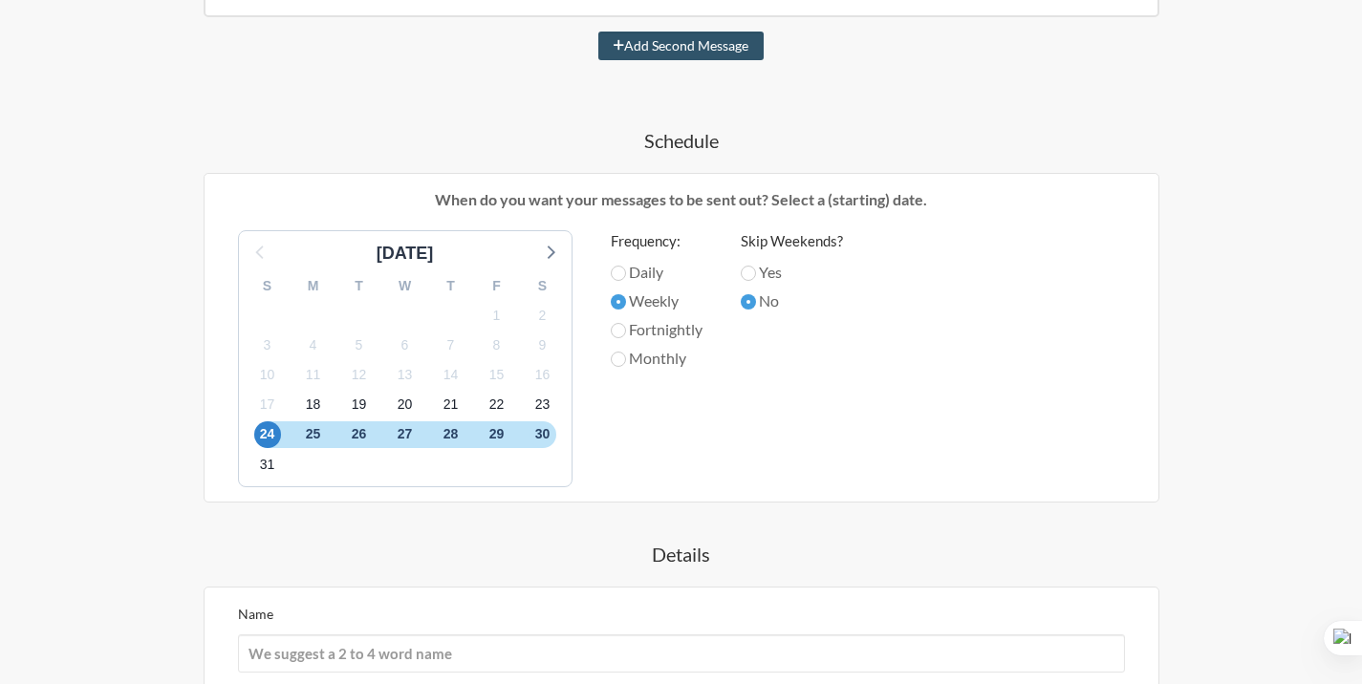
click at [647, 234] on label "Frequency:" at bounding box center [657, 241] width 92 height 22
click at [637, 273] on img at bounding box center [632, 271] width 23 height 23
click at [921, 167] on div "Mai đá bóng đấy nhé cả nhà When? 12:00 am 12:15 am 12:30 am 12:45 am 1:00 am 1:…" at bounding box center [681, 365] width 1109 height 995
click at [642, 281] on label "Daily" at bounding box center [657, 272] width 92 height 23
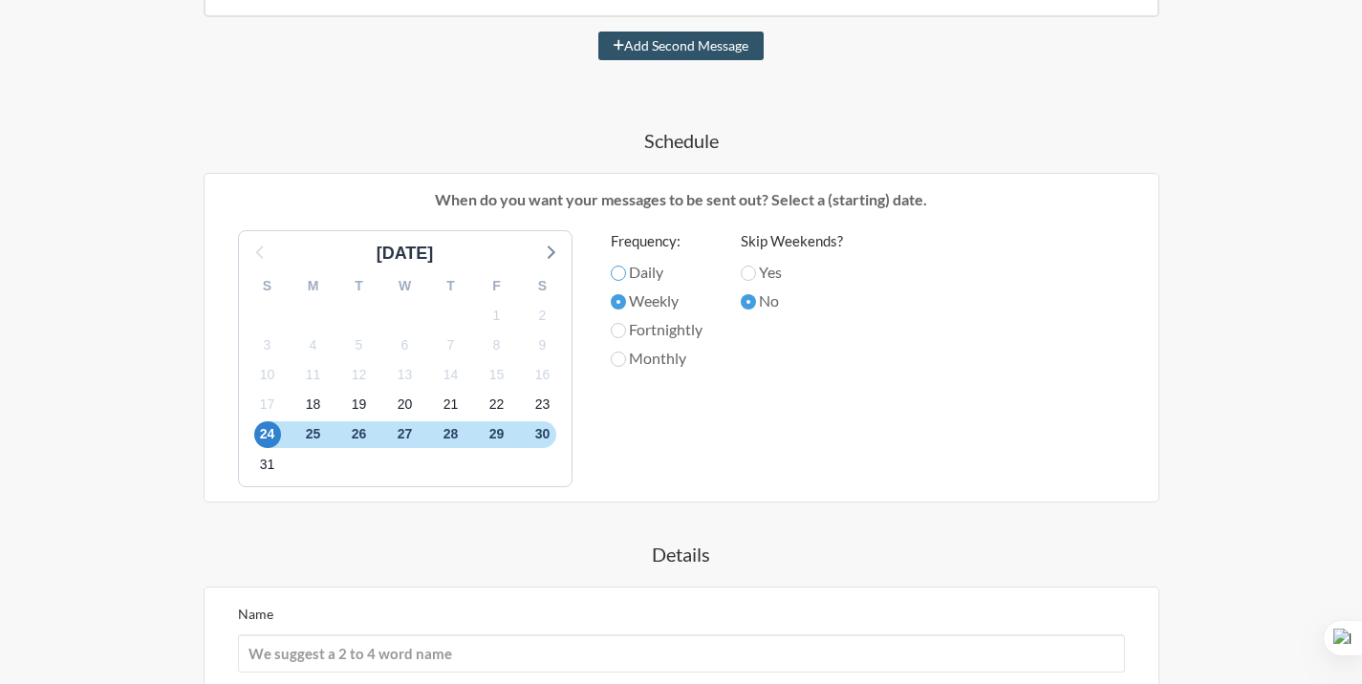
click at [626, 281] on input "Daily" at bounding box center [618, 273] width 15 height 15
radio input "true"
click at [633, 301] on label "Weekly" at bounding box center [657, 301] width 92 height 23
click at [626, 301] on input "Weekly" at bounding box center [618, 301] width 15 height 15
radio input "true"
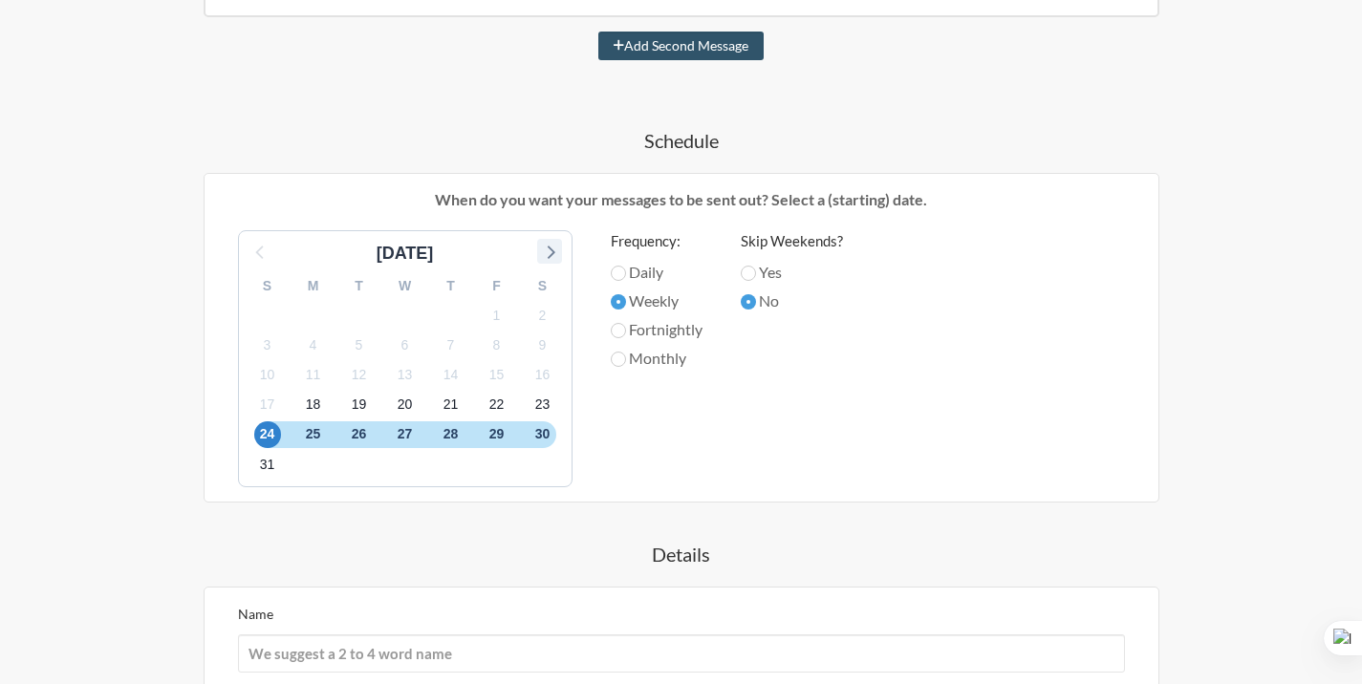
click at [540, 250] on icon at bounding box center [549, 251] width 25 height 25
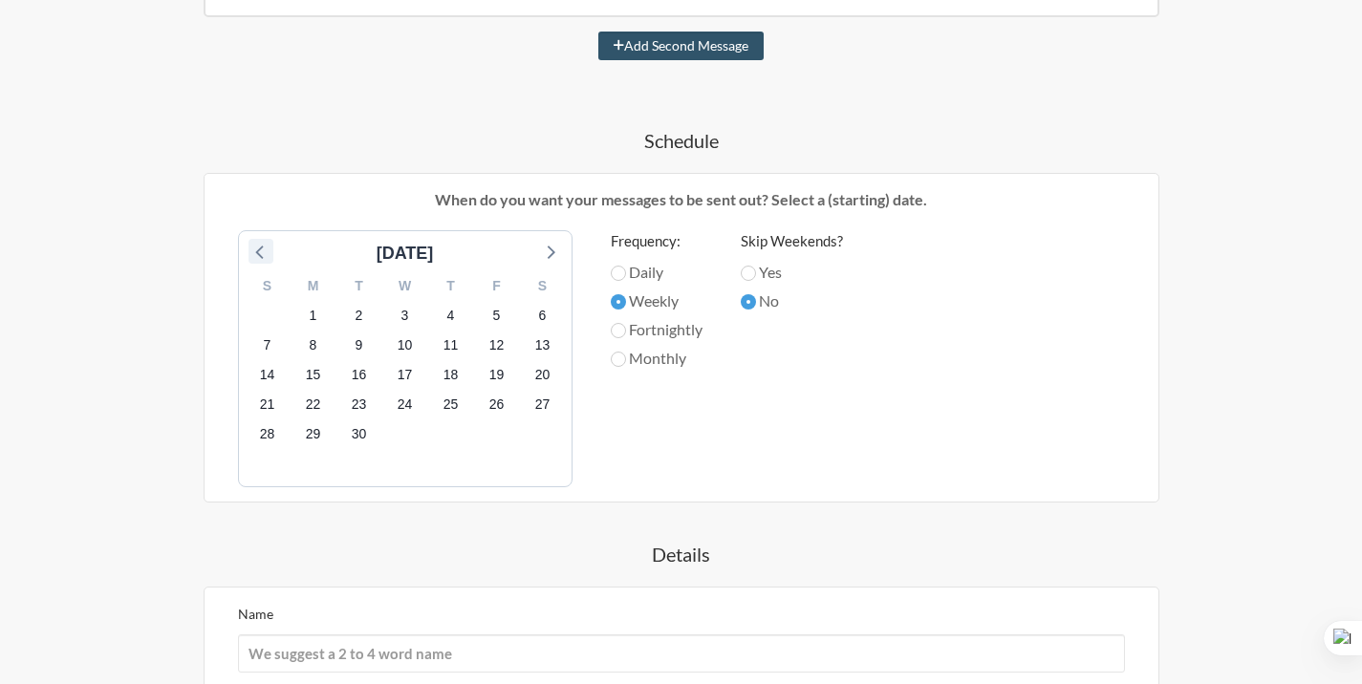
click at [263, 249] on icon at bounding box center [260, 251] width 25 height 25
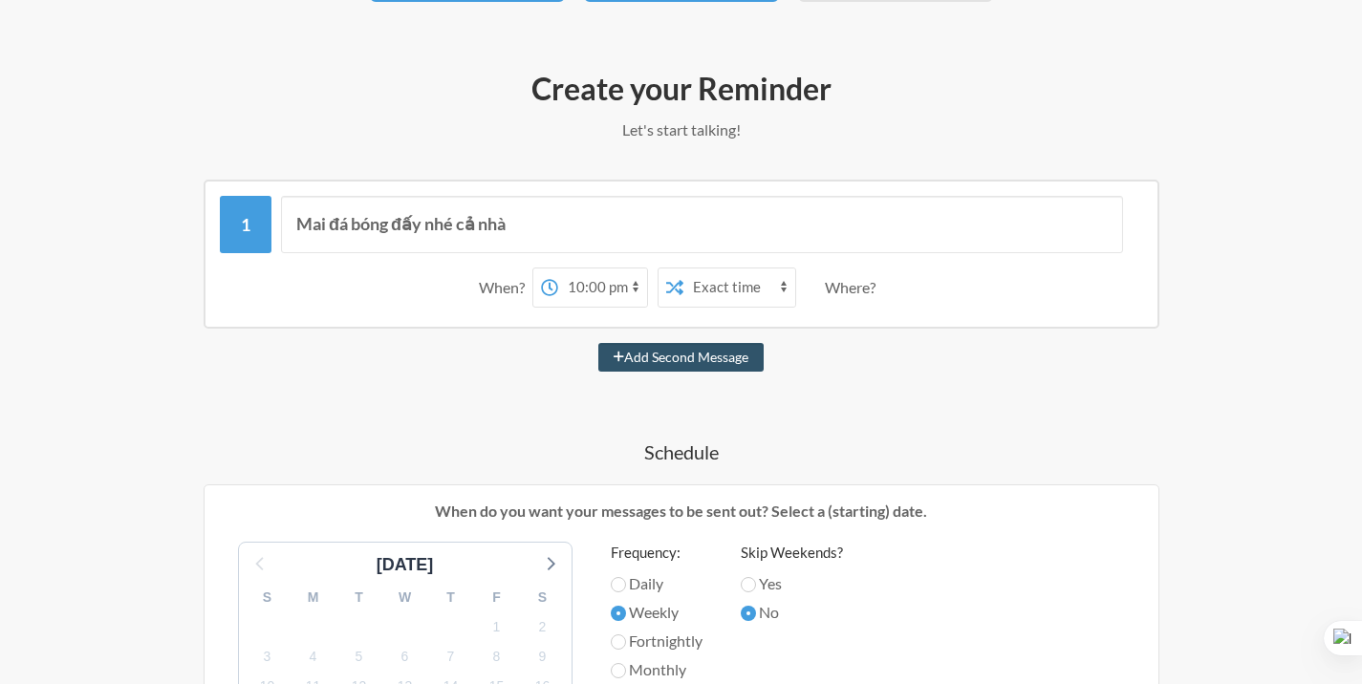
scroll to position [0, 0]
